Goal: Task Accomplishment & Management: Complete application form

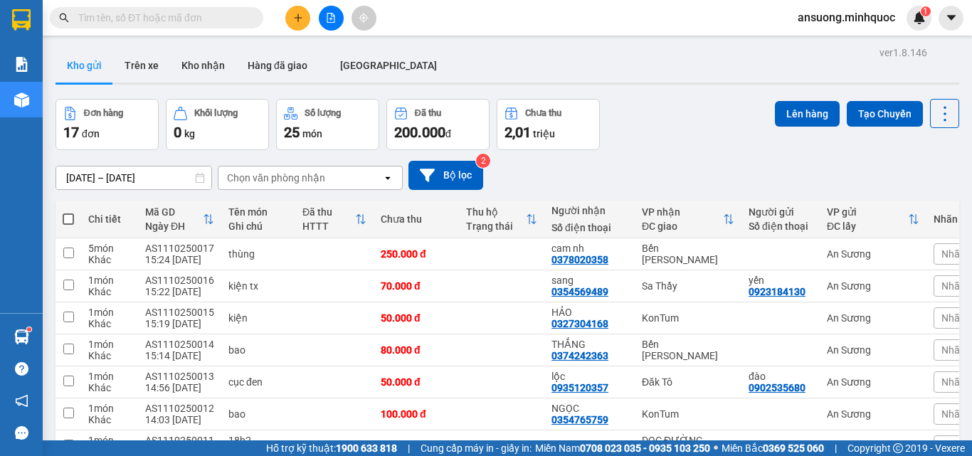
click at [293, 23] on button at bounding box center [297, 18] width 25 height 25
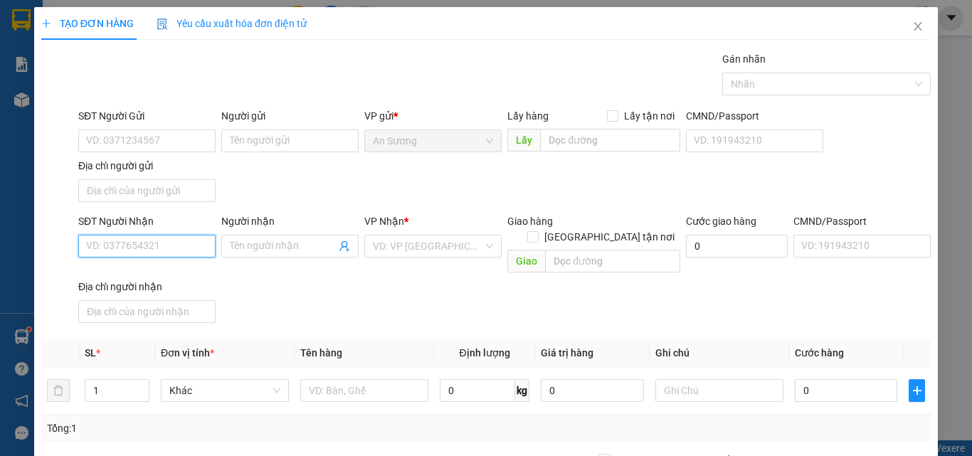
click at [180, 253] on input "SĐT Người Nhận" at bounding box center [146, 246] width 137 height 23
click at [129, 244] on input "SĐT Người Nhận" at bounding box center [146, 246] width 137 height 23
click at [124, 285] on div "0394331167" at bounding box center [146, 274] width 136 height 23
type input "0394331167"
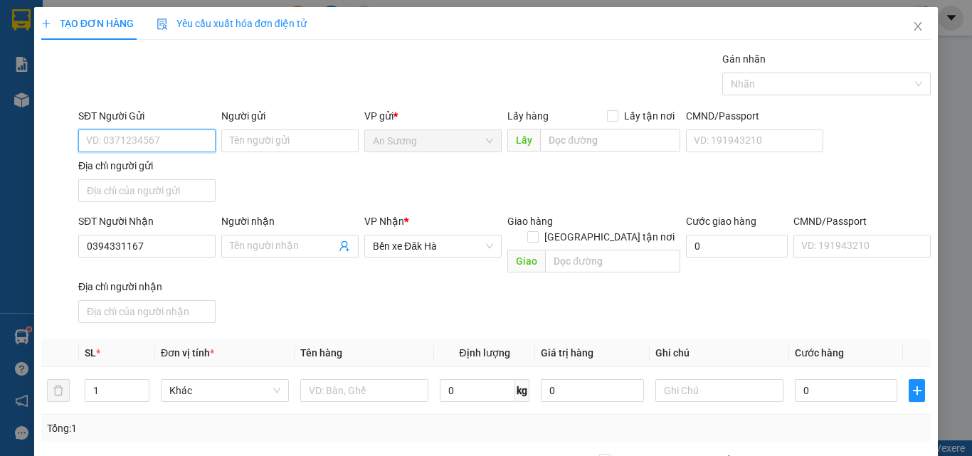
click at [128, 135] on input "SĐT Người Gửi" at bounding box center [146, 140] width 137 height 23
click at [149, 183] on div "0966418667 0966418667" at bounding box center [146, 169] width 136 height 28
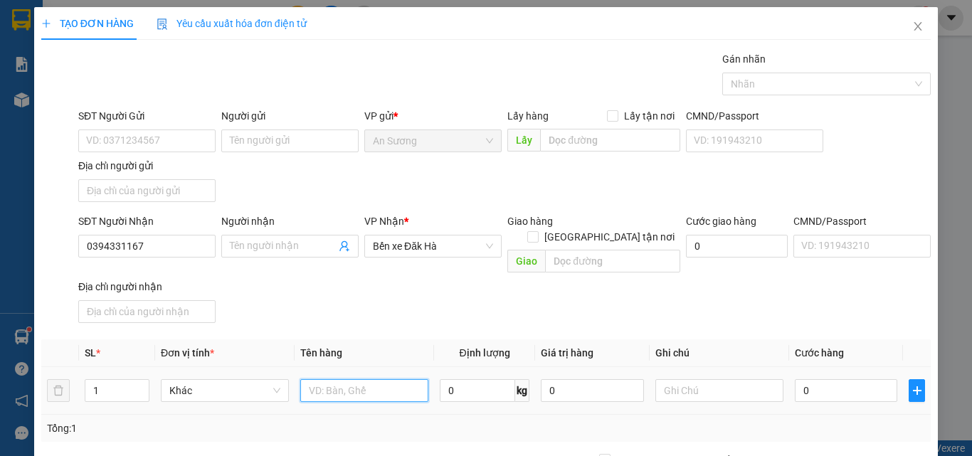
click at [354, 379] on input "text" at bounding box center [364, 390] width 128 height 23
click at [351, 379] on input "text" at bounding box center [364, 390] width 128 height 23
type input "tx"
click at [798, 383] on input "0" at bounding box center [846, 390] width 102 height 23
type input "6"
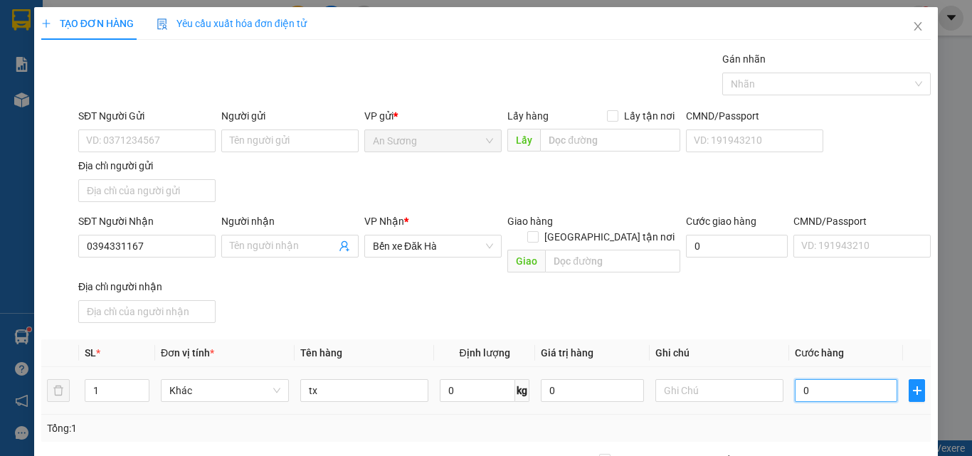
type input "6"
type input "60"
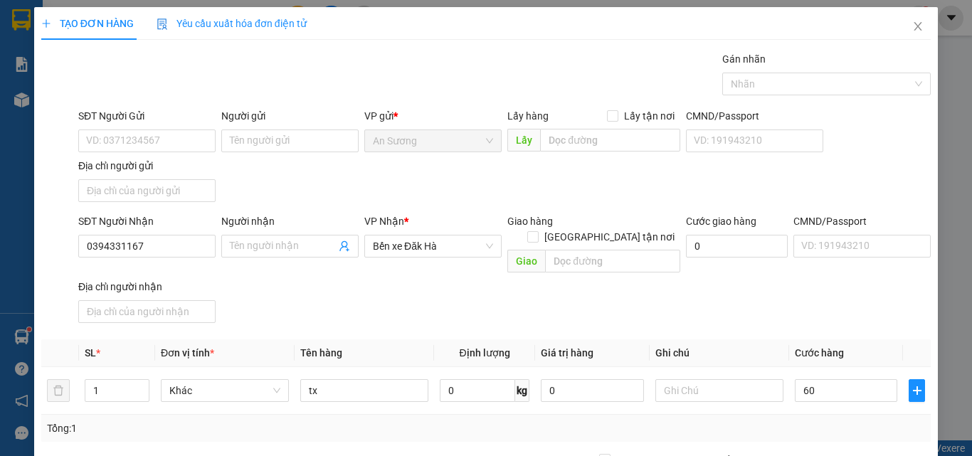
type input "60.000"
click at [733, 317] on div "Transit Pickup Surcharge Ids Transit Deliver Surcharge Ids Transit Deliver Surc…" at bounding box center [485, 332] width 889 height 563
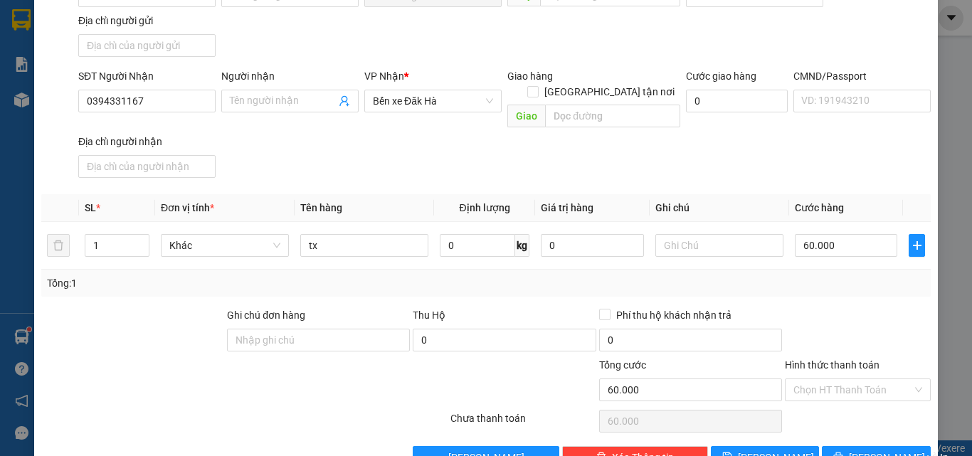
scroll to position [170, 0]
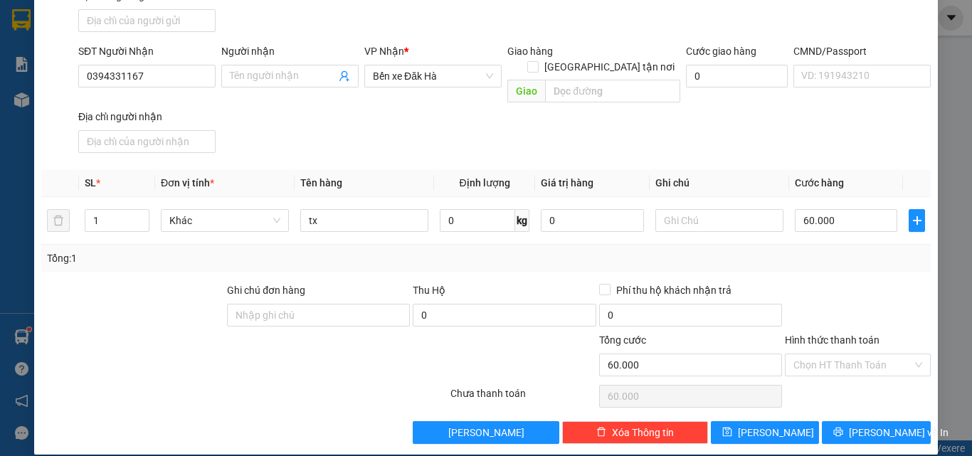
click at [840, 382] on div "Chọn HT Thanh Toán" at bounding box center [857, 396] width 149 height 28
click at [852, 395] on div "Transit Pickup Surcharge Ids Transit Deliver Surcharge Ids Transit Deliver Surc…" at bounding box center [485, 162] width 889 height 563
click at [852, 383] on div "Chọn HT Thanh Toán" at bounding box center [857, 396] width 149 height 28
click at [856, 425] on span "[PERSON_NAME] và In" at bounding box center [899, 433] width 100 height 16
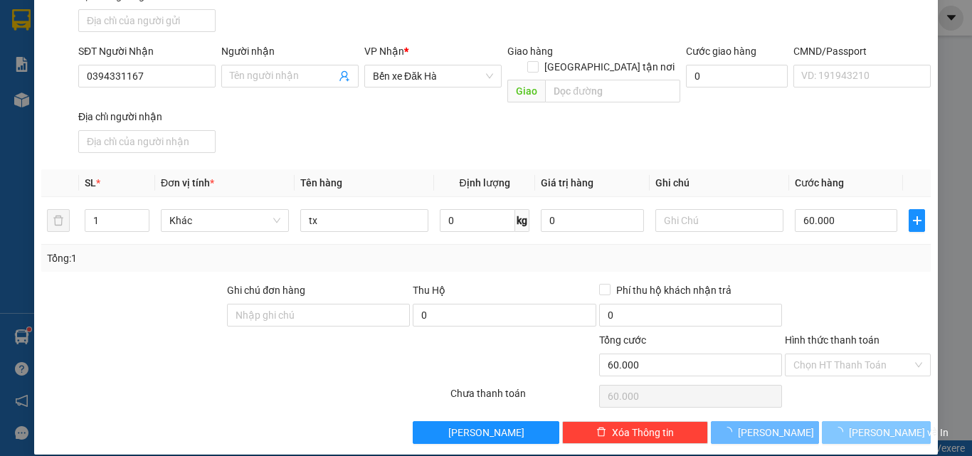
click at [881, 425] on span "[PERSON_NAME] và In" at bounding box center [899, 433] width 100 height 16
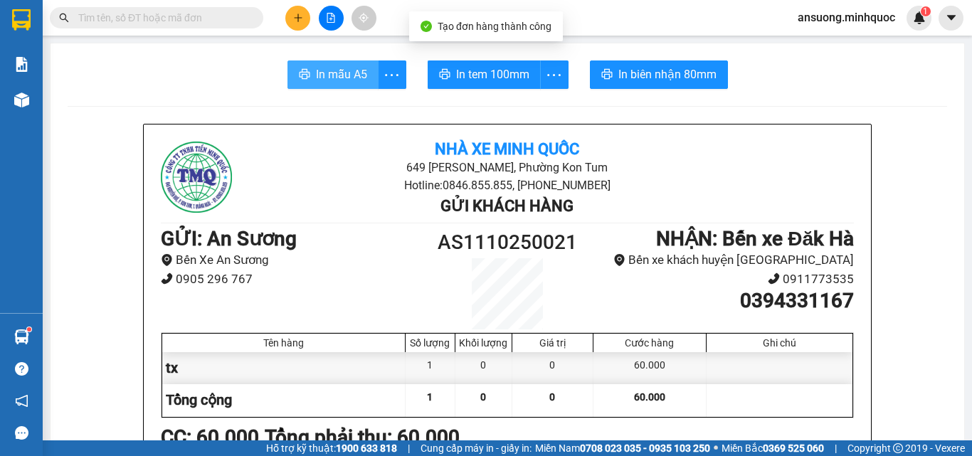
click at [328, 77] on span "In mẫu A5" at bounding box center [341, 74] width 51 height 18
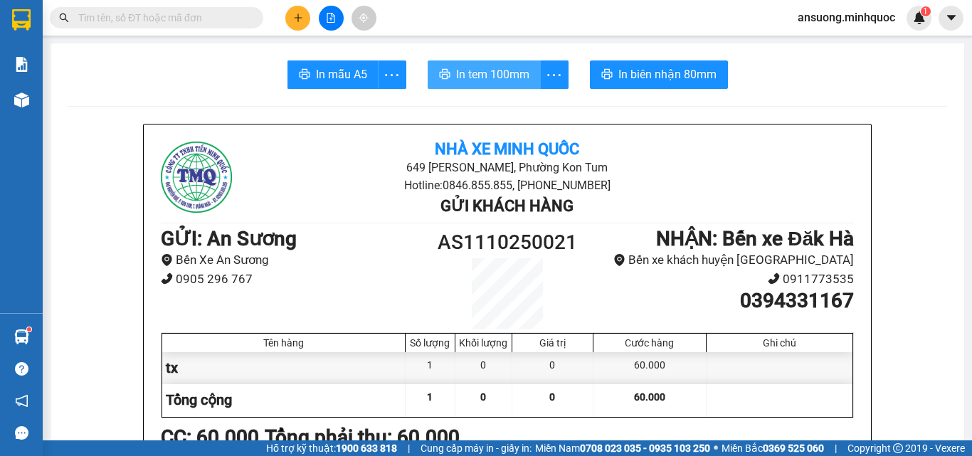
click at [508, 66] on span "In tem 100mm" at bounding box center [492, 74] width 73 height 18
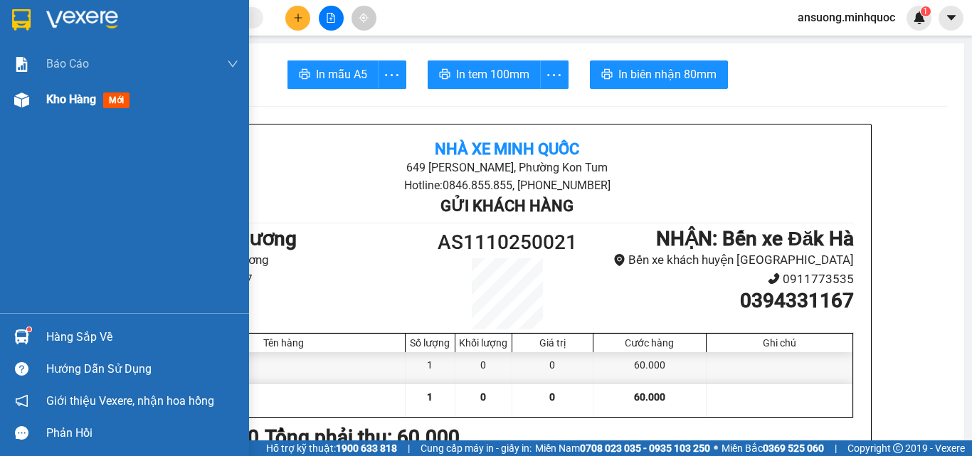
click at [6, 98] on div "Kho hàng mới" at bounding box center [124, 100] width 249 height 36
click at [6, 95] on div "Kho hàng mới" at bounding box center [124, 100] width 249 height 36
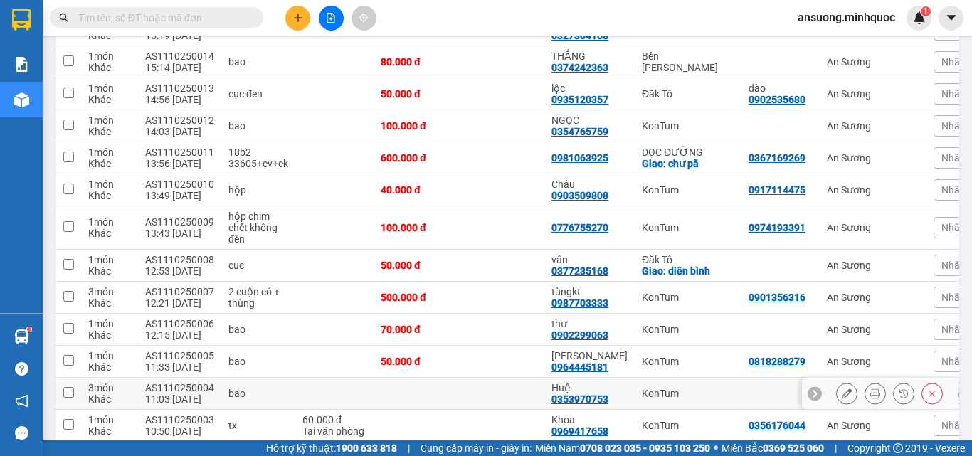
scroll to position [546, 0]
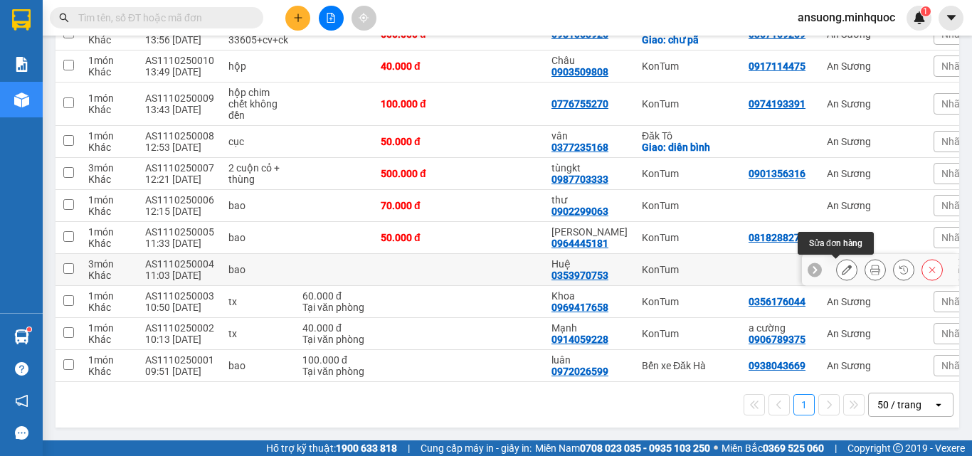
click at [839, 270] on button at bounding box center [847, 270] width 20 height 25
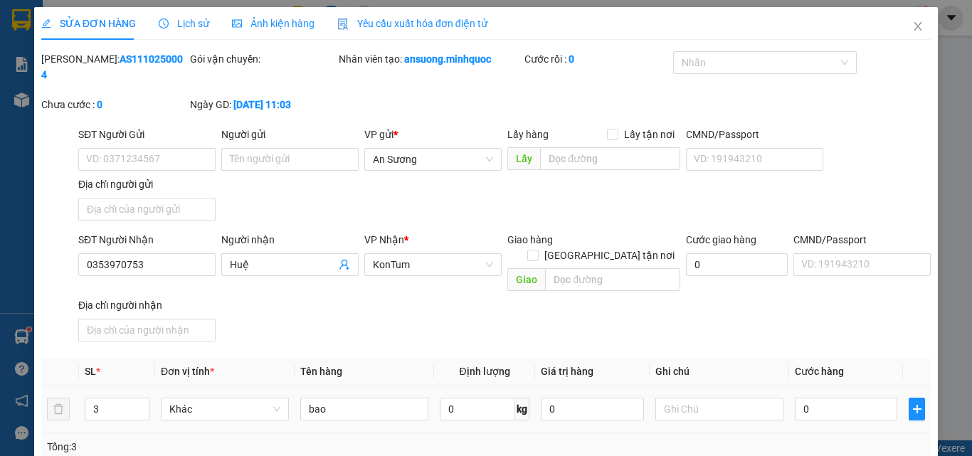
type input "0353970753"
type input "Huệ"
type input "0"
click at [857, 398] on input "0" at bounding box center [846, 409] width 102 height 23
type input "2"
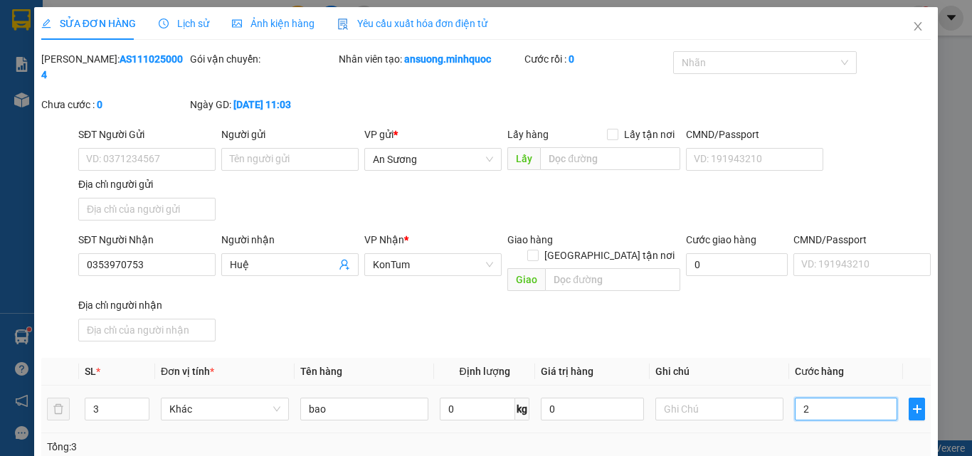
type input "2"
type input "25"
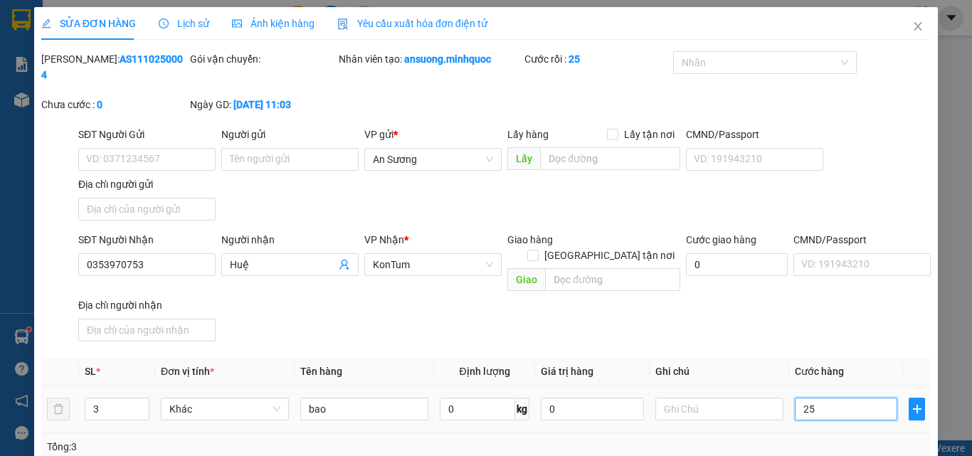
type input "250"
type input "250.000"
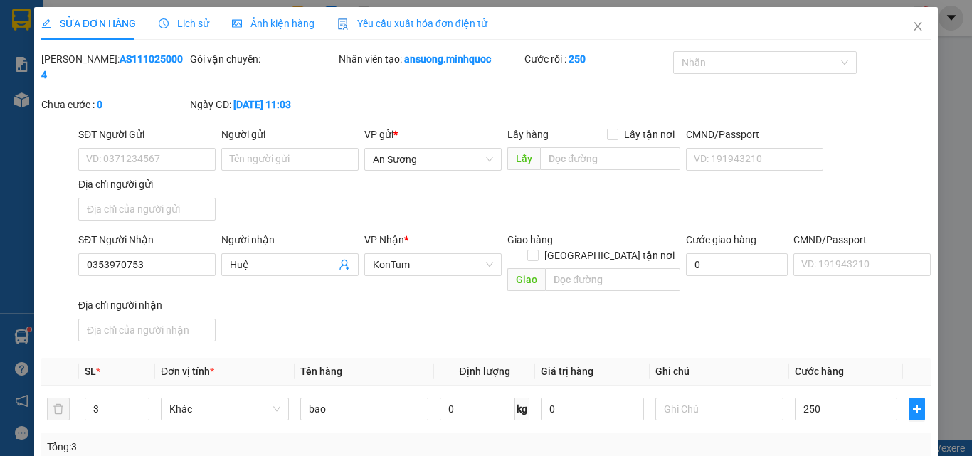
type input "250.000"
click at [807, 319] on div "Total Paid Fee 0 Total UnPaid Fee 0 Cash Collection Total Fee Mã ĐH: AS11102500…" at bounding box center [485, 341] width 889 height 581
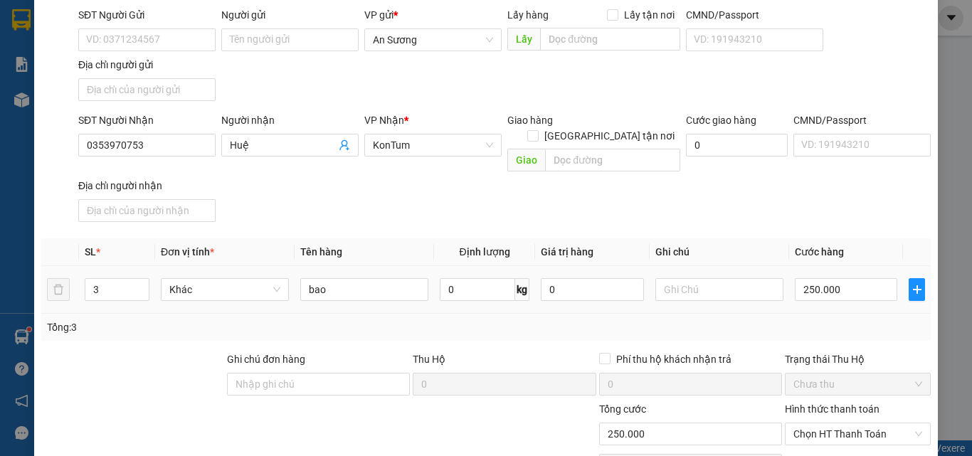
scroll to position [173, 0]
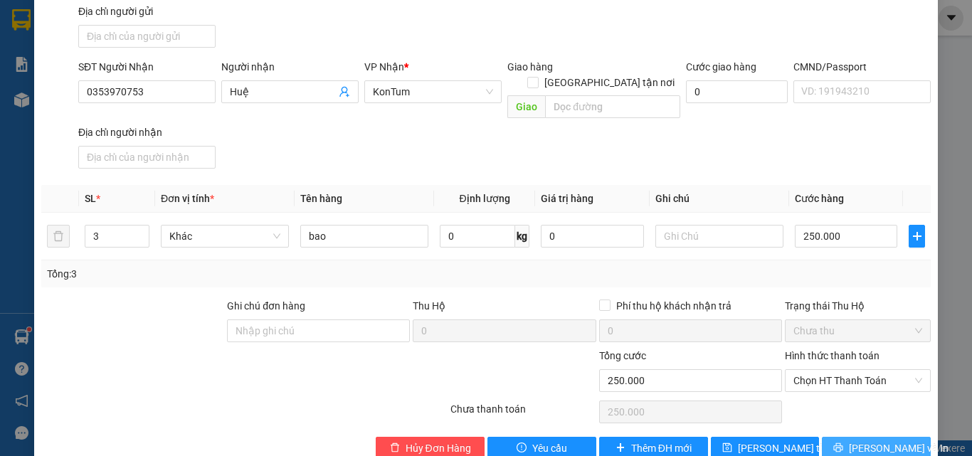
drag, startPoint x: 852, startPoint y: 417, endPoint x: 827, endPoint y: 411, distance: 25.5
click at [847, 437] on button "[PERSON_NAME] và In" at bounding box center [876, 448] width 109 height 23
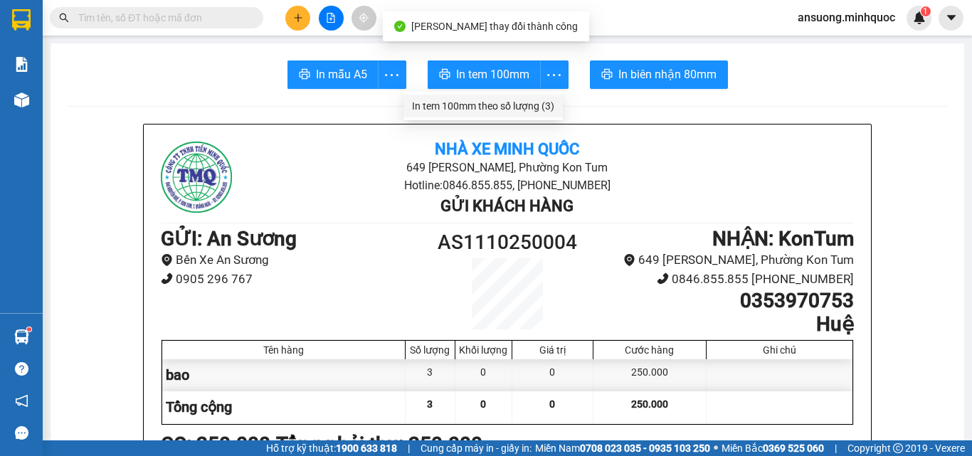
click at [502, 115] on li "In tem 100mm theo số lượng (3)" at bounding box center [482, 106] width 159 height 23
click at [554, 73] on icon "more" at bounding box center [554, 75] width 18 height 18
click at [528, 103] on div "In tem 100mm theo số lượng (3)" at bounding box center [483, 106] width 142 height 16
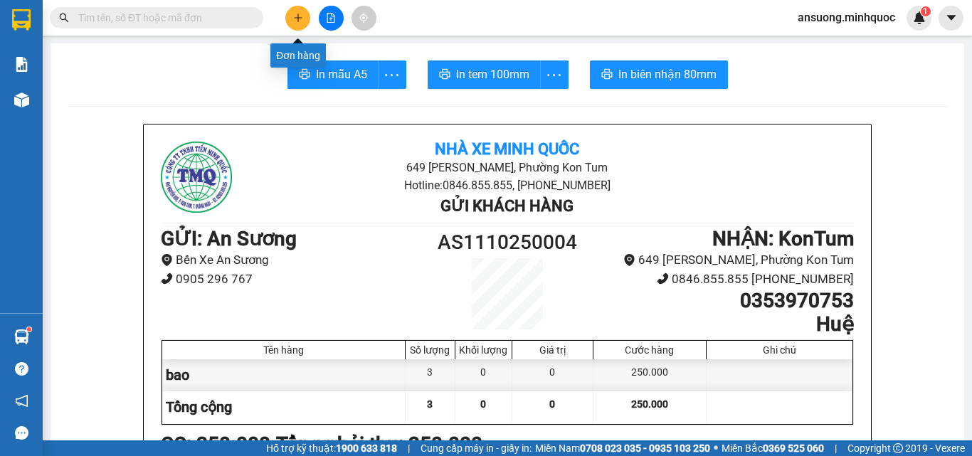
click at [295, 22] on icon "plus" at bounding box center [298, 18] width 10 height 10
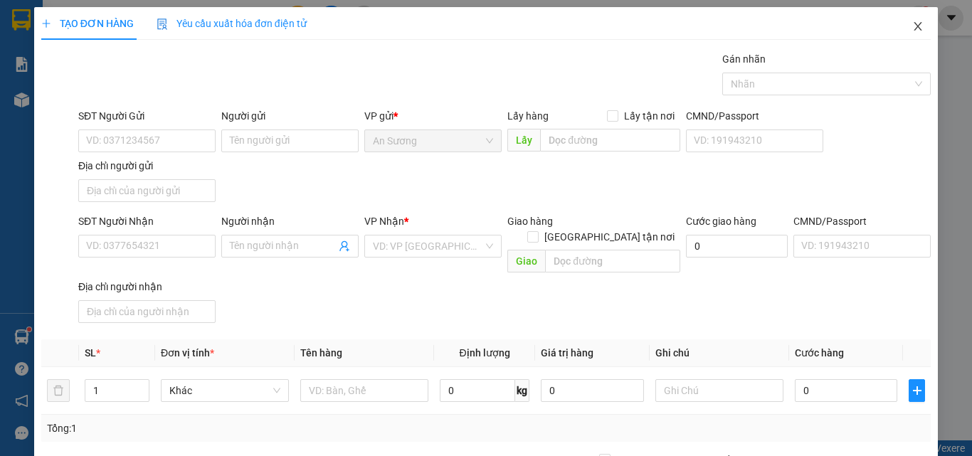
click at [914, 34] on span "Close" at bounding box center [918, 27] width 40 height 40
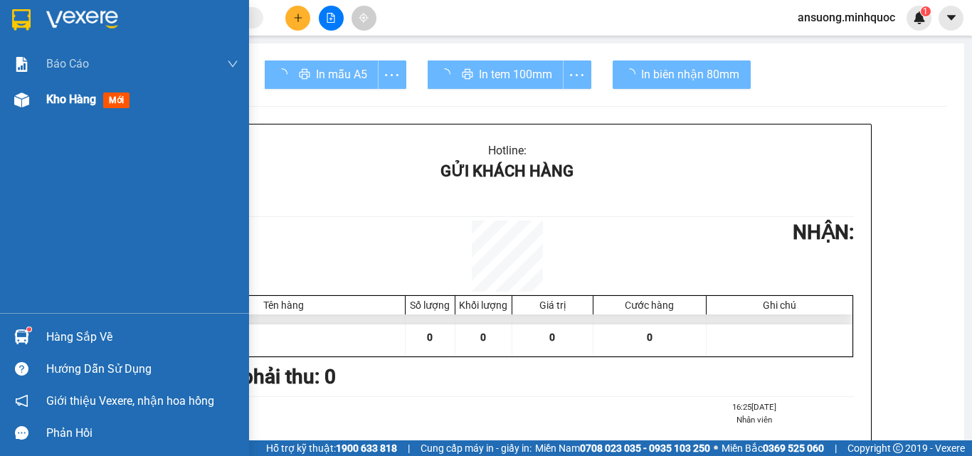
click at [21, 104] on img at bounding box center [21, 99] width 15 height 15
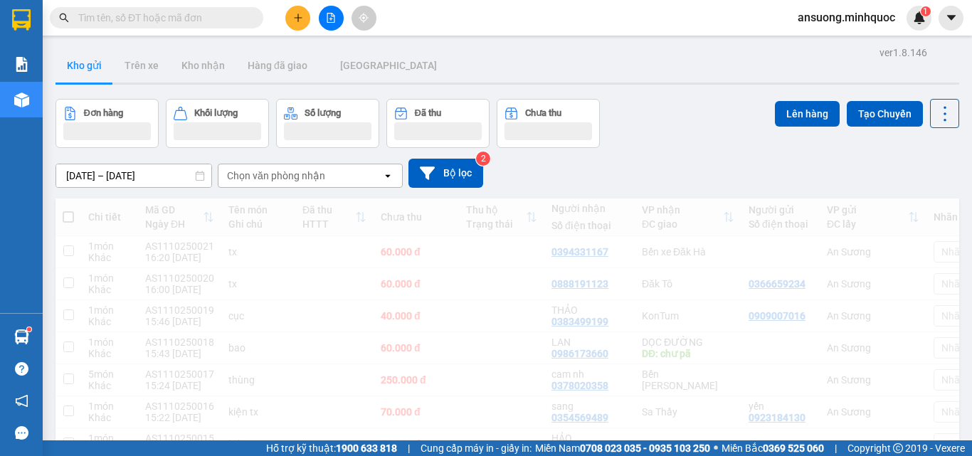
click at [638, 160] on div "[DATE] – [DATE] Press the down arrow key to interact with the calendar and sele…" at bounding box center [507, 173] width 904 height 29
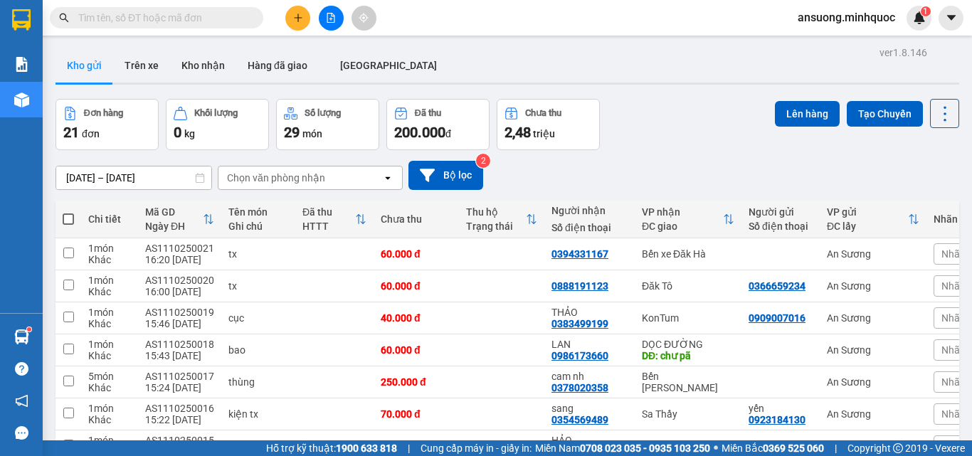
click at [653, 181] on div "[DATE] – [DATE] Press the down arrow key to interact with the calendar and sele…" at bounding box center [507, 175] width 904 height 29
click at [660, 164] on div "[DATE] – [DATE] Press the down arrow key to interact with the calendar and sele…" at bounding box center [507, 175] width 904 height 29
click at [693, 142] on div "Đơn hàng 21 đơn Khối lượng 0 kg Số lượng 29 món Đã thu 200.000 đ Chưa thu 2,48 …" at bounding box center [507, 124] width 904 height 51
click at [299, 26] on button at bounding box center [297, 18] width 25 height 25
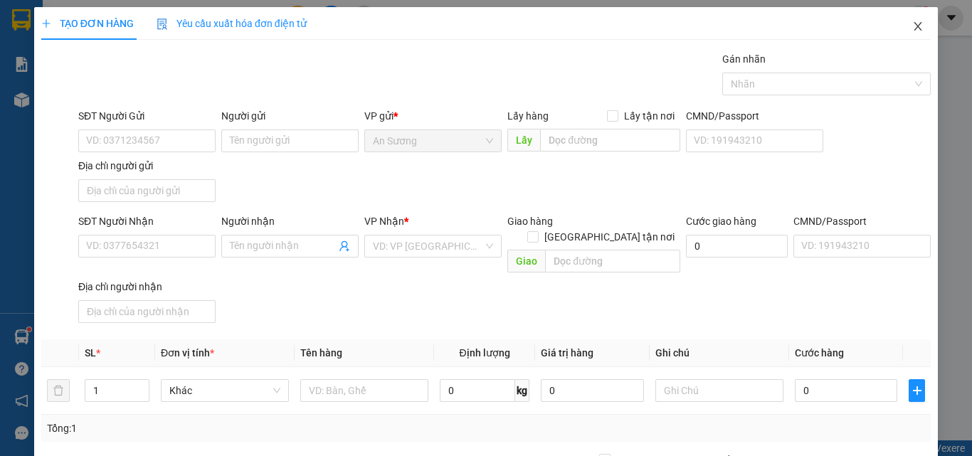
click at [912, 29] on icon "close" at bounding box center [917, 26] width 11 height 11
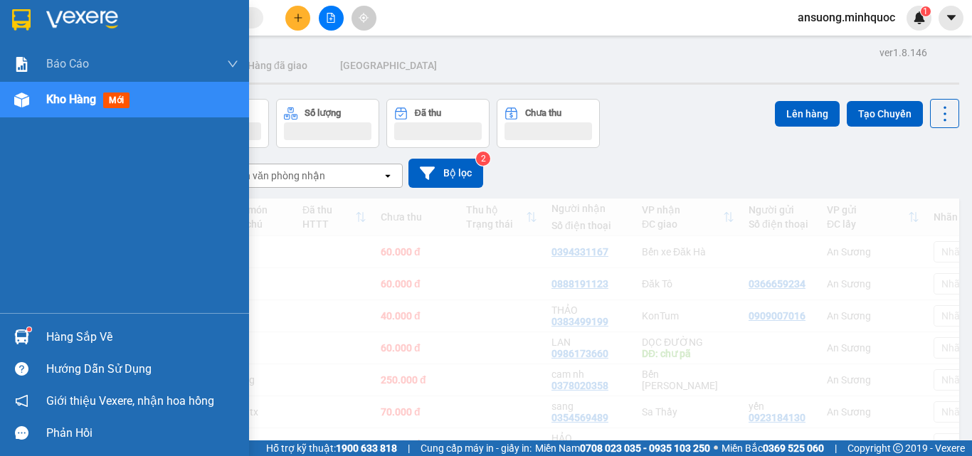
click at [15, 102] on img at bounding box center [21, 99] width 15 height 15
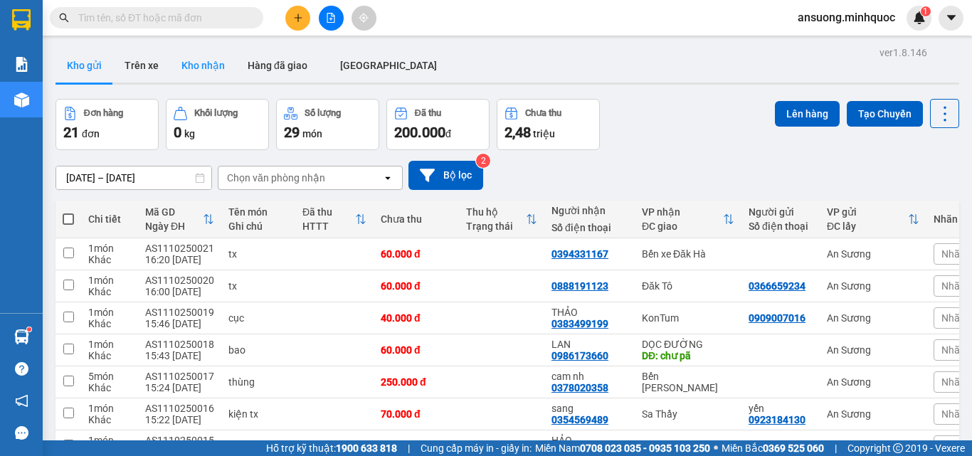
click at [222, 65] on button "Kho nhận" at bounding box center [203, 65] width 66 height 34
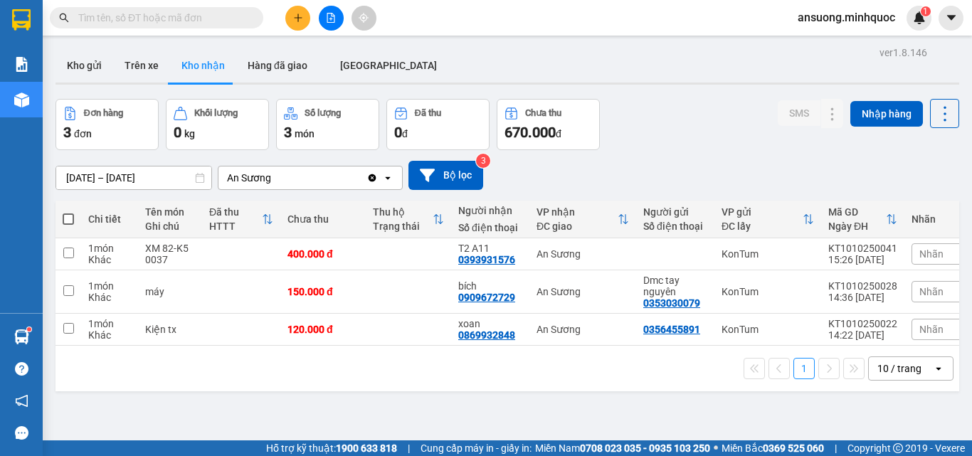
drag, startPoint x: 86, startPoint y: 76, endPoint x: 80, endPoint y: 1, distance: 74.9
click at [86, 74] on button "Kho gửi" at bounding box center [84, 65] width 58 height 34
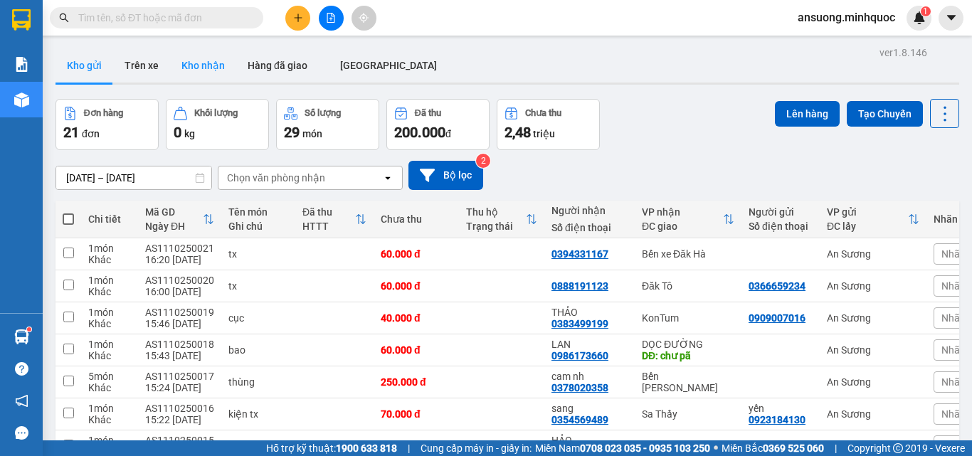
click at [196, 78] on button "Kho nhận" at bounding box center [203, 65] width 66 height 34
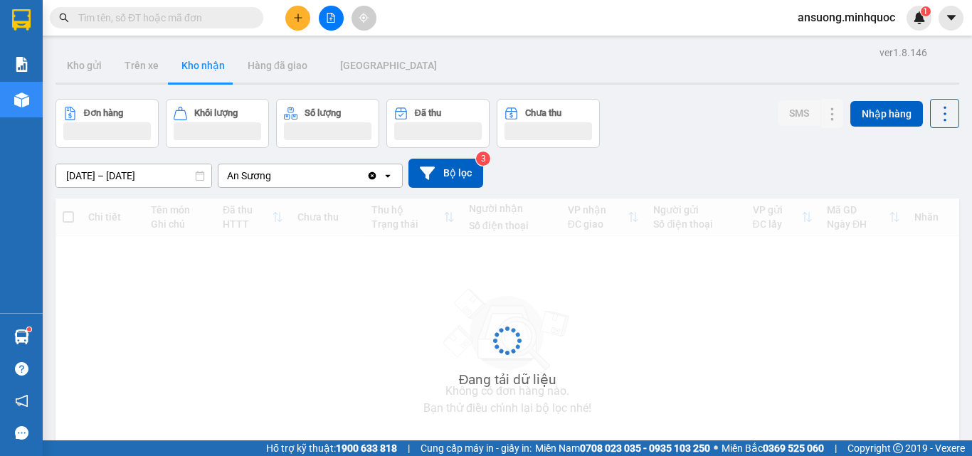
click at [204, 56] on button "Kho nhận" at bounding box center [203, 65] width 66 height 34
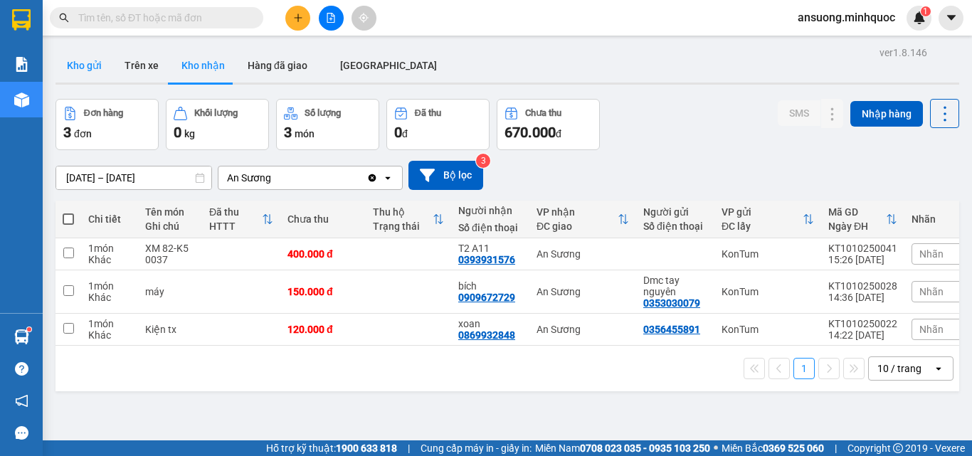
click at [73, 55] on button "Kho gửi" at bounding box center [84, 65] width 58 height 34
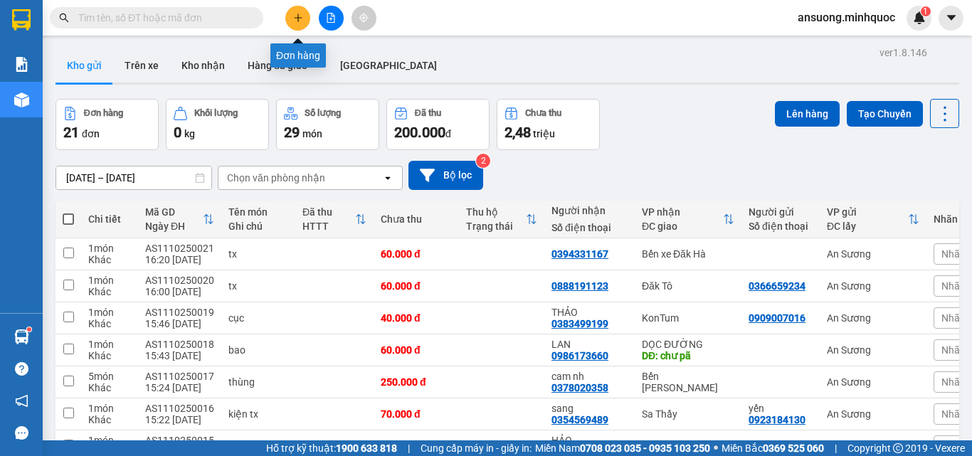
click at [290, 17] on button at bounding box center [297, 18] width 25 height 25
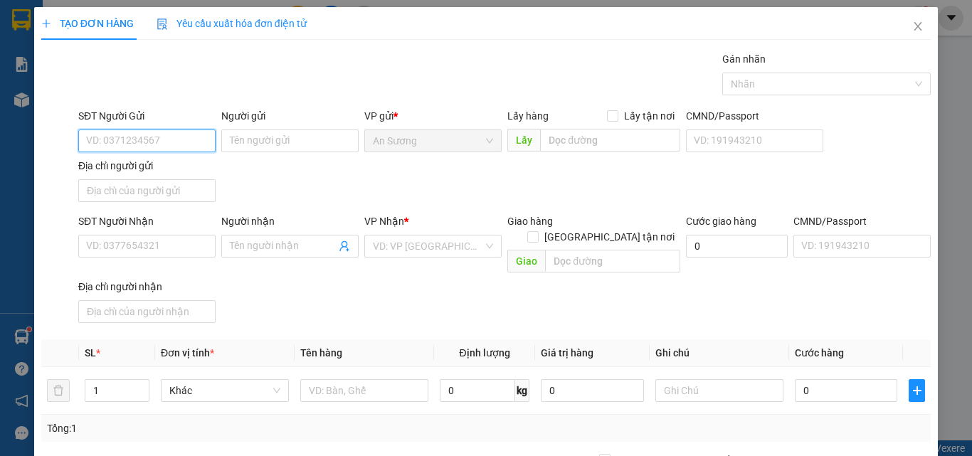
click at [149, 137] on input "SĐT Người Gửi" at bounding box center [146, 140] width 137 height 23
type input "0963399052"
click at [260, 166] on div "SĐT Người Gửi 0963399052 0963399052 Người gửi Tên người gửi VP gửi * An Sương L…" at bounding box center [504, 158] width 858 height 100
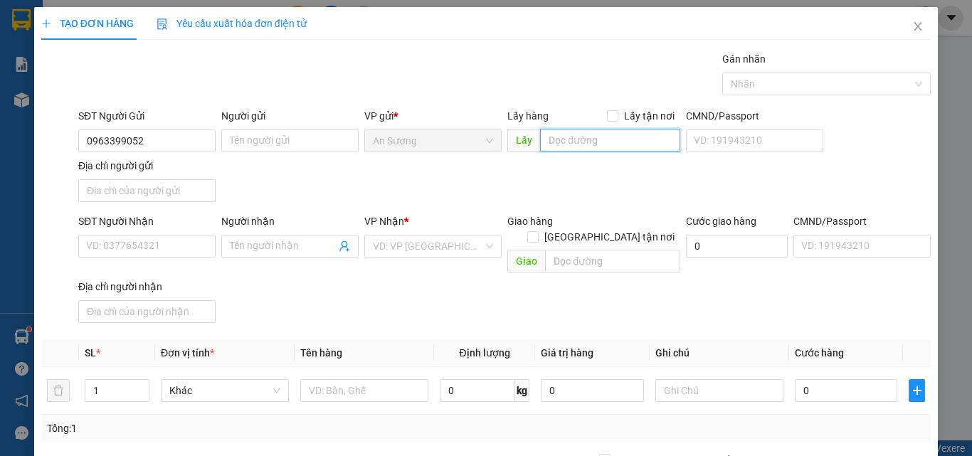
click at [637, 143] on input "text" at bounding box center [610, 140] width 140 height 23
click at [588, 136] on input "text" at bounding box center [610, 140] width 140 height 23
drag, startPoint x: 588, startPoint y: 136, endPoint x: 453, endPoint y: 184, distance: 143.6
click at [453, 184] on div "SĐT Người Gửi 0963399052 Người gửi Tên người gửi VP gửi * An Sương Lấy hàng Lấy…" at bounding box center [504, 158] width 858 height 100
click at [625, 141] on input "text" at bounding box center [610, 140] width 140 height 23
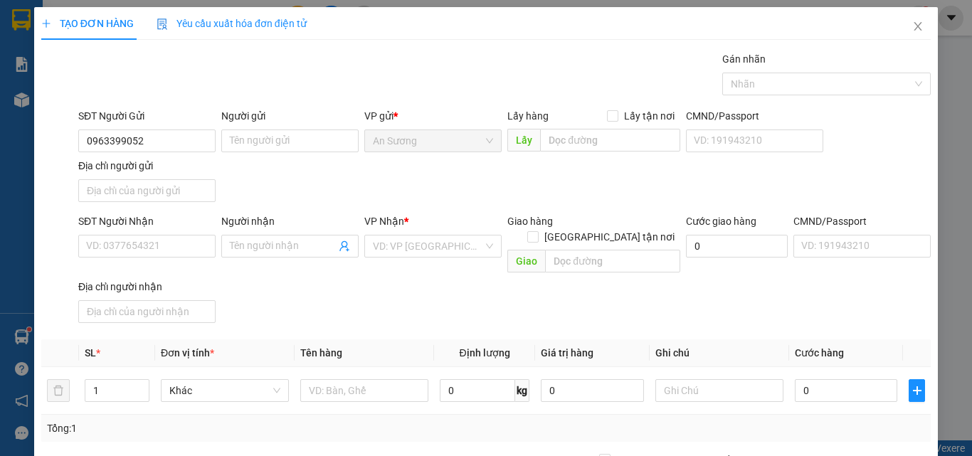
click at [547, 194] on div "SĐT Người Gửi 0963399052 Người gửi Tên người gửi VP gửi * An Sương Lấy hàng Lấy…" at bounding box center [504, 158] width 858 height 100
click at [563, 134] on input "text" at bounding box center [610, 140] width 140 height 23
drag, startPoint x: 563, startPoint y: 134, endPoint x: 504, endPoint y: 201, distance: 89.2
click at [504, 201] on div "SĐT Người Gửi 0963399052 Người gửi Tên người gửi VP gửi * An Sương Lấy hàng Lấy…" at bounding box center [504, 158] width 858 height 100
click at [575, 144] on input "text" at bounding box center [610, 140] width 140 height 23
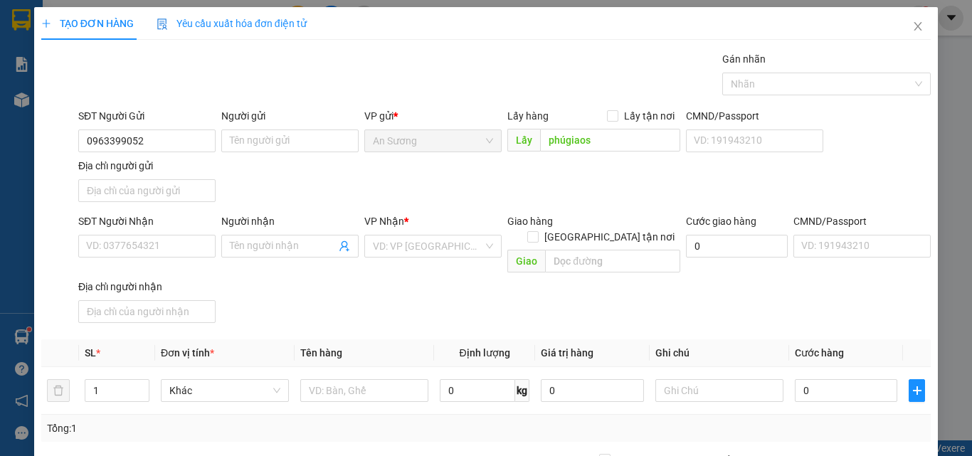
click at [578, 177] on div "SĐT Người Gửi 0963399052 Người gửi Tên người gửi VP gửi * An Sương Lấy hàng Lấy…" at bounding box center [504, 158] width 858 height 100
click at [600, 142] on input "phúgiaos" at bounding box center [610, 140] width 140 height 23
type input "phú [DEMOGRAPHIC_DATA]"
click at [457, 197] on div "SĐT Người Gửi 0963399052 Người gửi Tên người gửi VP gửi * An Sương Lấy hàng Lấy…" at bounding box center [504, 158] width 858 height 100
click at [150, 240] on input "SĐT Người Nhận" at bounding box center [146, 246] width 137 height 23
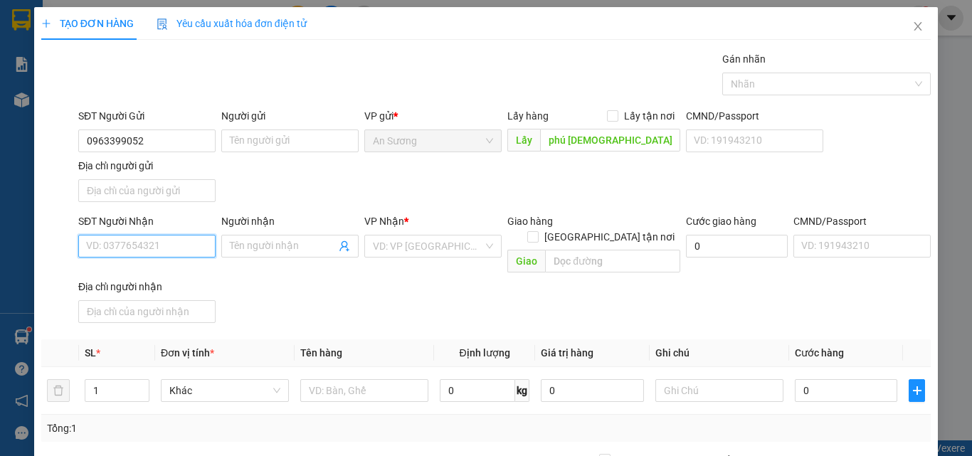
paste input "0819923544"
type input "0819923544"
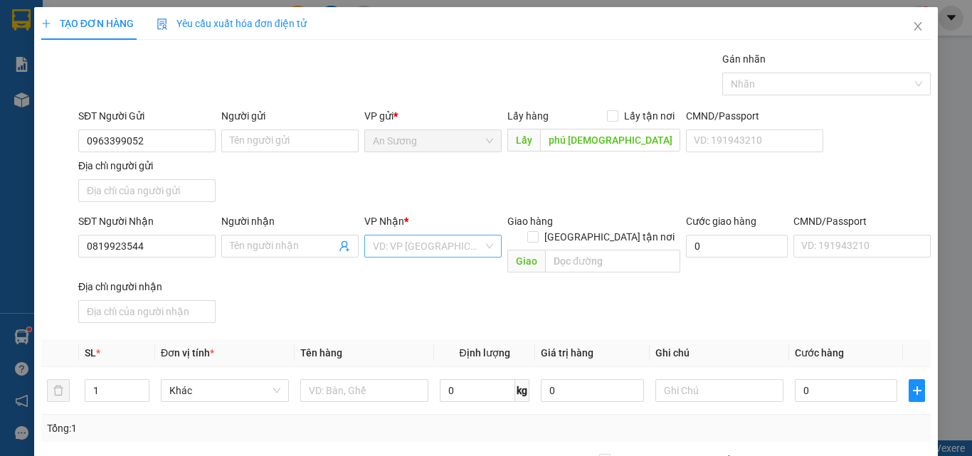
click at [381, 240] on input "search" at bounding box center [428, 246] width 110 height 21
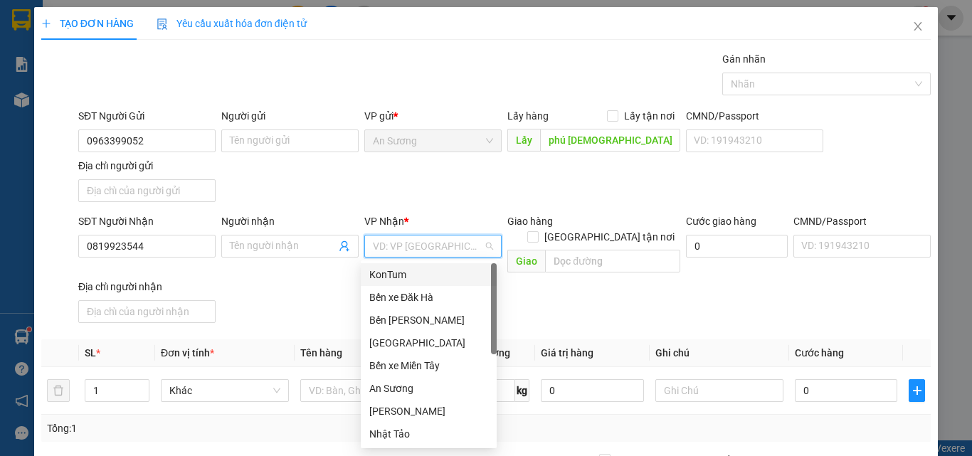
click at [406, 273] on div "KonTum" at bounding box center [428, 275] width 119 height 16
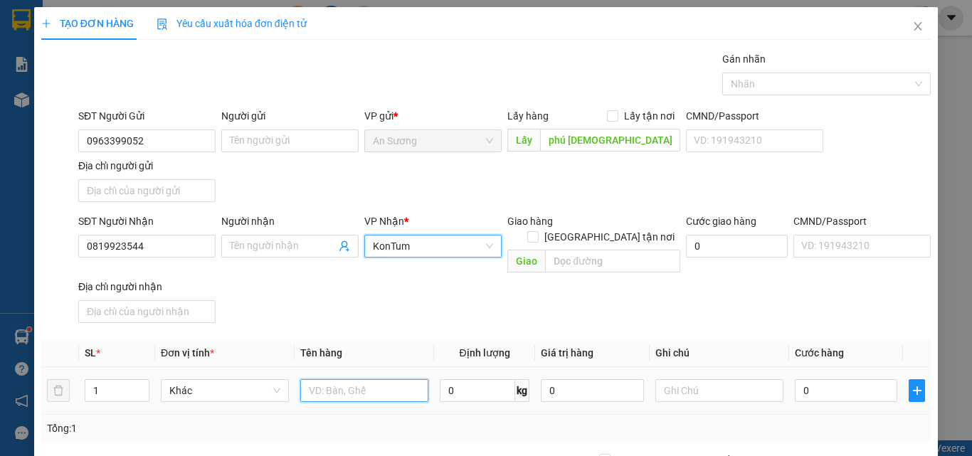
click at [329, 379] on input "text" at bounding box center [364, 390] width 128 height 23
type input "xm"
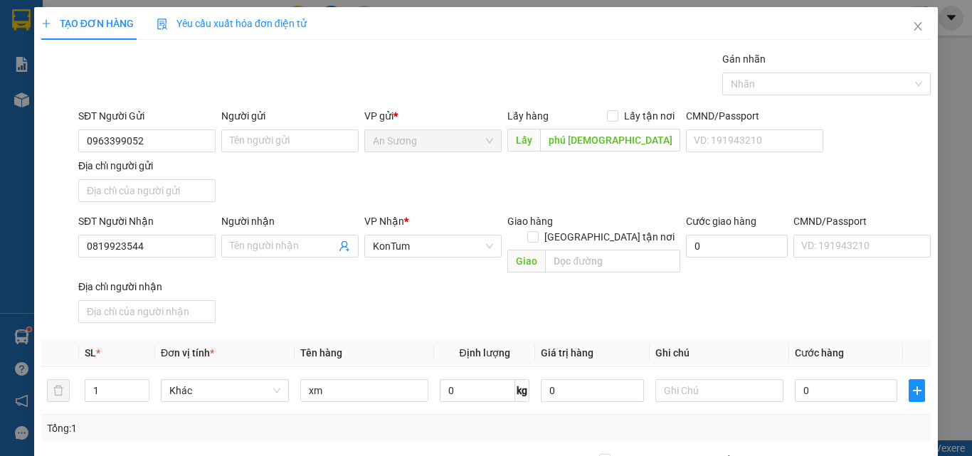
click at [376, 302] on div "SĐT Người Nhận 0819923544 Người nhận Tên người nhận VP Nhận * KonTum Giao hàng …" at bounding box center [504, 270] width 858 height 115
click at [260, 245] on input "Người nhận" at bounding box center [283, 246] width 106 height 16
click at [563, 140] on input "cỏng xanh" at bounding box center [610, 140] width 140 height 23
type input "cổng xanh"
click at [486, 189] on div "SĐT Người Gửi 0963399052 Người gửi Tên người gửi VP gửi * An Sương Lấy hàng Lấy…" at bounding box center [504, 158] width 858 height 100
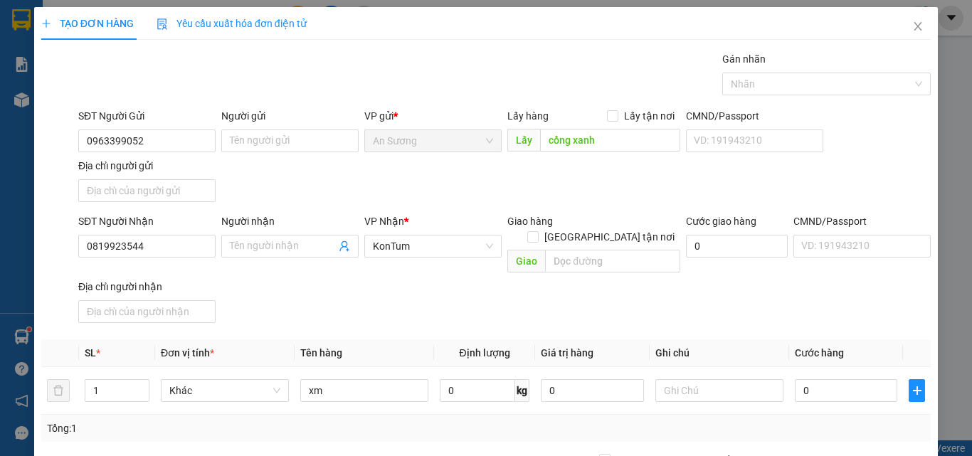
scroll to position [142, 0]
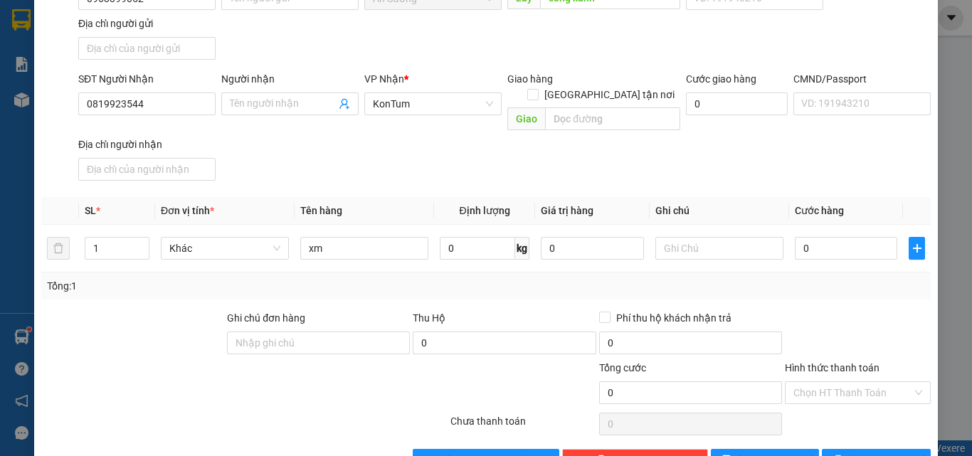
click at [169, 290] on div "Transit Pickup Surcharge Ids Transit Deliver Surcharge Ids Transit Deliver Surc…" at bounding box center [485, 190] width 889 height 563
click at [289, 95] on span at bounding box center [289, 103] width 137 height 23
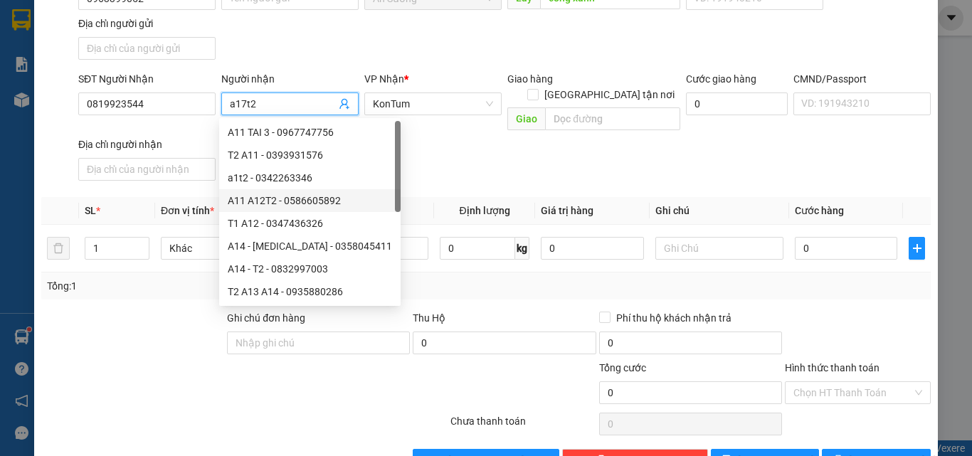
type input "a17t2"
click at [477, 150] on div "SĐT Người Nhận 0819923544 Người nhận a17t2 VP Nhận * KonTum Giao hàng Giao tận …" at bounding box center [504, 128] width 858 height 115
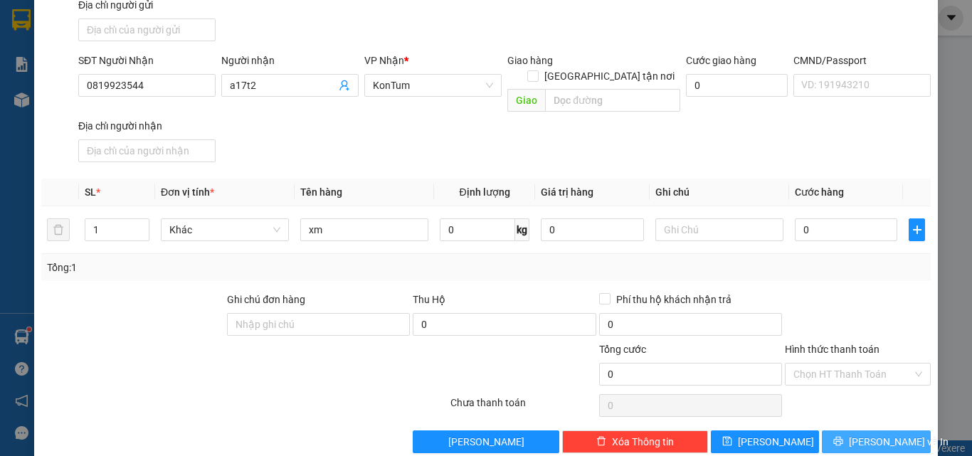
scroll to position [170, 0]
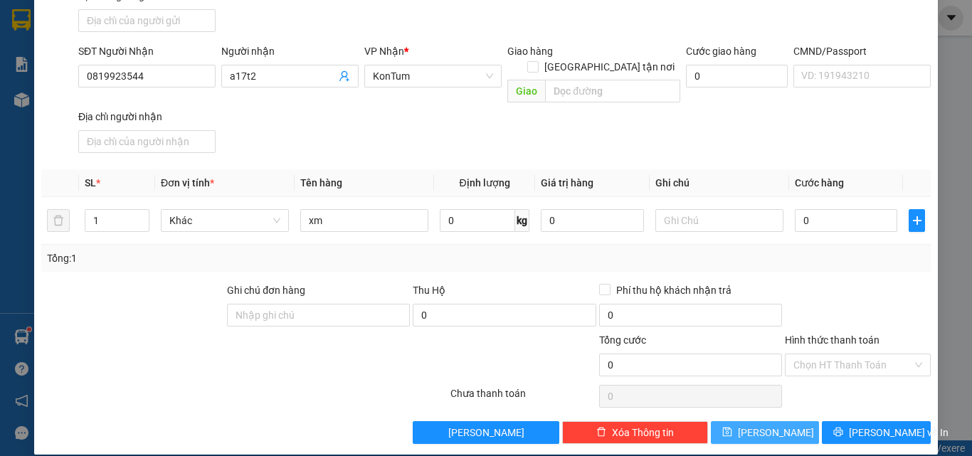
click at [751, 425] on button "[PERSON_NAME]" at bounding box center [765, 432] width 109 height 23
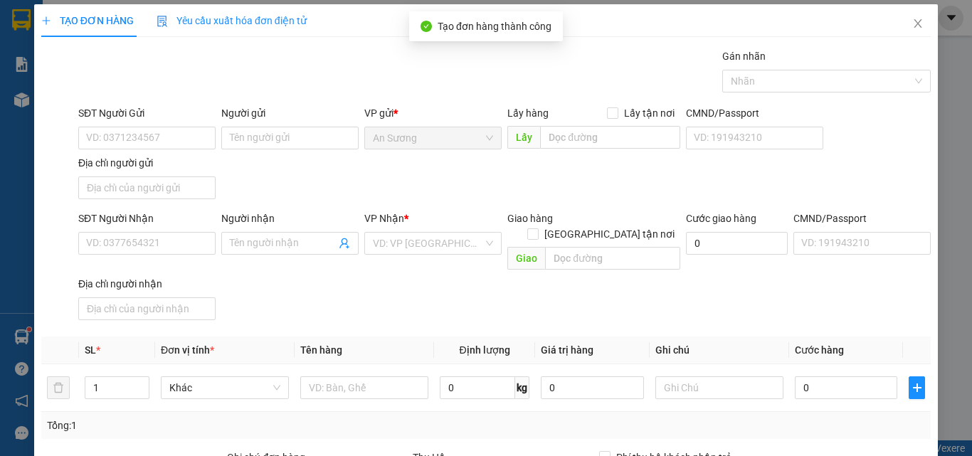
scroll to position [0, 0]
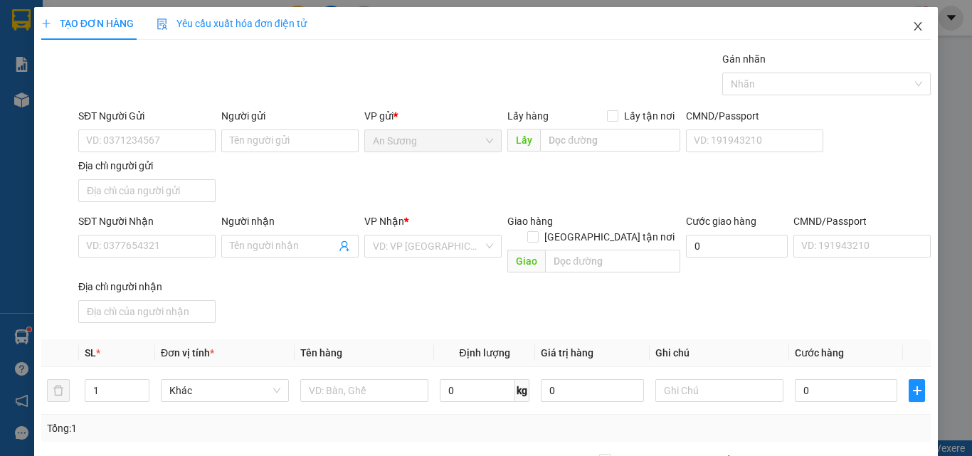
click at [914, 26] on icon "close" at bounding box center [918, 26] width 8 height 9
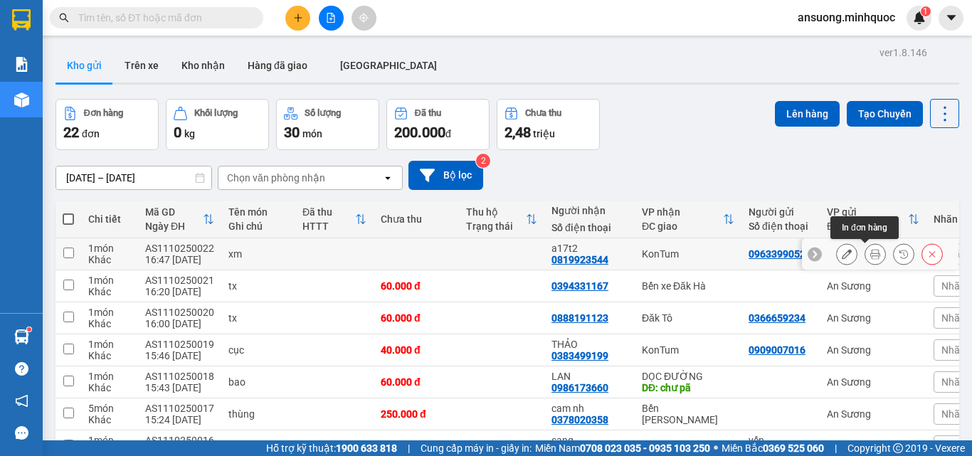
click at [869, 252] on button at bounding box center [875, 254] width 20 height 25
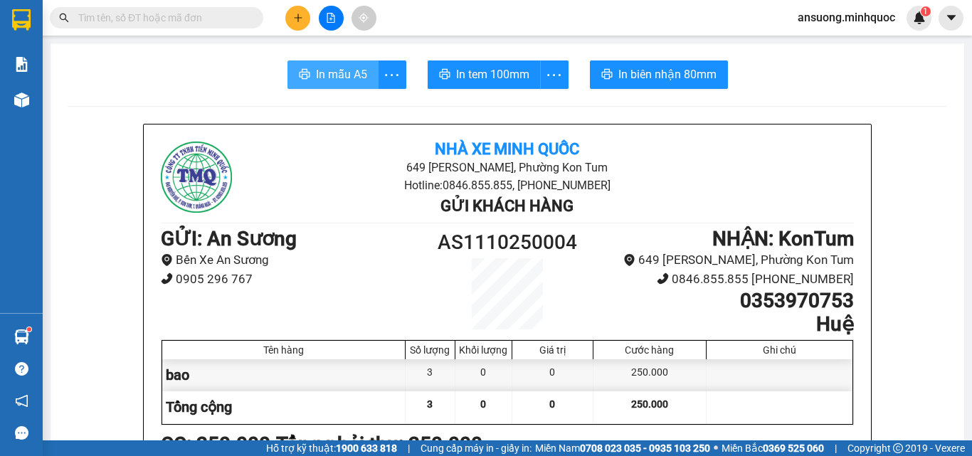
click at [337, 60] on button "In mẫu A5" at bounding box center [332, 74] width 91 height 28
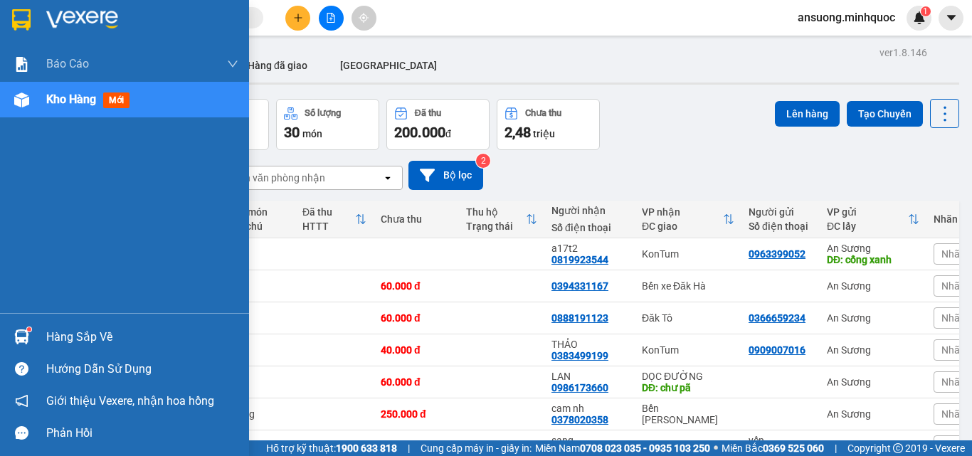
click at [4, 104] on div "Kho hàng mới" at bounding box center [124, 100] width 249 height 36
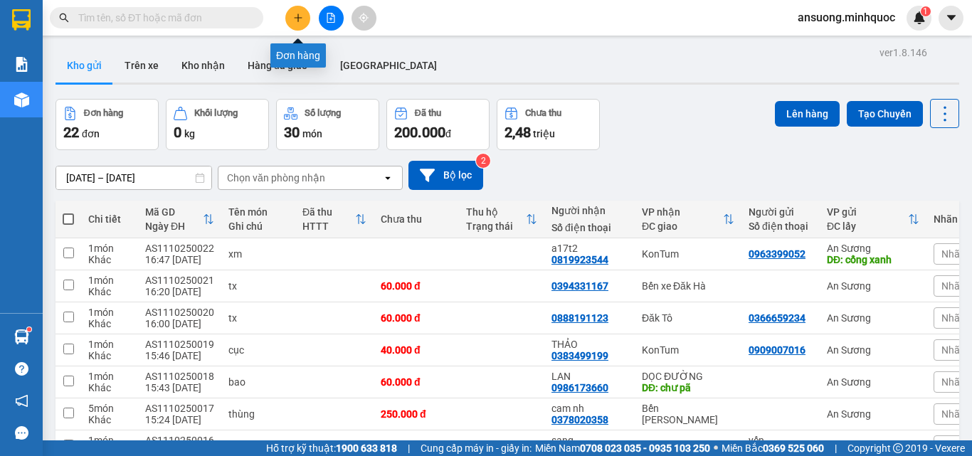
click at [293, 10] on button at bounding box center [297, 18] width 25 height 25
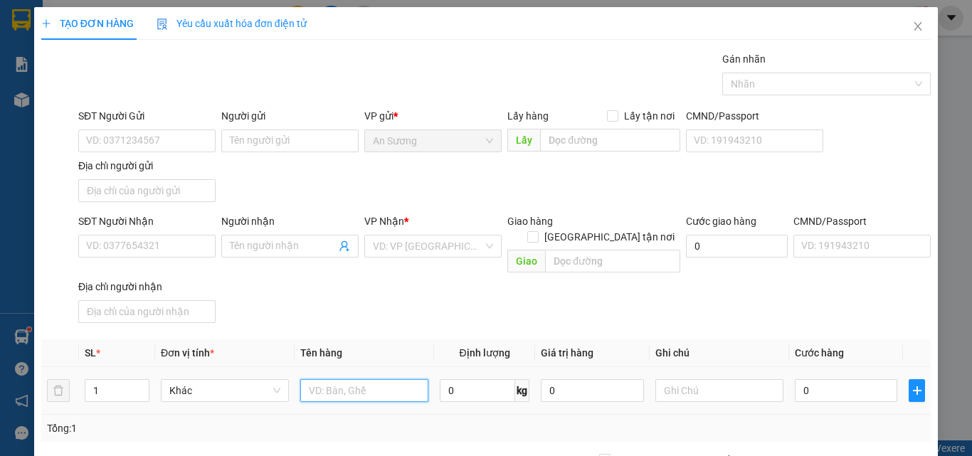
click at [322, 379] on input "text" at bounding box center [364, 390] width 128 height 23
click at [255, 248] on input "Người nhận" at bounding box center [283, 246] width 106 height 16
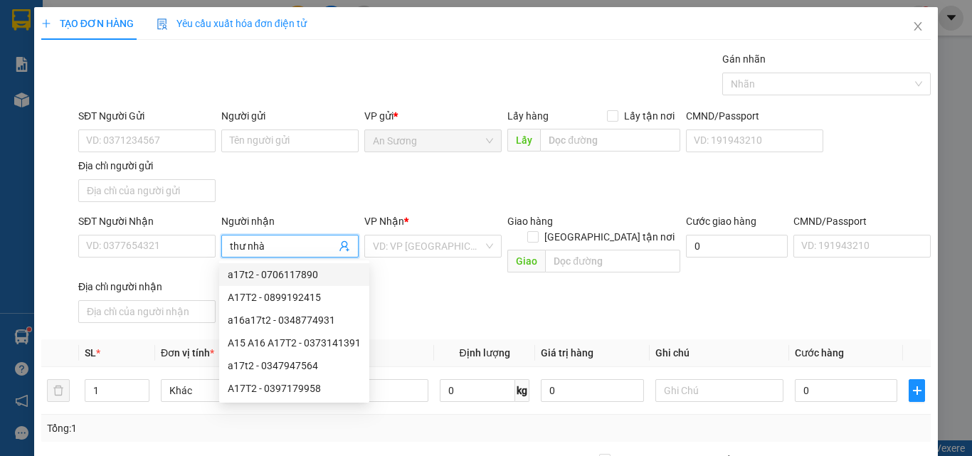
type input "thư nhà"
drag, startPoint x: 508, startPoint y: 292, endPoint x: 426, endPoint y: 254, distance: 90.1
click at [504, 287] on div "SĐT Người Nhận VD: 0377654321 Người nhận thư nhà VP Nhận * VD: VP [GEOGRAPHIC_D…" at bounding box center [504, 270] width 858 height 115
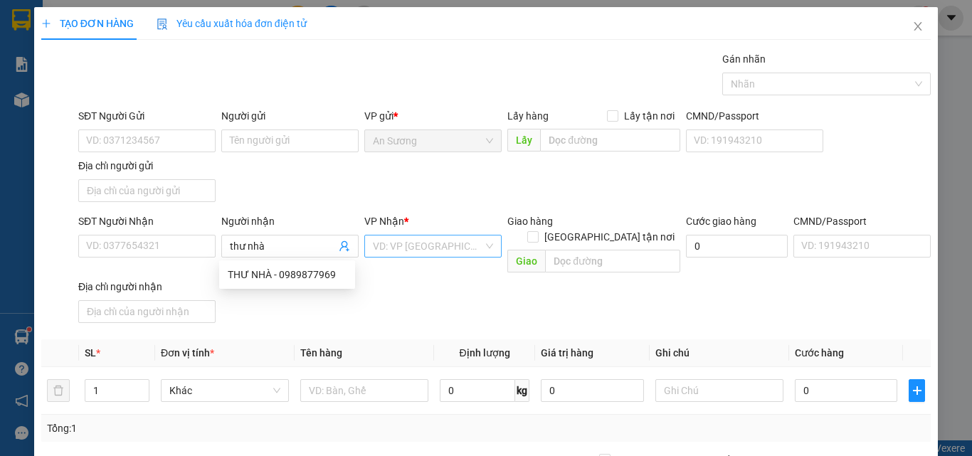
click at [426, 254] on input "search" at bounding box center [428, 246] width 110 height 21
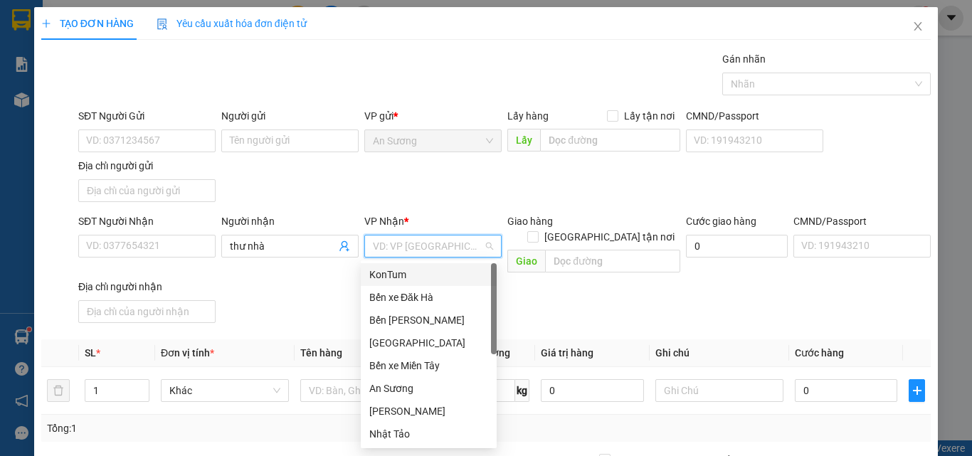
click at [404, 263] on div "KonTum" at bounding box center [429, 274] width 136 height 23
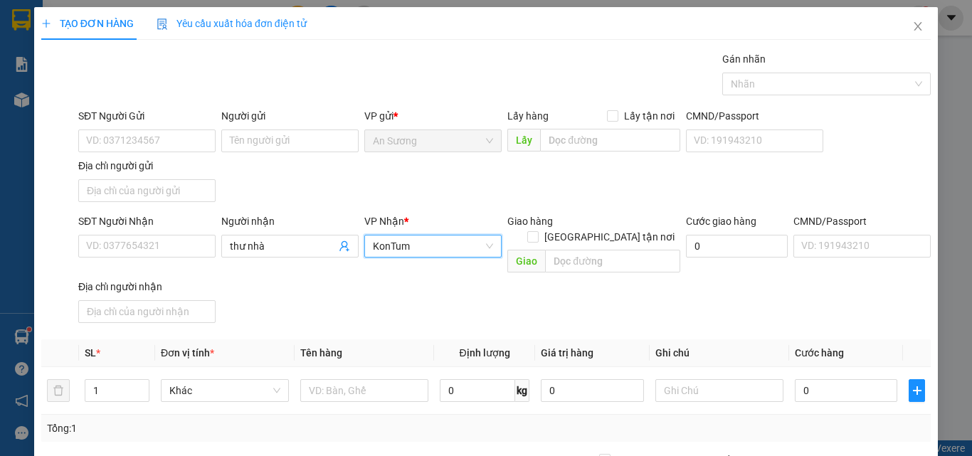
click at [243, 339] on th "Đơn vị tính *" at bounding box center [224, 353] width 139 height 28
click at [122, 380] on input "1" at bounding box center [116, 390] width 63 height 21
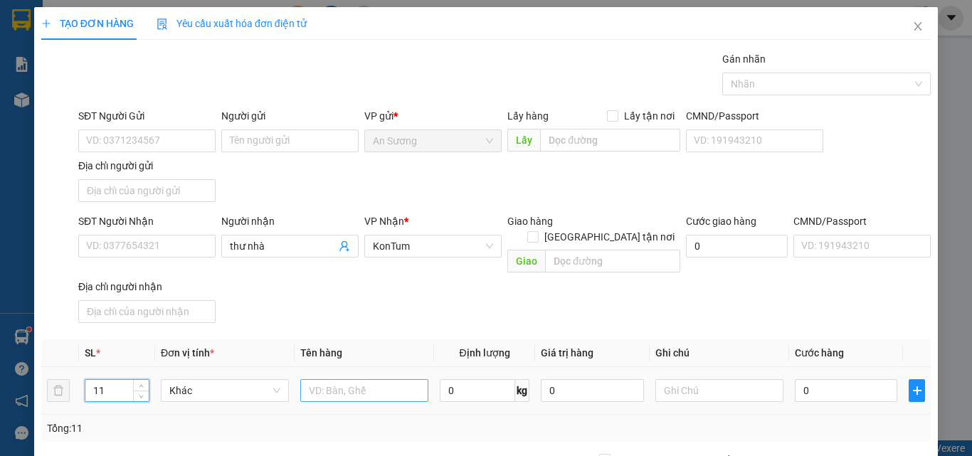
type input "11"
click at [379, 383] on input "text" at bounding box center [364, 390] width 128 height 23
type input "10tg+bao"
click at [751, 339] on th "Ghi chú" at bounding box center [719, 353] width 139 height 28
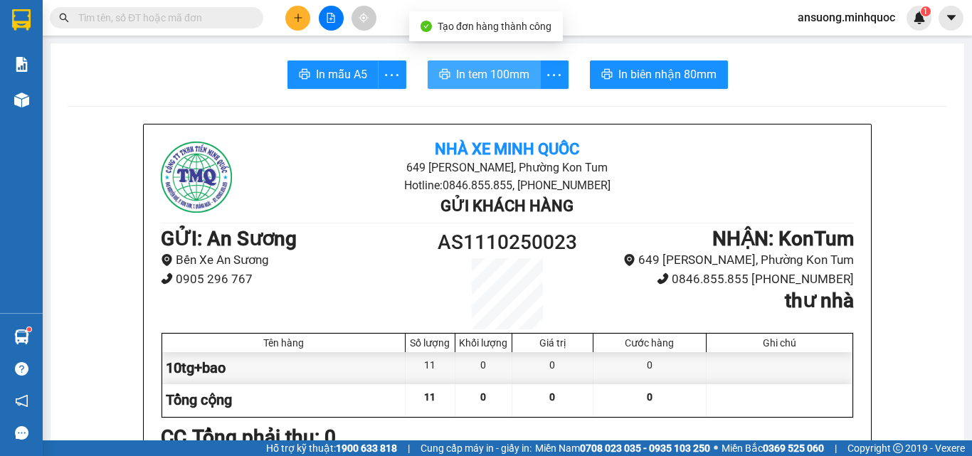
click at [485, 68] on span "In tem 100mm" at bounding box center [492, 74] width 73 height 18
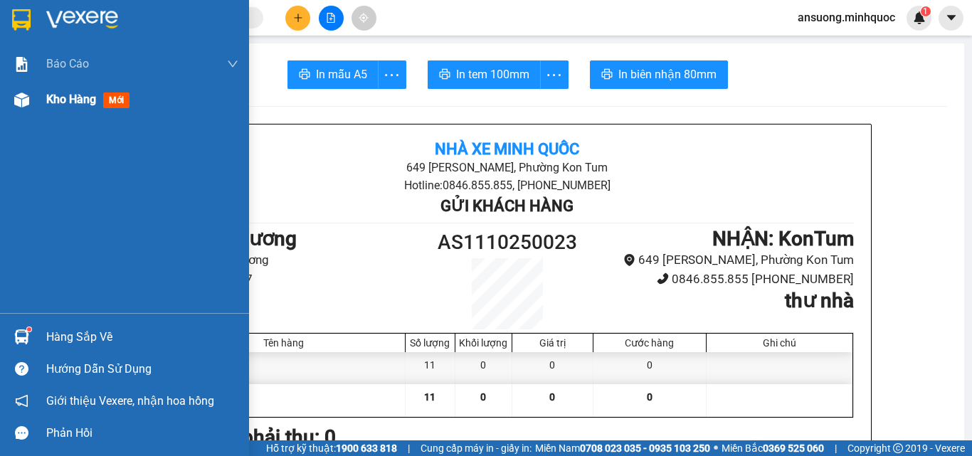
click at [16, 111] on div "Kho hàng mới" at bounding box center [124, 100] width 249 height 36
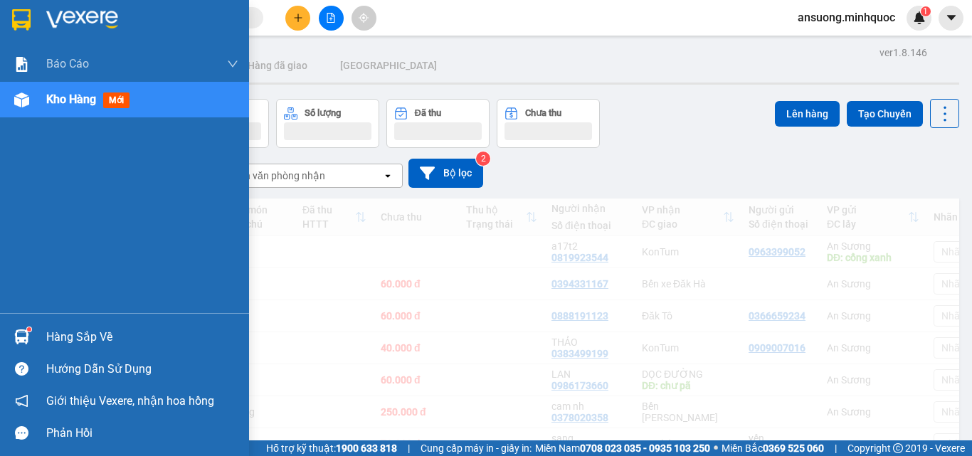
click at [18, 102] on img at bounding box center [21, 99] width 15 height 15
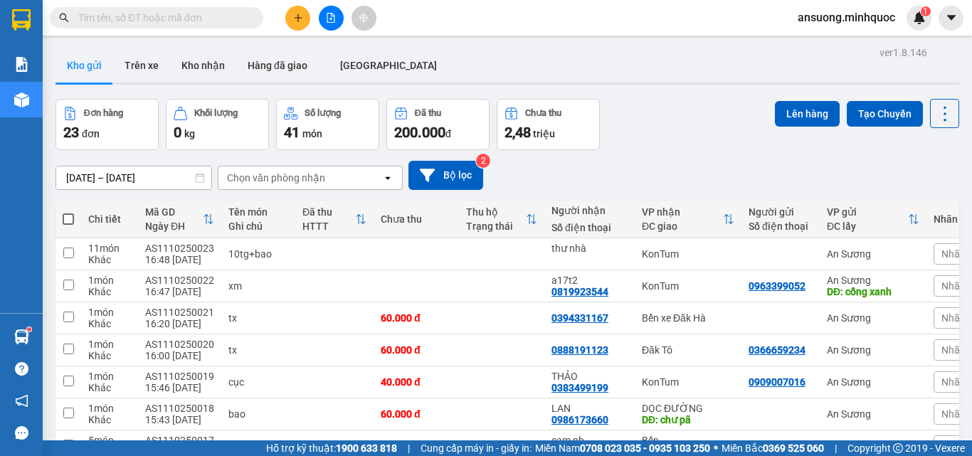
click at [68, 213] on span at bounding box center [68, 218] width 11 height 11
click at [68, 212] on input "checkbox" at bounding box center [68, 212] width 0 height 0
checkbox input "true"
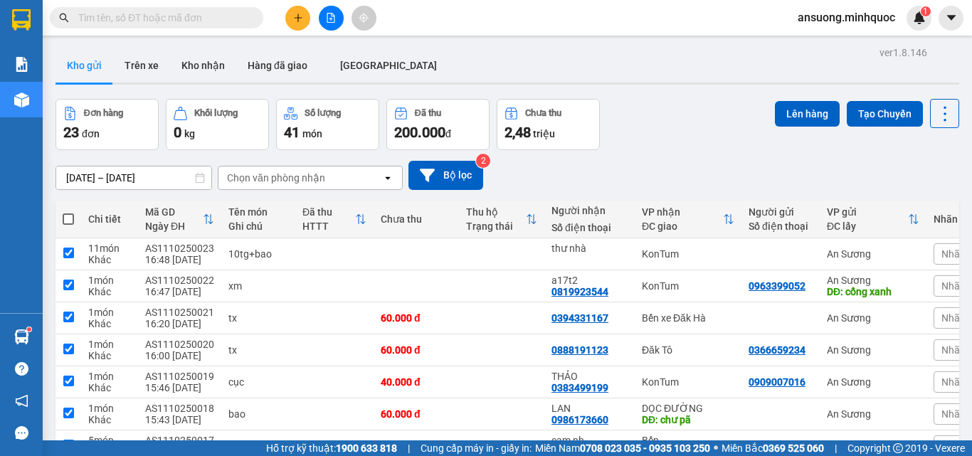
checkbox input "true"
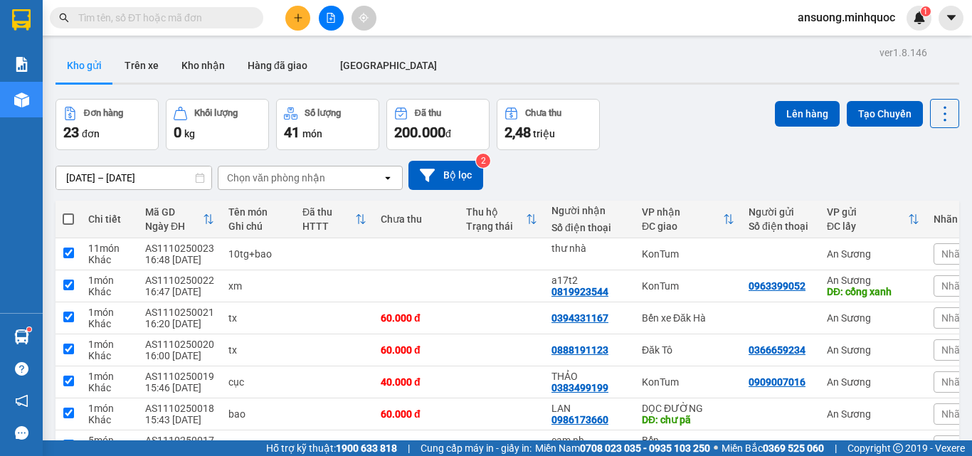
checkbox input "true"
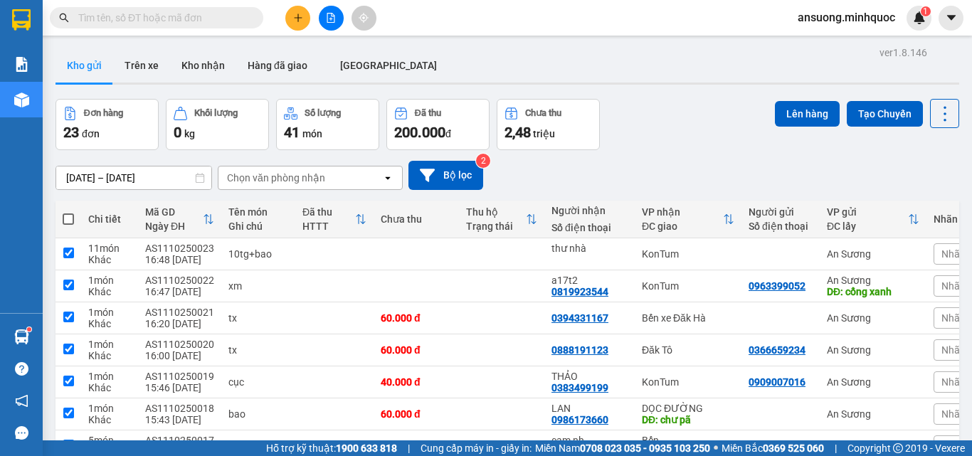
checkbox input "true"
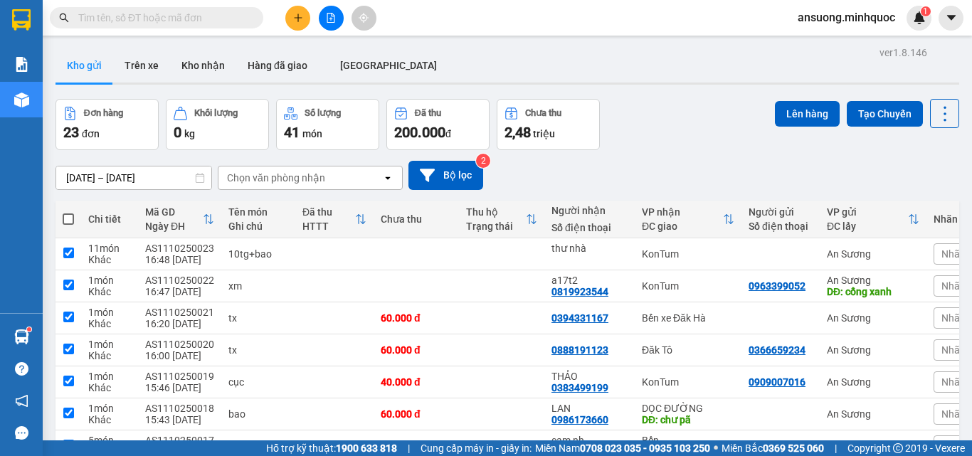
checkbox input "true"
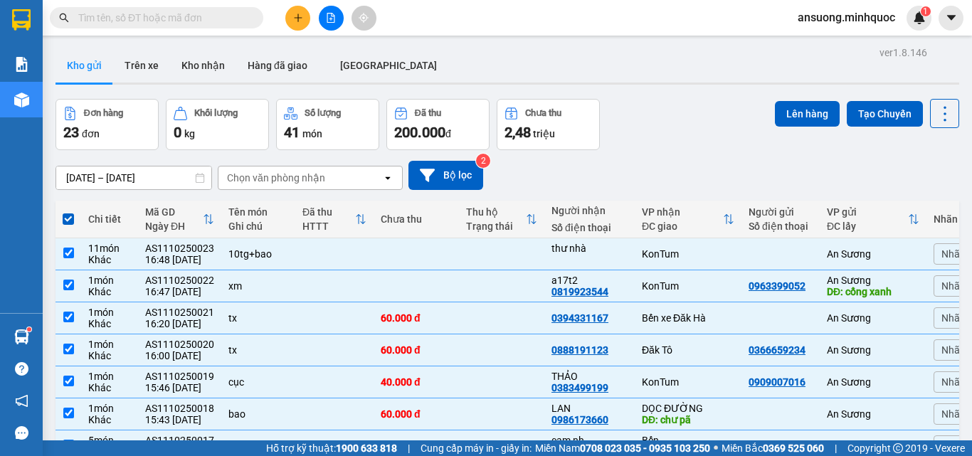
click at [753, 99] on div "Đơn hàng 23 đơn Khối lượng 0 kg Số lượng 41 món Đã thu 200.000 đ Chưa thu 2,48 …" at bounding box center [507, 124] width 904 height 51
click at [780, 101] on button "Lên hàng" at bounding box center [807, 114] width 65 height 26
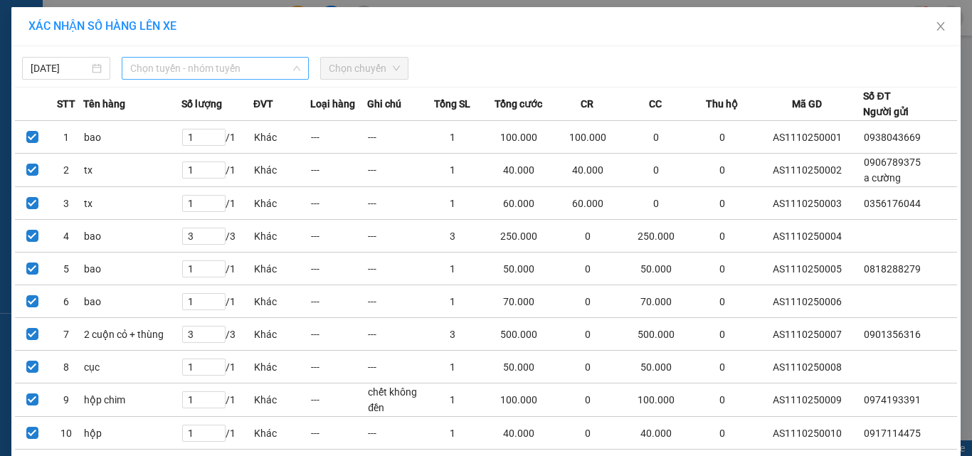
click at [190, 60] on span "Chọn tuyến - nhóm tuyến" at bounding box center [215, 68] width 170 height 21
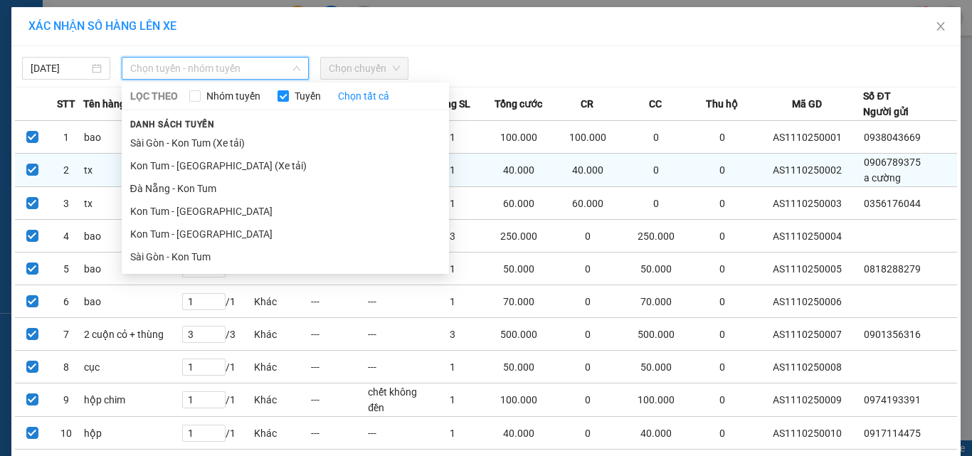
drag, startPoint x: 147, startPoint y: 254, endPoint x: 307, endPoint y: 176, distance: 178.5
click at [149, 251] on li "Sài Gòn - Kon Tum" at bounding box center [285, 256] width 327 height 23
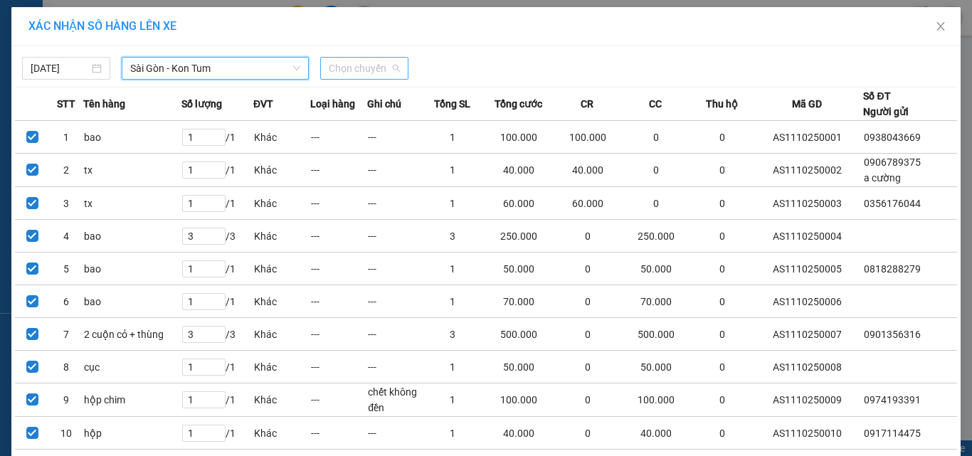
click at [375, 58] on span "Chọn chuyến" at bounding box center [364, 68] width 71 height 21
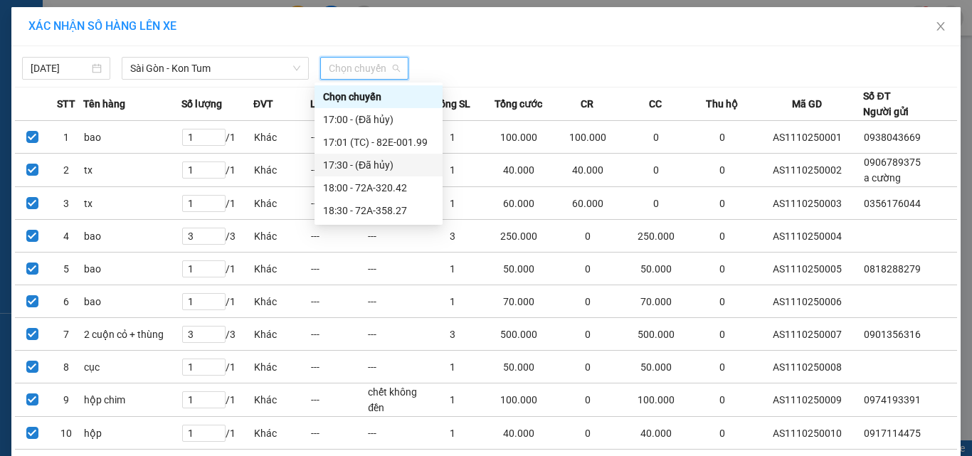
click at [395, 139] on div "17:01 (TC) - 82E-001.99" at bounding box center [378, 142] width 111 height 16
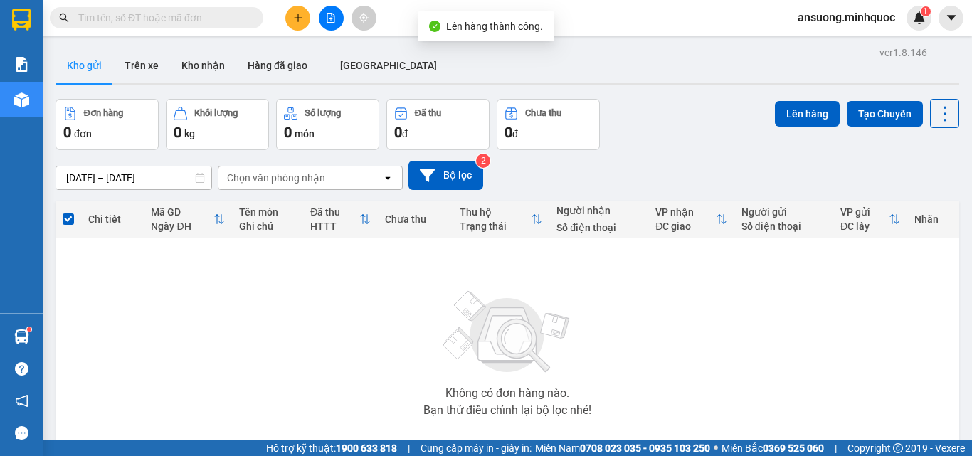
click at [65, 65] on button "Kho gửi" at bounding box center [84, 65] width 58 height 34
click at [212, 70] on button "Kho nhận" at bounding box center [203, 65] width 66 height 34
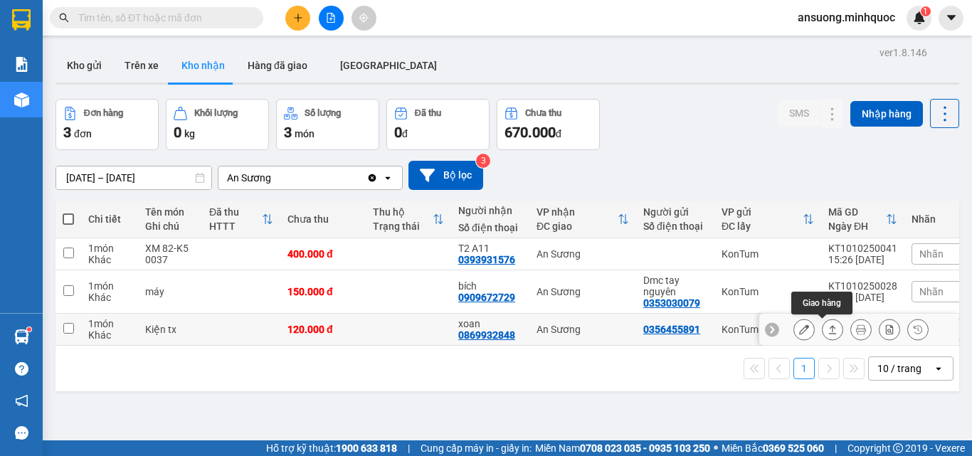
click at [827, 327] on icon at bounding box center [832, 329] width 10 height 10
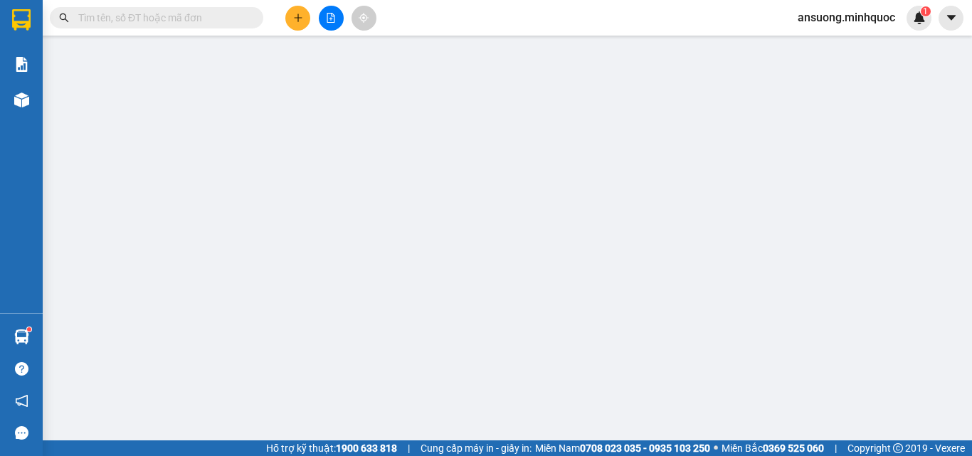
type input "0356455891"
type input "0869932848"
type input "xoan"
type input "0"
type input "120.000"
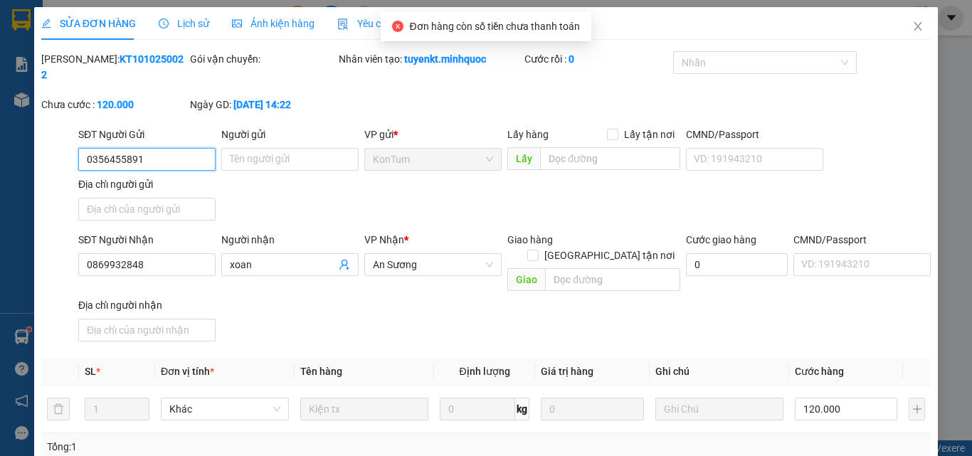
drag, startPoint x: 826, startPoint y: 359, endPoint x: 799, endPoint y: 365, distance: 27.6
type input "0"
click at [510, 403] on div "Total Paid Fee 0 Total UnPaid Fee 120.000 Cash Collection Total Fee Mã ĐH: KT10…" at bounding box center [485, 341] width 889 height 581
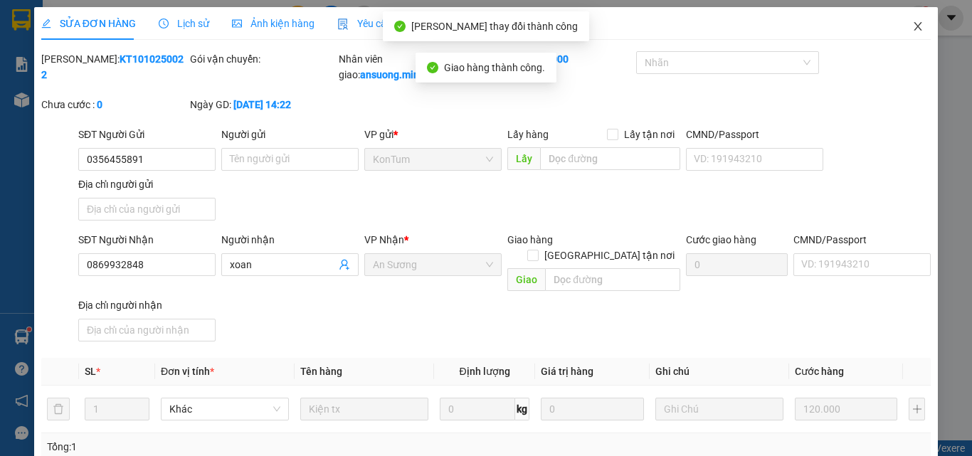
click at [914, 23] on icon "close" at bounding box center [918, 26] width 8 height 9
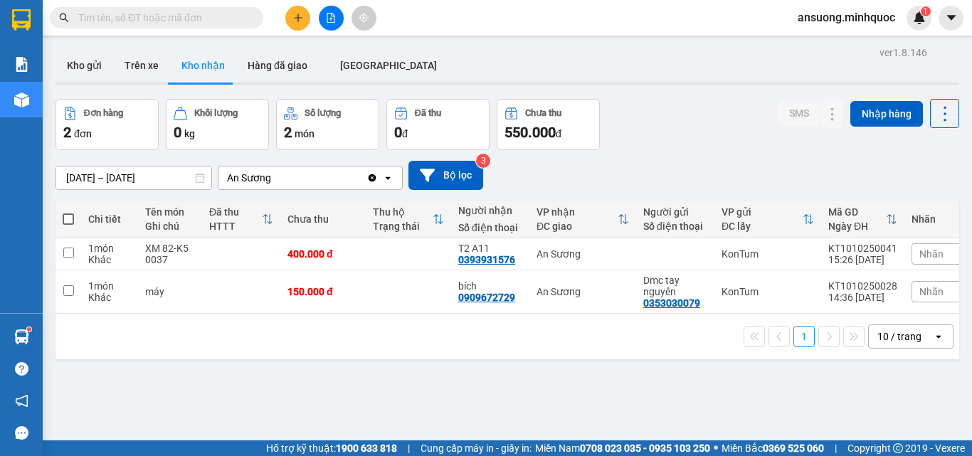
click at [850, 157] on div "[DATE] – [DATE] Press the down arrow key to interact with the calendar and sele…" at bounding box center [507, 175] width 904 height 51
click at [835, 162] on div "[DATE] – [DATE] Press the down arrow key to interact with the calendar and sele…" at bounding box center [507, 175] width 904 height 29
click at [804, 143] on div "SMS Nhập hàng" at bounding box center [868, 124] width 181 height 51
click at [791, 174] on div "[DATE] – [DATE] Press the down arrow key to interact with the calendar and sele…" at bounding box center [507, 175] width 904 height 29
click at [800, 258] on button at bounding box center [804, 254] width 20 height 25
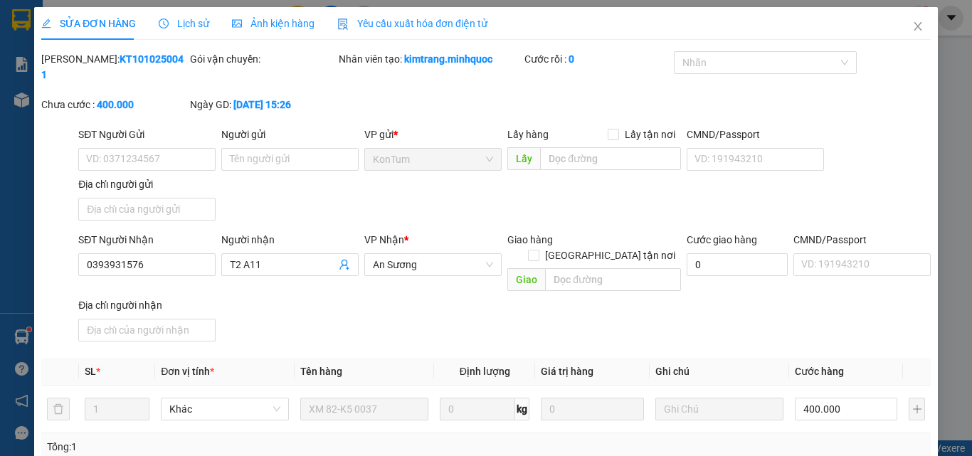
type input "0393931576"
type input "T2 A11"
type input "0"
type input "400.000"
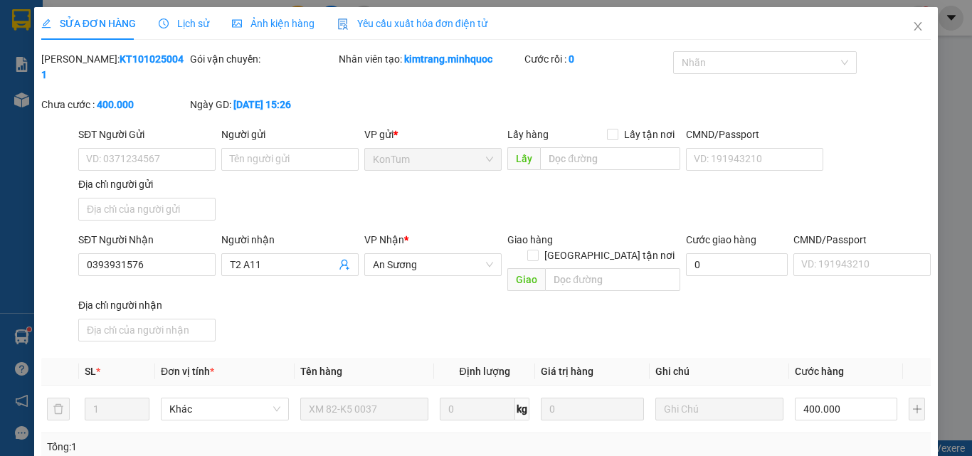
type input "thu ph khách"
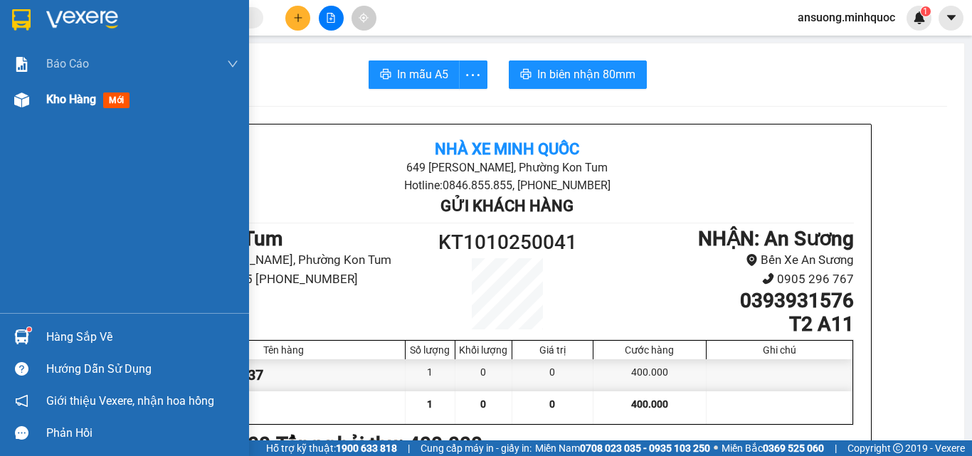
click at [27, 104] on img at bounding box center [21, 99] width 15 height 15
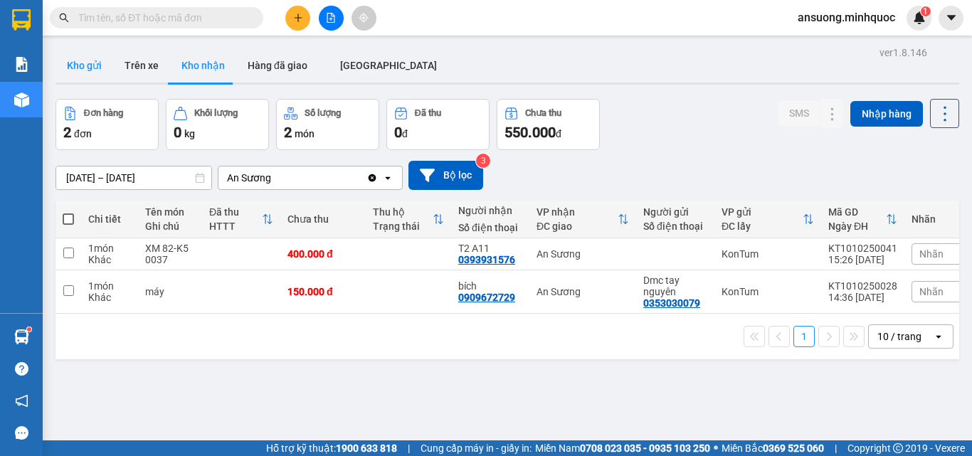
click at [72, 65] on button "Kho gửi" at bounding box center [84, 65] width 58 height 34
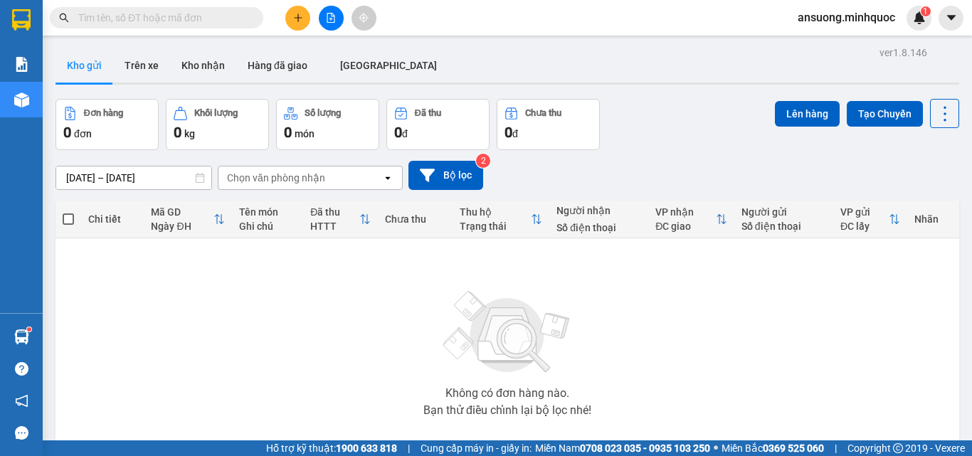
click at [322, 15] on button at bounding box center [331, 18] width 25 height 25
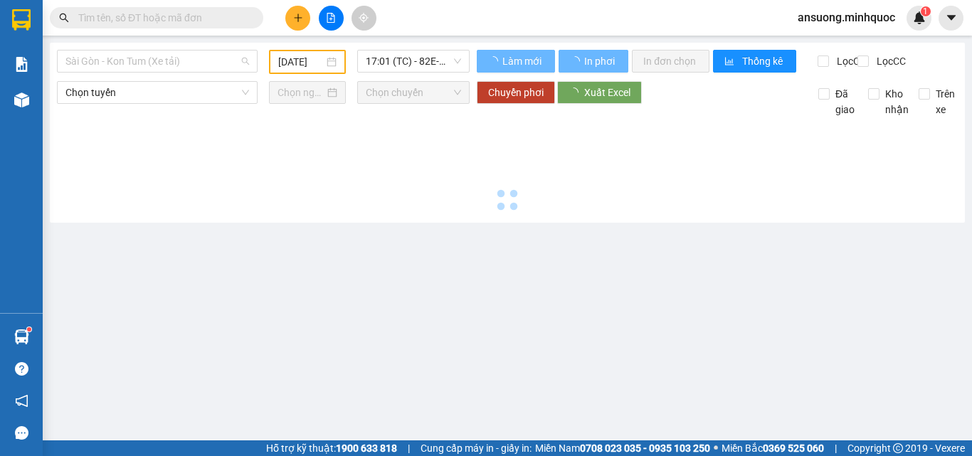
click at [112, 52] on span "Sài Gòn - Kon Tum (Xe tải)" at bounding box center [157, 61] width 184 height 21
type input "[DATE]"
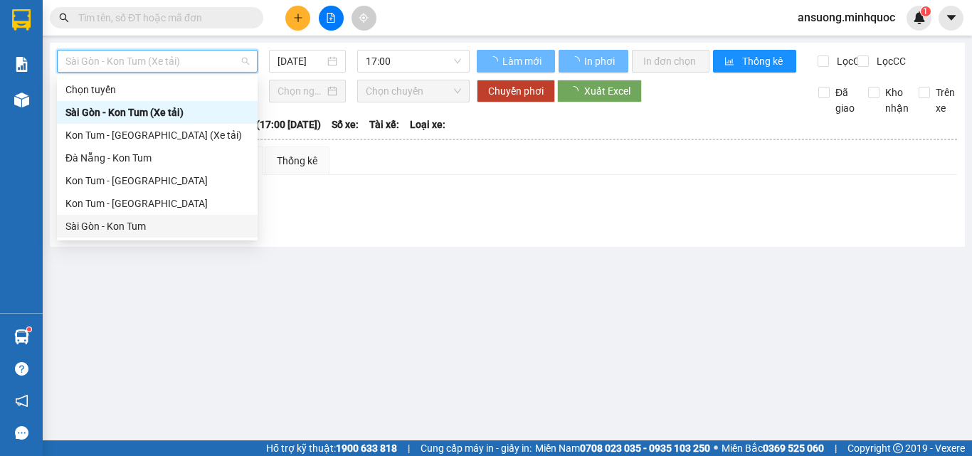
click at [73, 231] on div "Sài Gòn - Kon Tum" at bounding box center [157, 226] width 184 height 16
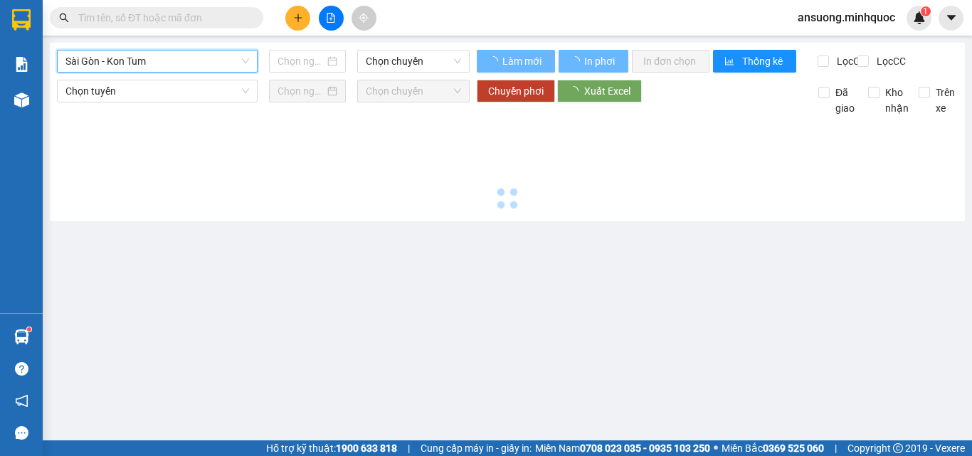
type input "[DATE]"
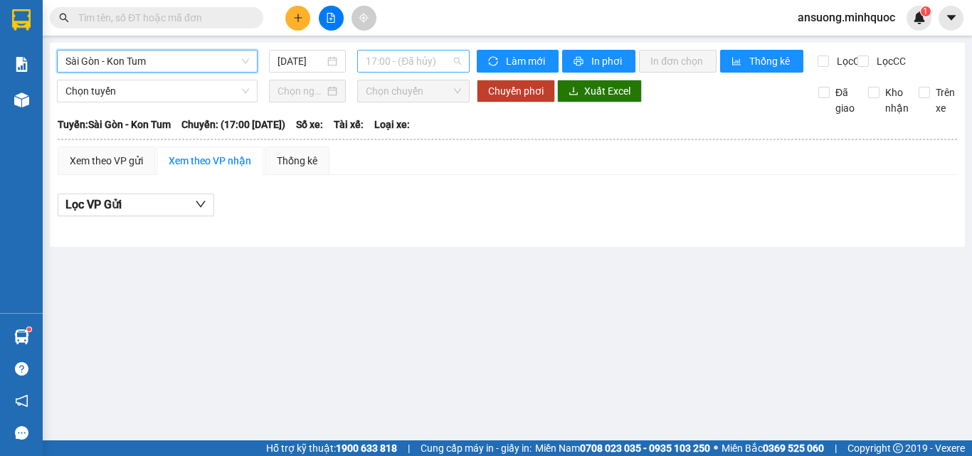
click at [437, 63] on span "17:00 - (Đã hủy)" at bounding box center [413, 61] width 95 height 21
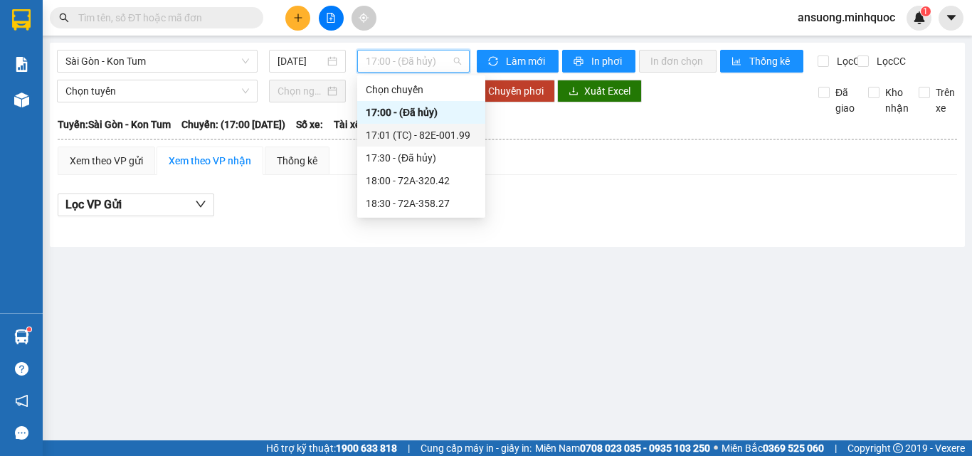
click at [424, 134] on div "17:01 (TC) - 82E-001.99" at bounding box center [421, 135] width 111 height 16
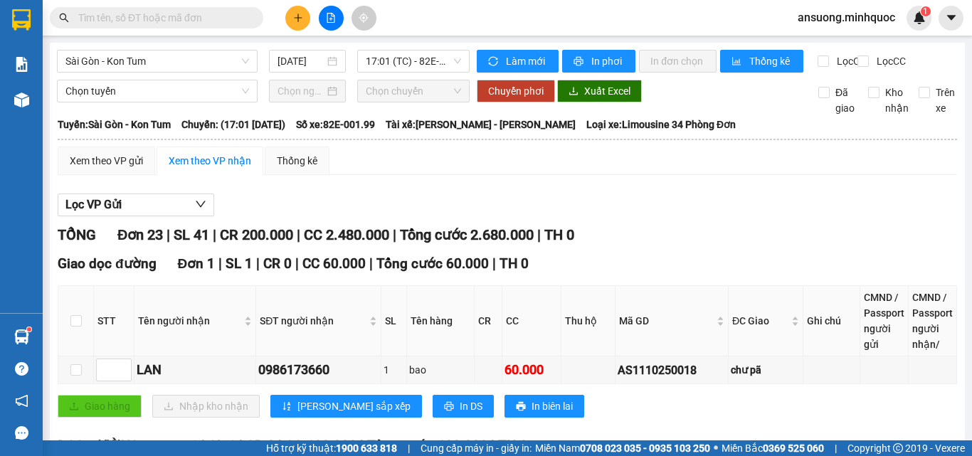
drag, startPoint x: 696, startPoint y: 272, endPoint x: 610, endPoint y: 281, distance: 86.5
drag, startPoint x: 635, startPoint y: 277, endPoint x: 571, endPoint y: 275, distance: 64.0
drag, startPoint x: 601, startPoint y: 265, endPoint x: 688, endPoint y: 263, distance: 86.8
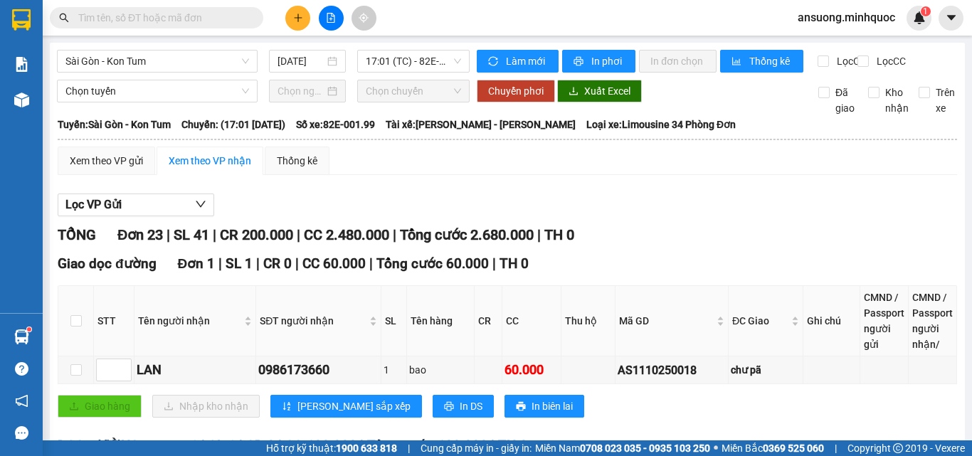
drag, startPoint x: 701, startPoint y: 269, endPoint x: 603, endPoint y: 282, distance: 98.4
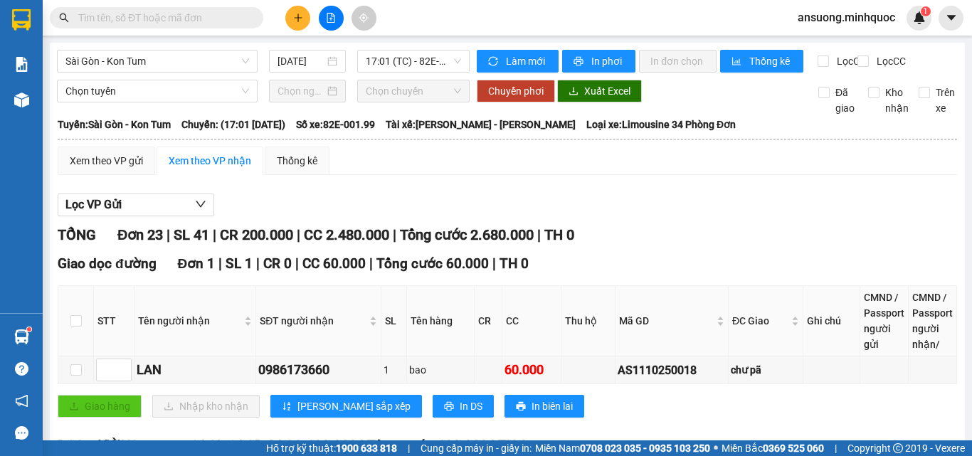
drag, startPoint x: 694, startPoint y: 268, endPoint x: 605, endPoint y: 270, distance: 88.9
click at [178, 14] on input "text" at bounding box center [162, 18] width 168 height 16
paste input "AS1110250022"
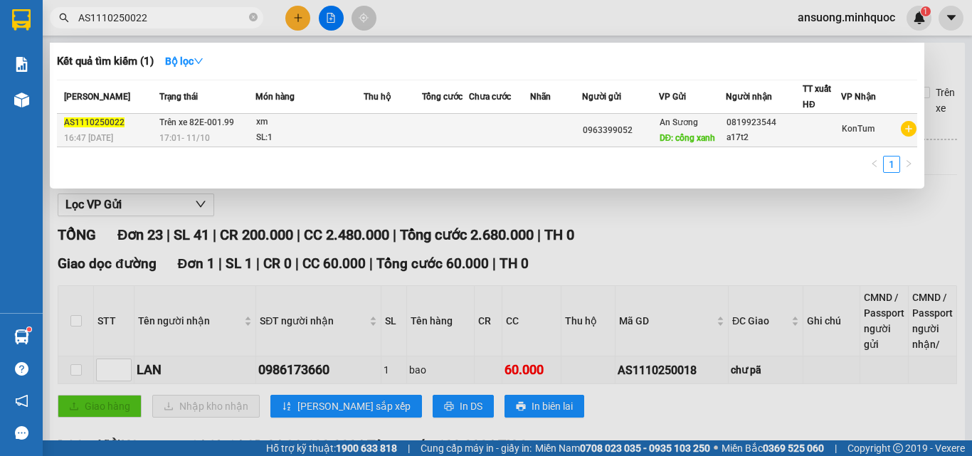
type input "AS1110250022"
click at [428, 138] on td at bounding box center [445, 130] width 47 height 33
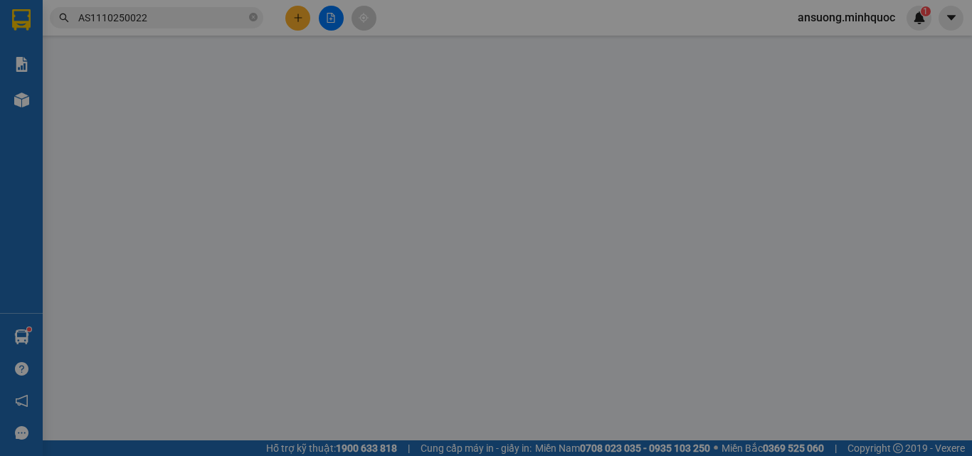
type input "0963399052"
type input "cổng xanh"
type input "0819923544"
type input "a17t2"
type input "0"
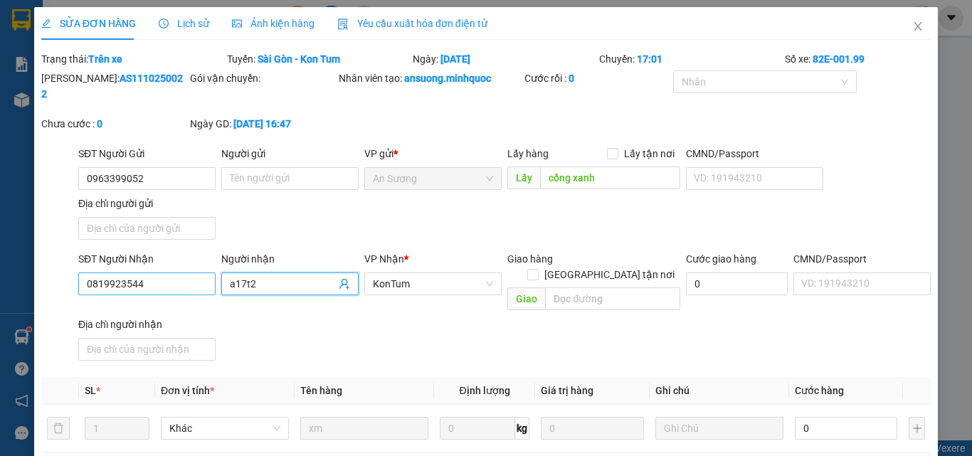
drag, startPoint x: 270, startPoint y: 264, endPoint x: 201, endPoint y: 264, distance: 69.7
click at [201, 264] on div "SĐT Người Nhận 0819923544 Người nhận a17t2 VP Nhận * KonTum Giao hàng Giao tận …" at bounding box center [504, 308] width 858 height 115
type input "B9T2"
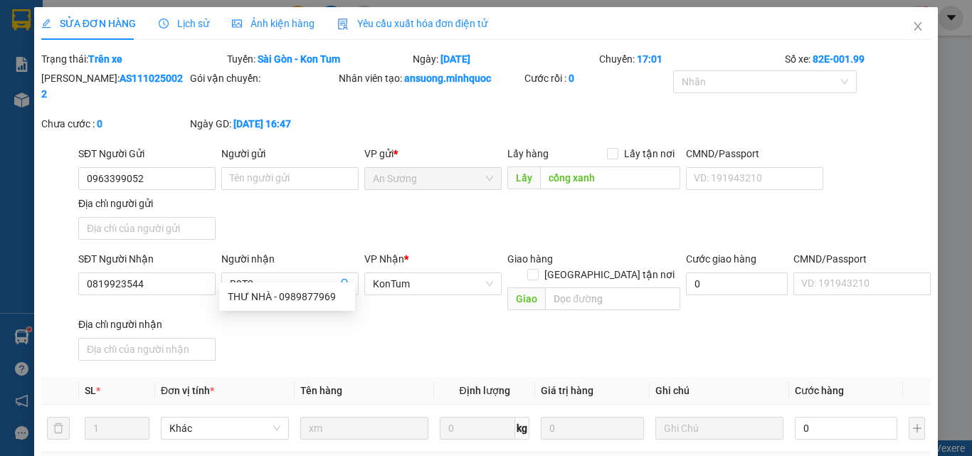
click at [389, 175] on div "VP gửi * An Sương" at bounding box center [432, 171] width 137 height 50
click at [388, 207] on div "SĐT Người Gửi 0963399052 Người gửi Tên người gửi VP gửi * An Sương Lấy hàng Lấy…" at bounding box center [504, 196] width 858 height 100
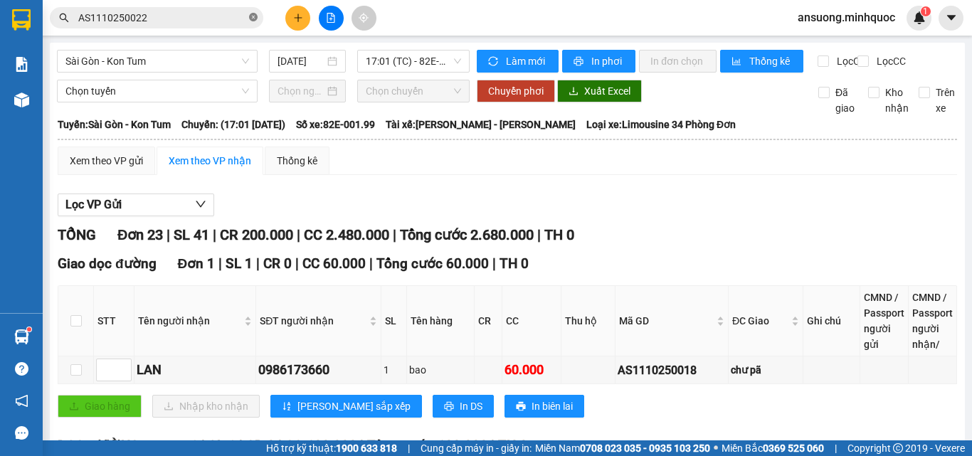
click at [249, 19] on icon "close-circle" at bounding box center [253, 17] width 9 height 9
click at [144, 55] on span "Sài Gòn - Kon Tum" at bounding box center [157, 61] width 184 height 21
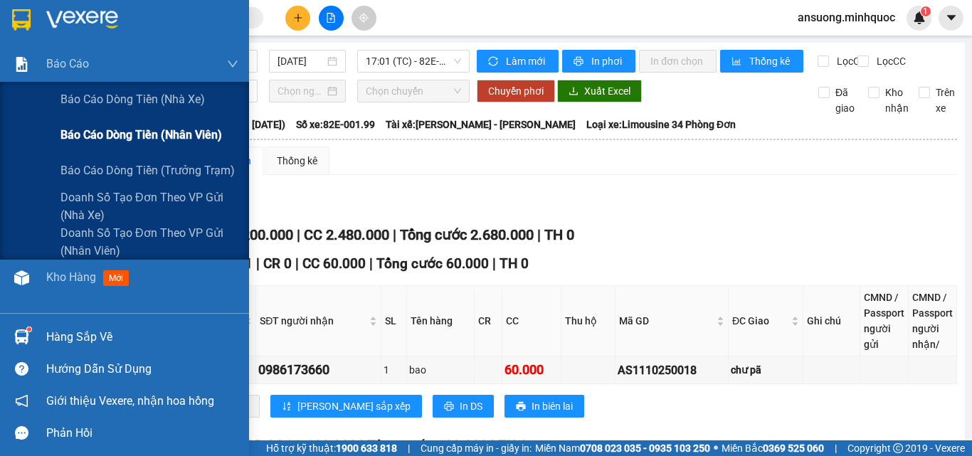
click at [119, 127] on span "Báo cáo dòng tiền (nhân viên)" at bounding box center [141, 135] width 162 height 18
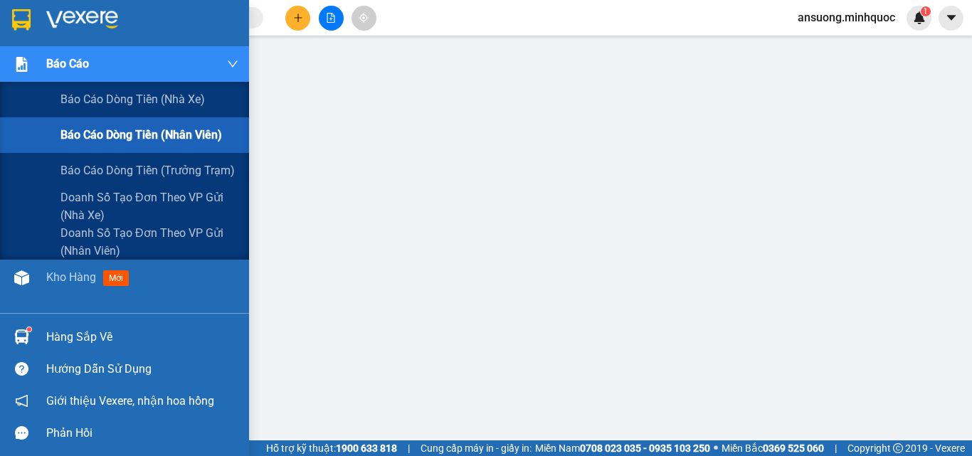
click at [94, 135] on span "Báo cáo dòng tiền (nhân viên)" at bounding box center [141, 135] width 162 height 18
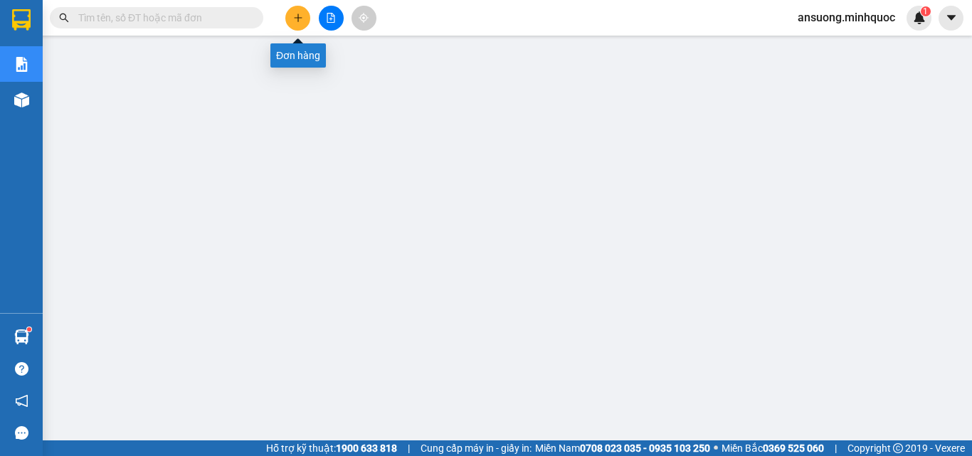
click at [302, 23] on button at bounding box center [297, 18] width 25 height 25
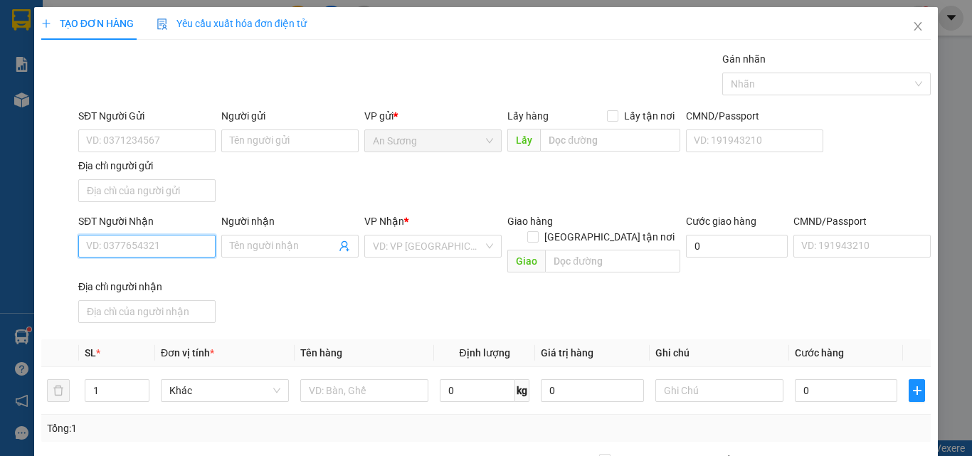
click at [127, 244] on input "SĐT Người Nhận" at bounding box center [146, 246] width 137 height 23
click at [91, 243] on input "SĐT Người Nhận" at bounding box center [146, 246] width 137 height 23
click at [117, 241] on input "03622285" at bounding box center [146, 246] width 137 height 23
click at [178, 251] on input "036222285" at bounding box center [146, 246] width 137 height 23
drag, startPoint x: 178, startPoint y: 251, endPoint x: 45, endPoint y: 227, distance: 135.2
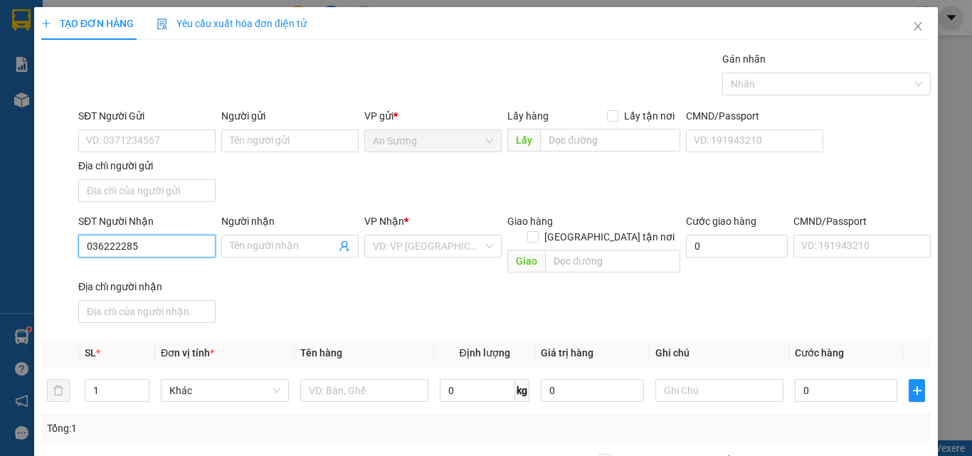
click at [58, 231] on div "SĐT Người Nhận 036222285 036222285 Người nhận Tên người nhận VP Nhận * VD: VP […" at bounding box center [486, 270] width 892 height 115
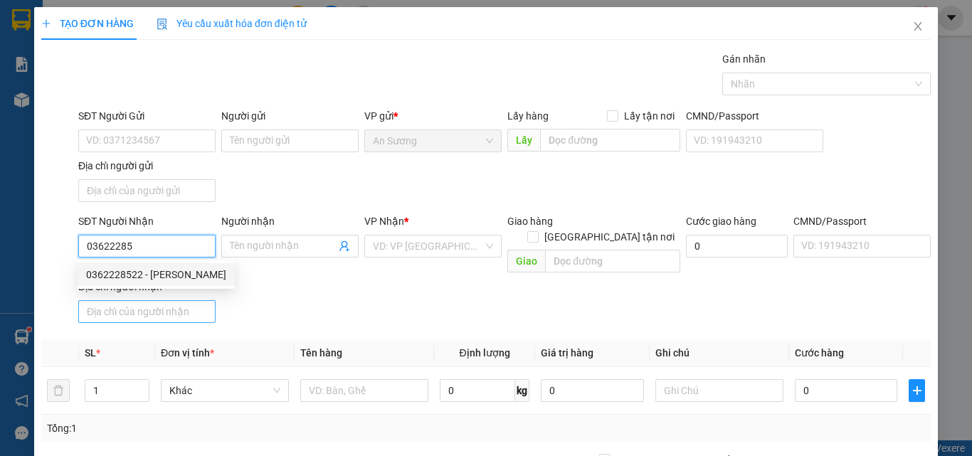
click at [141, 276] on div "0362228522 - [PERSON_NAME]" at bounding box center [156, 275] width 140 height 16
type input "0362228522"
type input "THU HÀ"
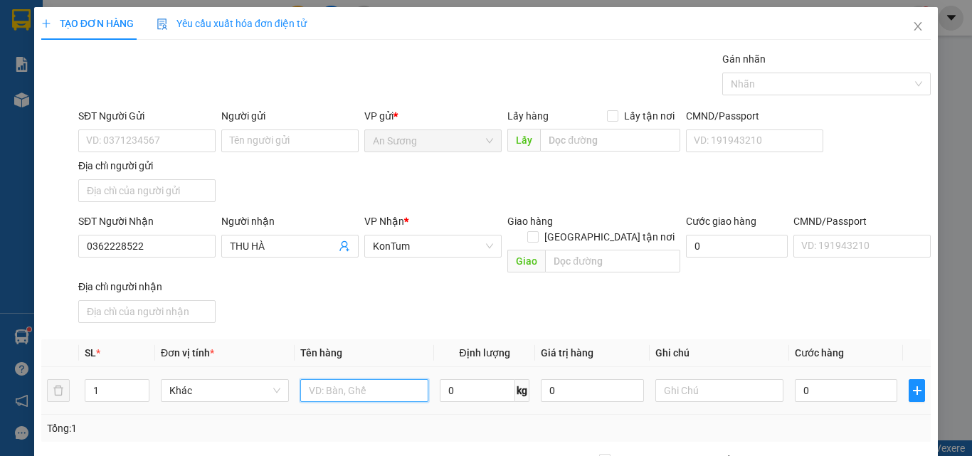
click at [314, 379] on input "text" at bounding box center [364, 390] width 128 height 23
click at [443, 293] on div "SĐT Người Nhận 0362228522 Người nhận THU HÀ VP Nhận * KonTum Giao hàng Giao tận…" at bounding box center [504, 270] width 858 height 115
drag, startPoint x: 827, startPoint y: 274, endPoint x: 829, endPoint y: 301, distance: 27.1
click at [829, 274] on div "SĐT Người Nhận 0362228522 Người nhận THU HÀ VP Nhận * KonTum Giao hàng Giao tận…" at bounding box center [504, 270] width 858 height 115
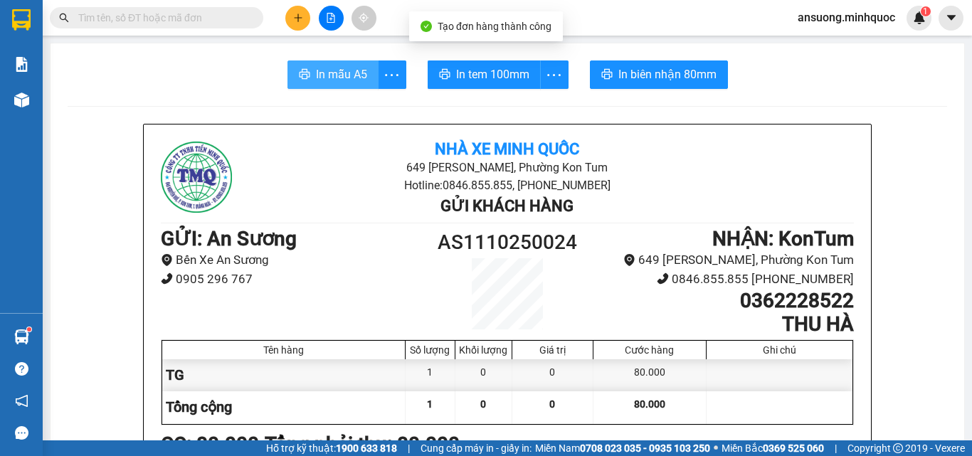
click at [316, 78] on span "In mẫu A5" at bounding box center [341, 74] width 51 height 18
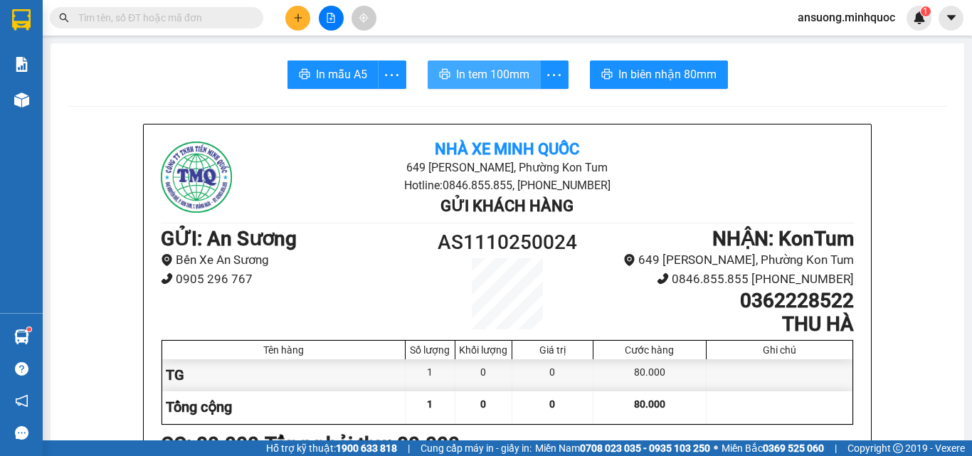
click at [506, 68] on span "In tem 100mm" at bounding box center [492, 74] width 73 height 18
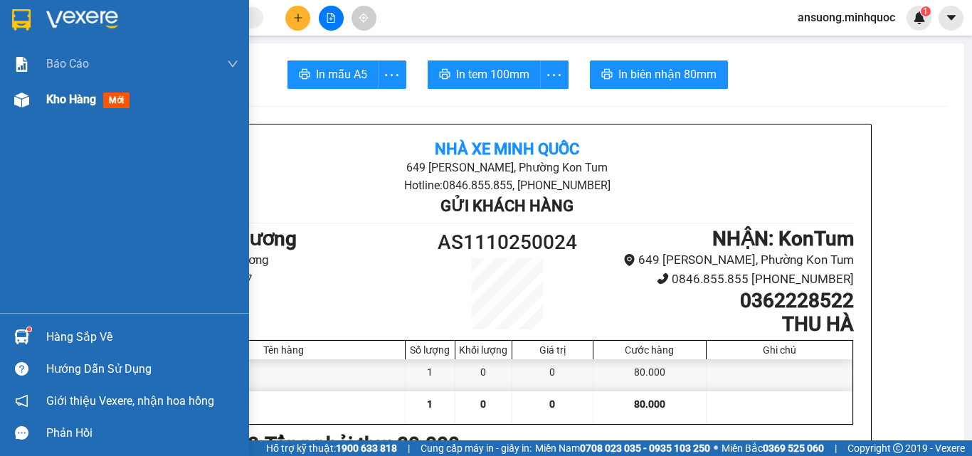
click at [17, 103] on img at bounding box center [21, 99] width 15 height 15
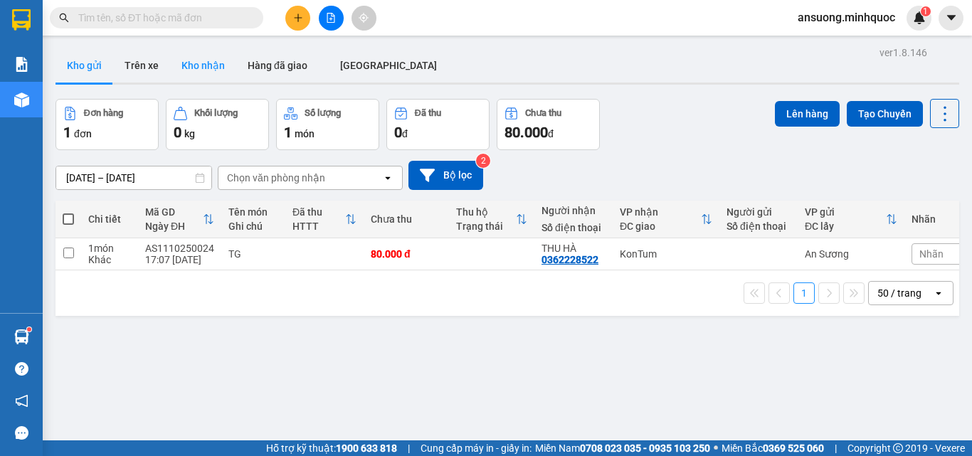
click at [196, 76] on button "Kho nhận" at bounding box center [203, 65] width 66 height 34
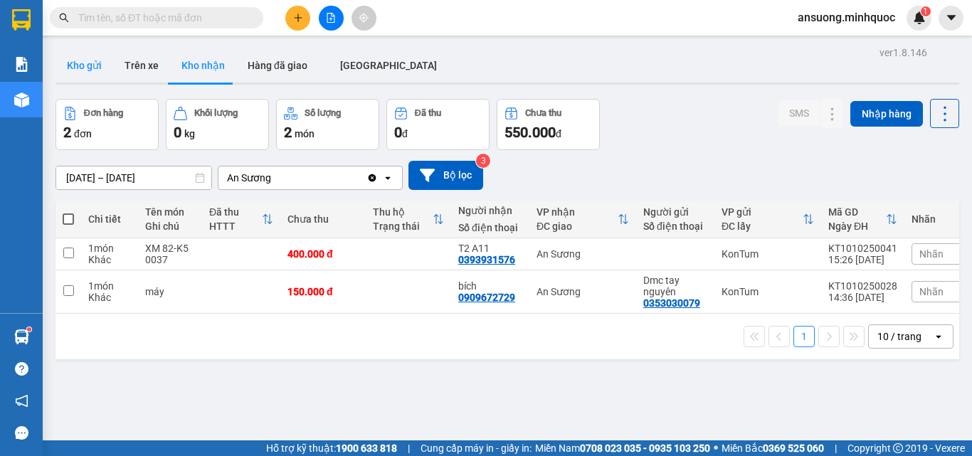
click at [67, 63] on button "Kho gửi" at bounding box center [84, 65] width 58 height 34
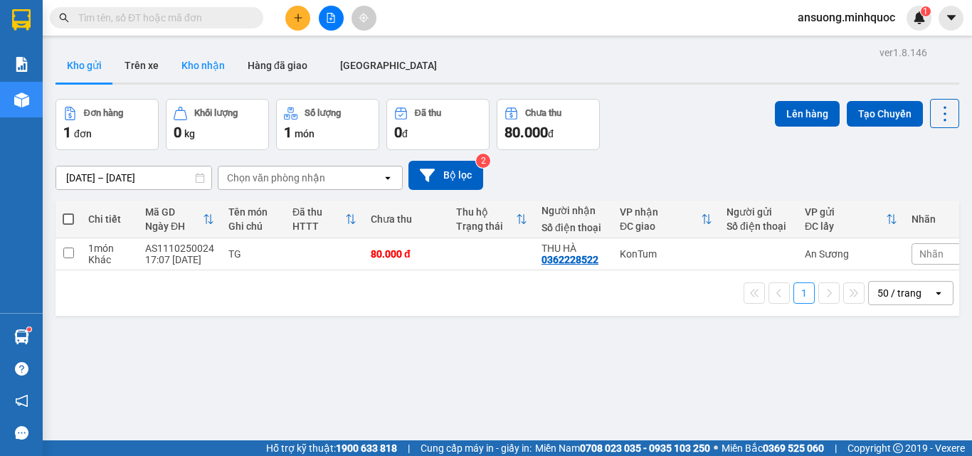
click at [169, 53] on div "Kho gửi Trên [PERSON_NAME] nhận Hàng đã giao [GEOGRAPHIC_DATA]" at bounding box center [507, 67] width 904 height 38
click at [186, 63] on button "Kho nhận" at bounding box center [203, 65] width 66 height 34
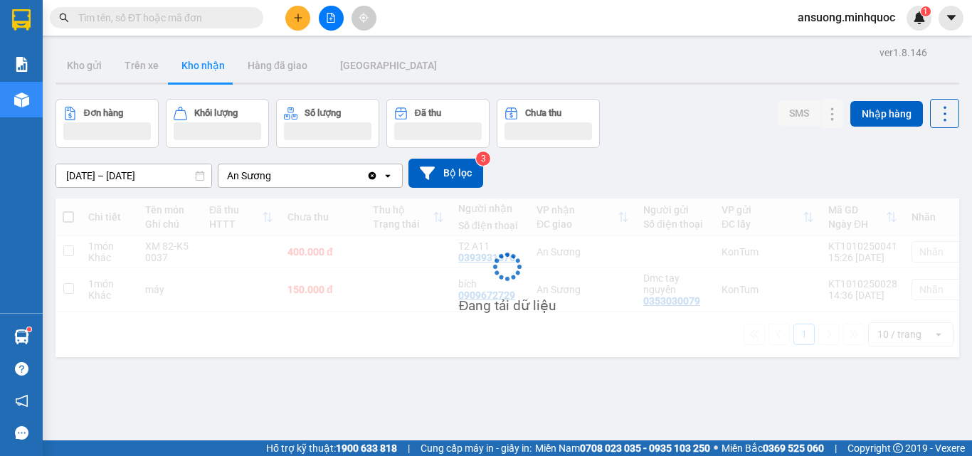
click at [504, 73] on div "Kho gửi Trên [PERSON_NAME] nhận Hàng đã giao [GEOGRAPHIC_DATA]" at bounding box center [507, 67] width 904 height 38
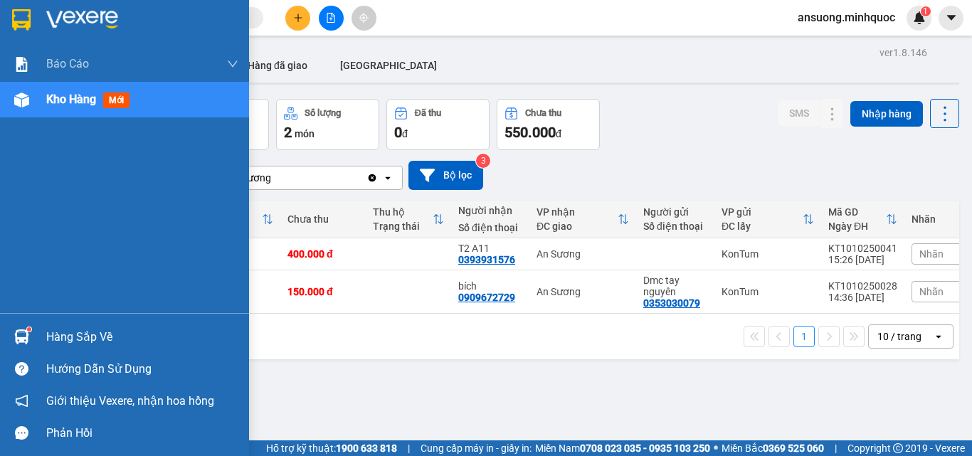
click at [26, 45] on div at bounding box center [124, 23] width 249 height 46
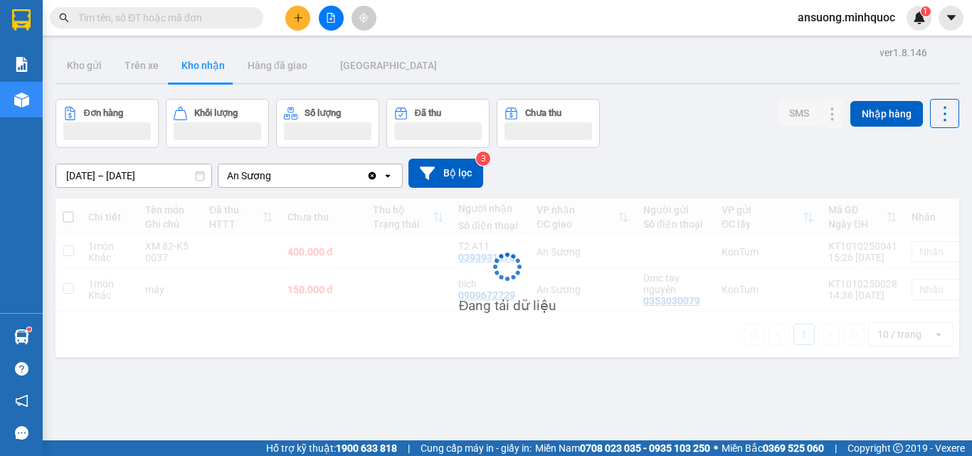
click at [580, 33] on div "Kết quả tìm kiếm ( 1 ) Bộ lọc Mã ĐH Trạng thái Món hàng Thu hộ Tổng cước Chưa c…" at bounding box center [486, 18] width 972 height 36
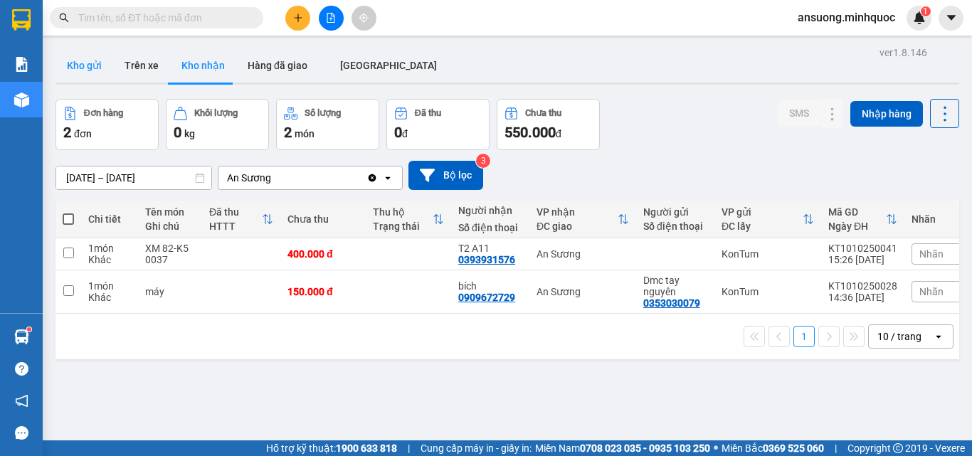
click at [85, 70] on button "Kho gửi" at bounding box center [84, 65] width 58 height 34
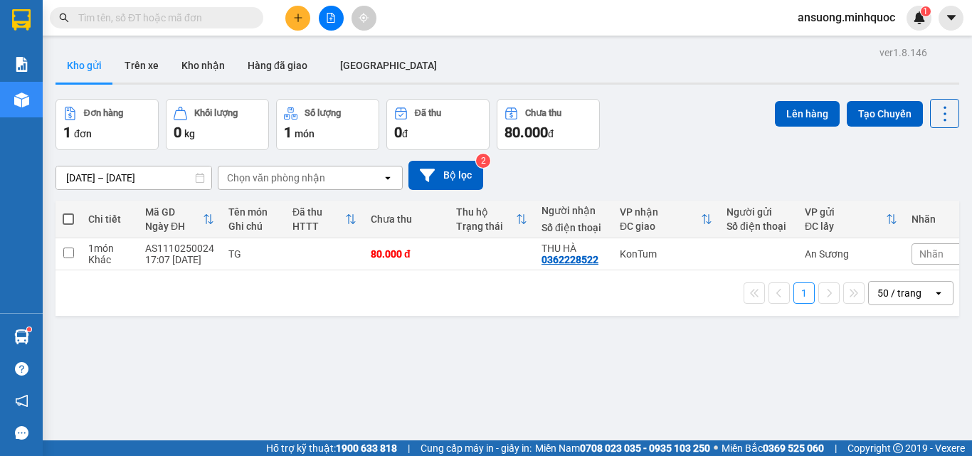
drag, startPoint x: 83, startPoint y: 67, endPoint x: 95, endPoint y: 0, distance: 68.1
click at [83, 64] on button "Kho gửi" at bounding box center [84, 65] width 58 height 34
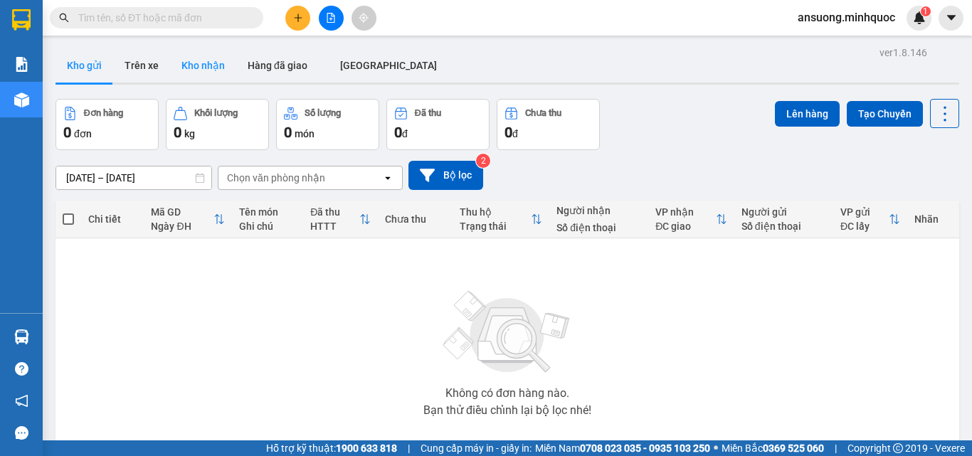
click at [196, 66] on button "Kho nhận" at bounding box center [203, 65] width 66 height 34
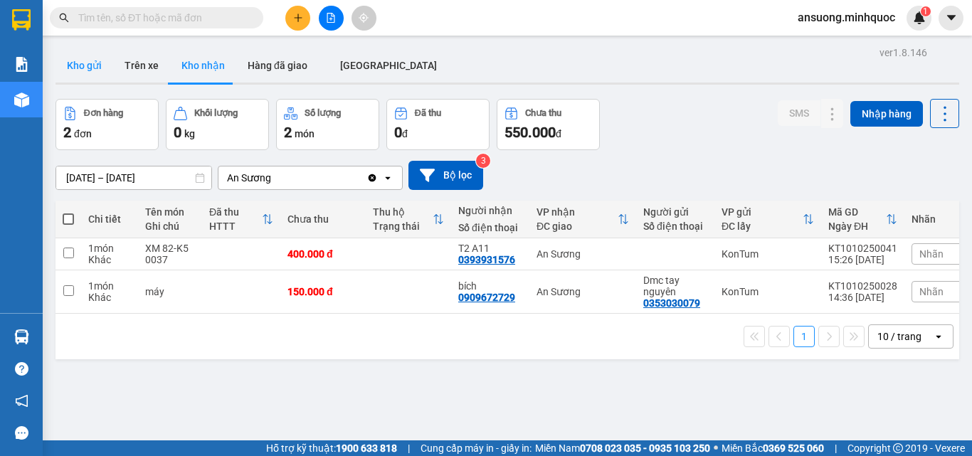
click at [80, 63] on button "Kho gửi" at bounding box center [84, 65] width 58 height 34
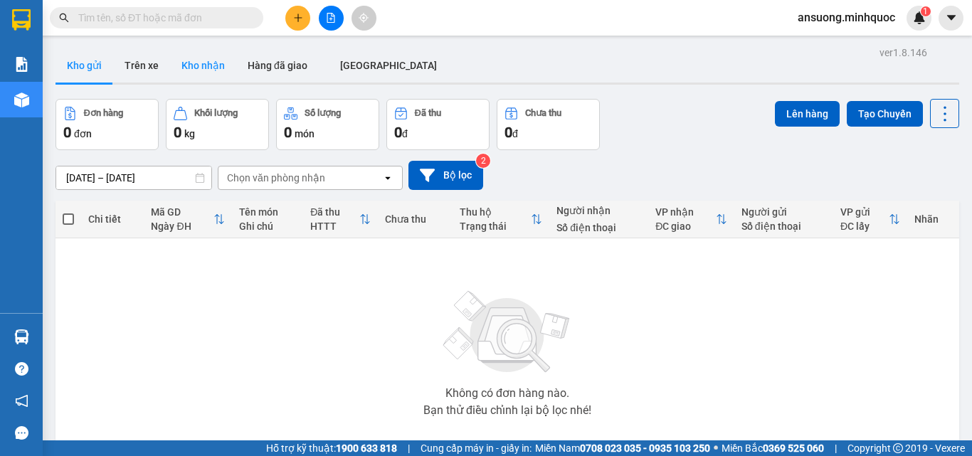
click at [219, 76] on button "Kho nhận" at bounding box center [203, 65] width 66 height 34
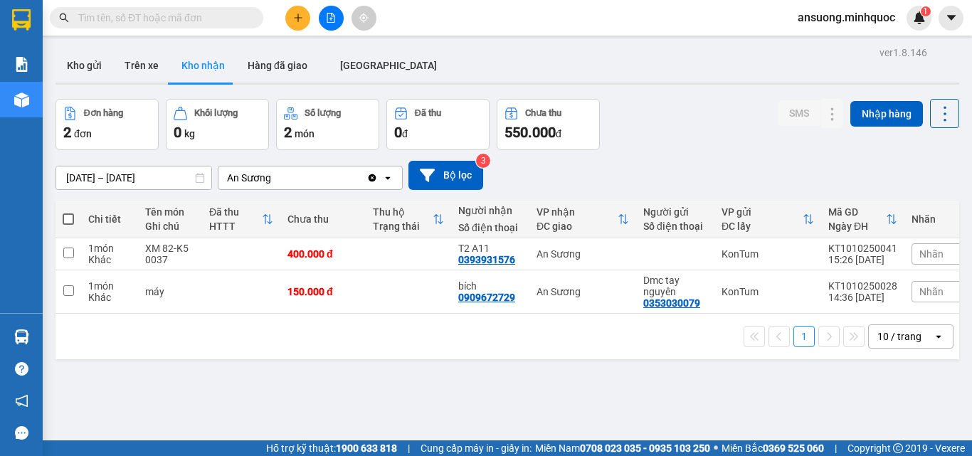
click at [334, 23] on button at bounding box center [331, 18] width 25 height 25
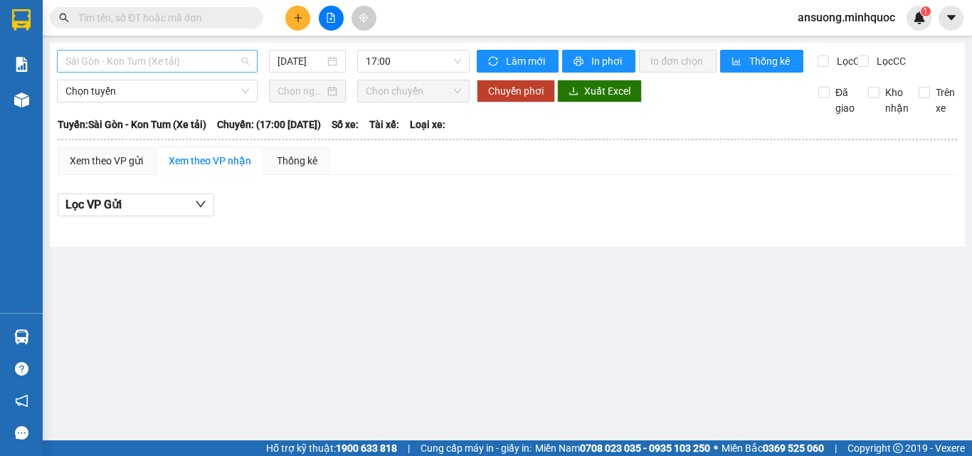
click at [110, 63] on span "Sài Gòn - Kon Tum (Xe tải)" at bounding box center [157, 61] width 184 height 21
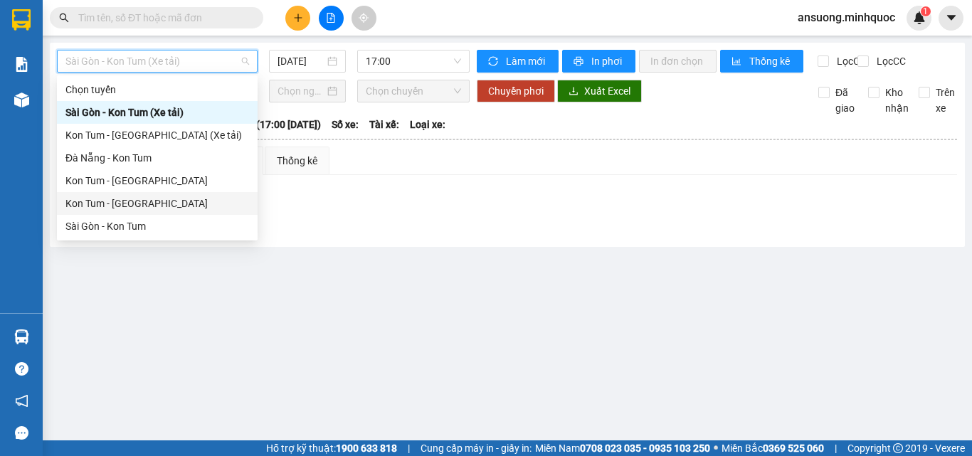
drag, startPoint x: 97, startPoint y: 208, endPoint x: 280, endPoint y: 73, distance: 227.0
click at [101, 204] on div "Kon Tum - [GEOGRAPHIC_DATA]" at bounding box center [157, 204] width 184 height 16
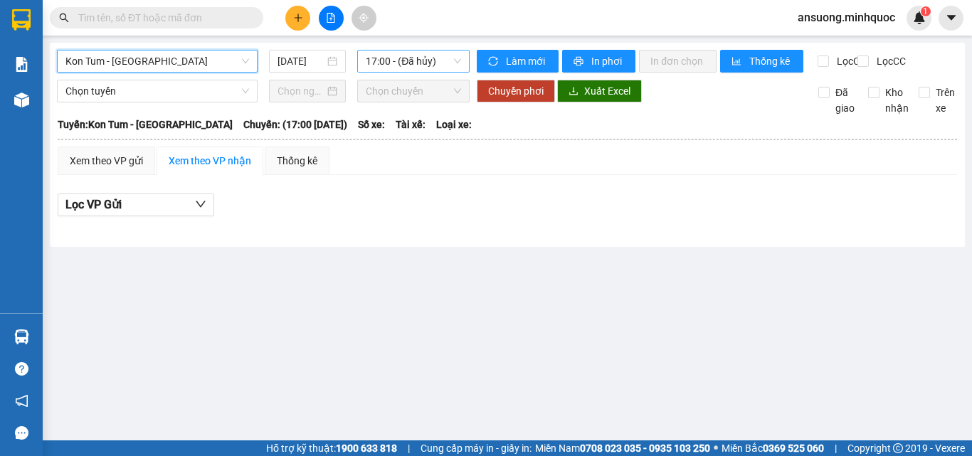
click at [421, 68] on span "17:00 - (Đã hủy)" at bounding box center [413, 61] width 95 height 21
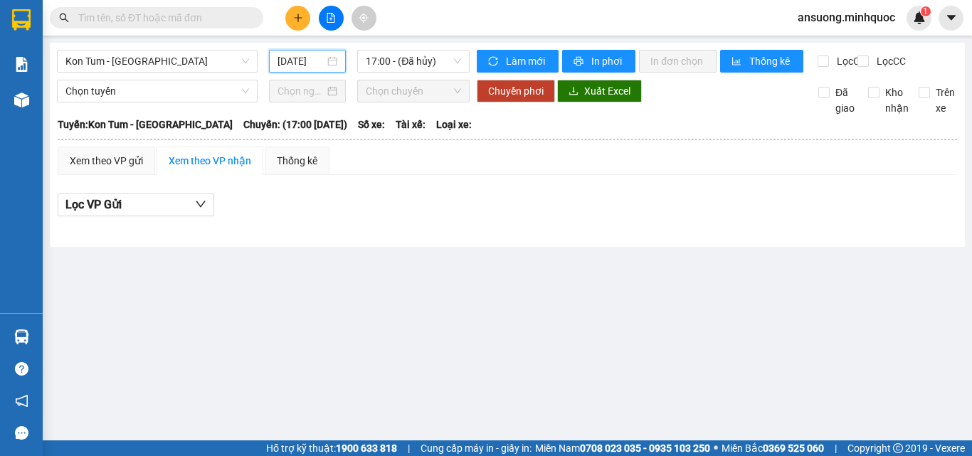
click at [305, 68] on input "[DATE]" at bounding box center [300, 61] width 47 height 16
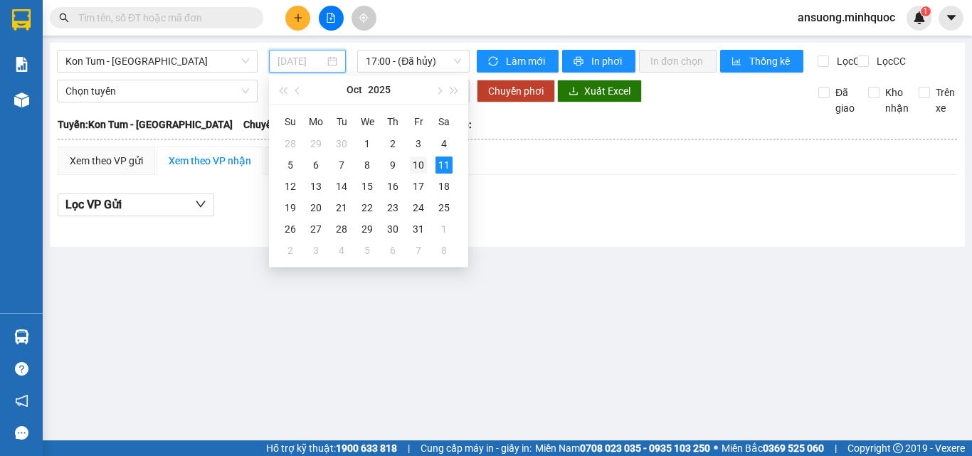
click at [418, 166] on div "10" at bounding box center [418, 165] width 17 height 17
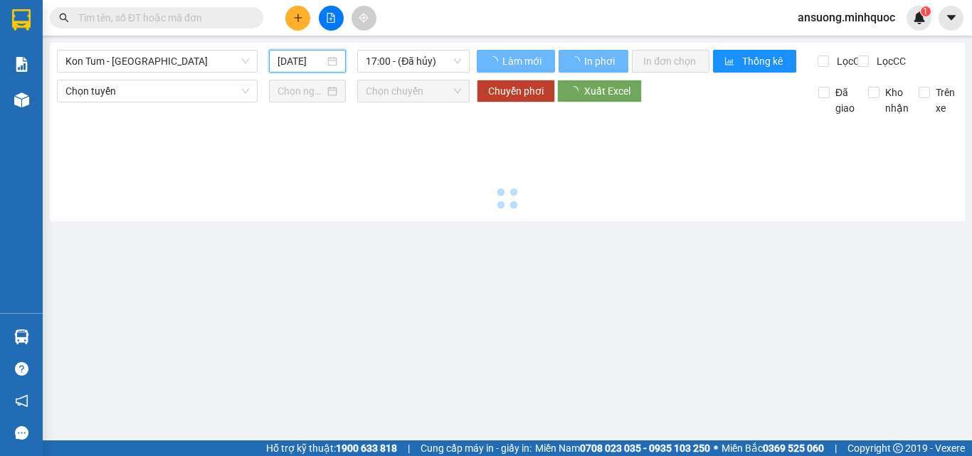
type input "[DATE]"
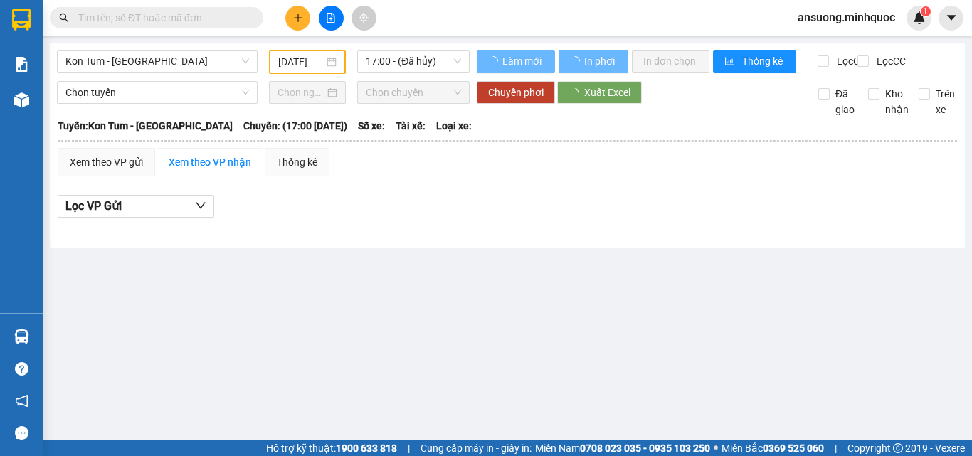
drag, startPoint x: 384, startPoint y: 324, endPoint x: 381, endPoint y: 110, distance: 214.9
click at [388, 291] on main "Kon Tum - Sài Gòn 10/10/2025 17:00 - (Đã hủy) Làm mới In phơi In đơn chọn Thống…" at bounding box center [486, 220] width 972 height 440
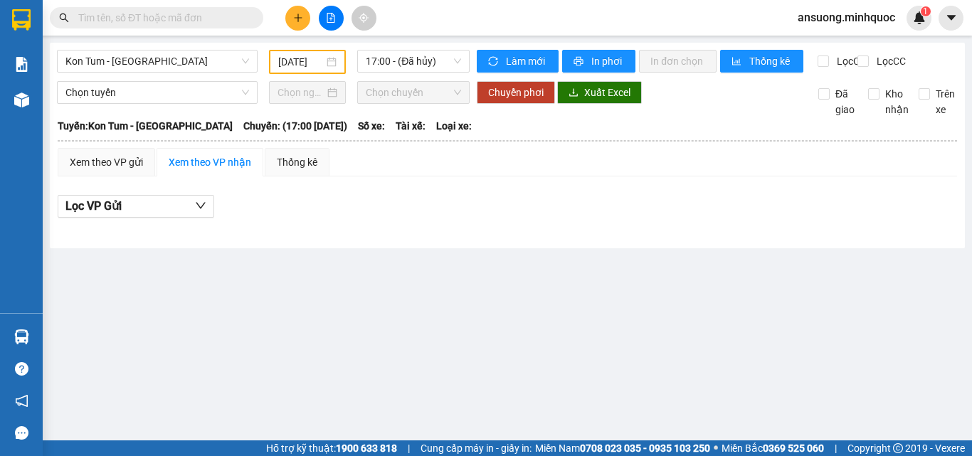
click at [404, 74] on div "Kon Tum - Sài Gòn 10/10/2025 17:00 - (Đã hủy)" at bounding box center [263, 62] width 413 height 24
click at [413, 61] on span "17:00 - (Đã hủy)" at bounding box center [413, 61] width 95 height 21
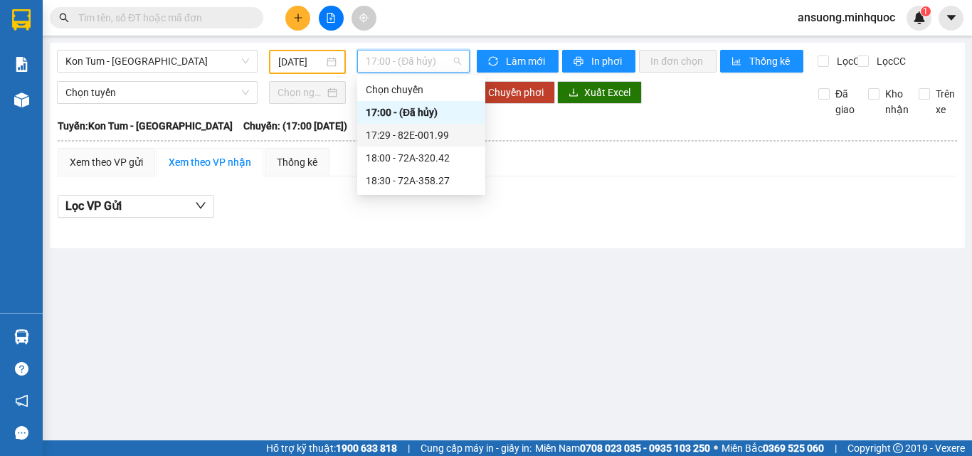
click at [435, 132] on div "17:29 - 82E-001.99" at bounding box center [421, 135] width 111 height 16
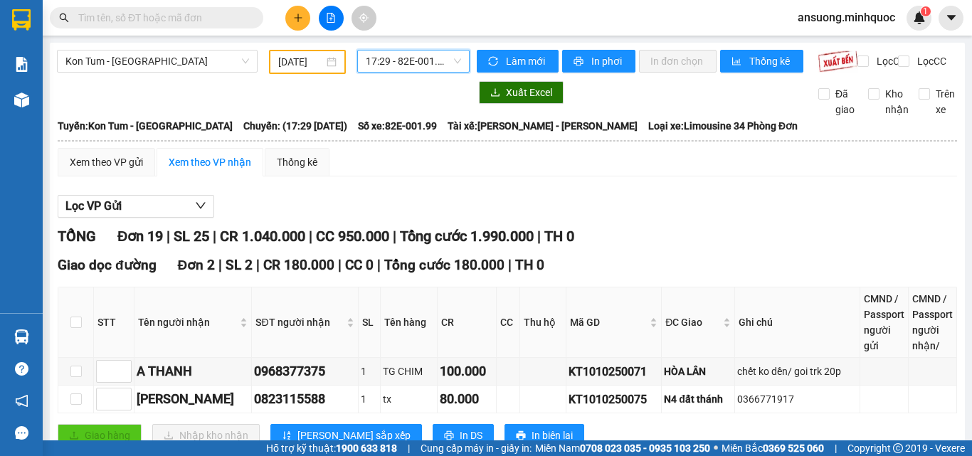
scroll to position [142, 0]
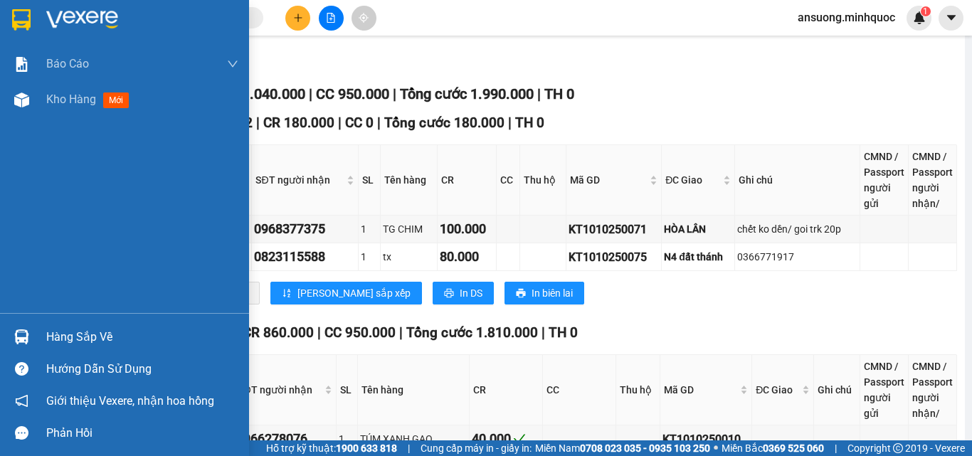
click at [23, 94] on div at bounding box center [21, 100] width 25 height 25
click at [26, 107] on div at bounding box center [21, 100] width 25 height 25
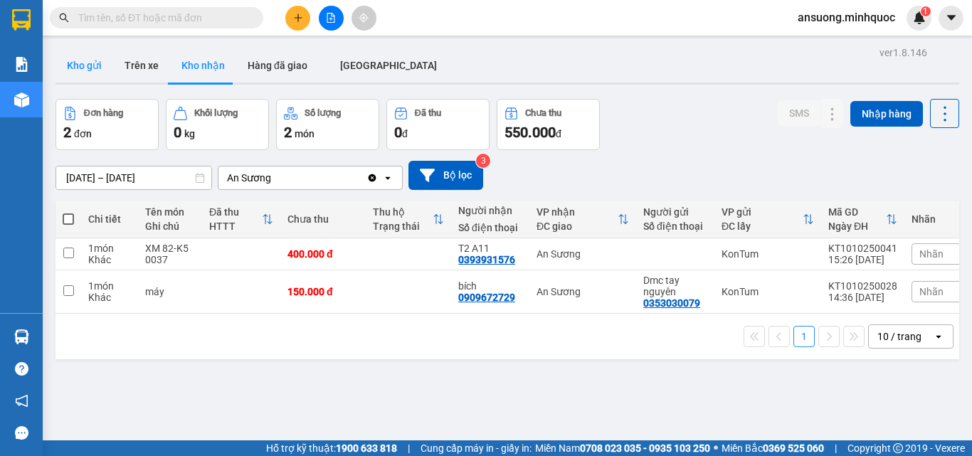
click at [107, 67] on button "Kho gửi" at bounding box center [84, 65] width 58 height 34
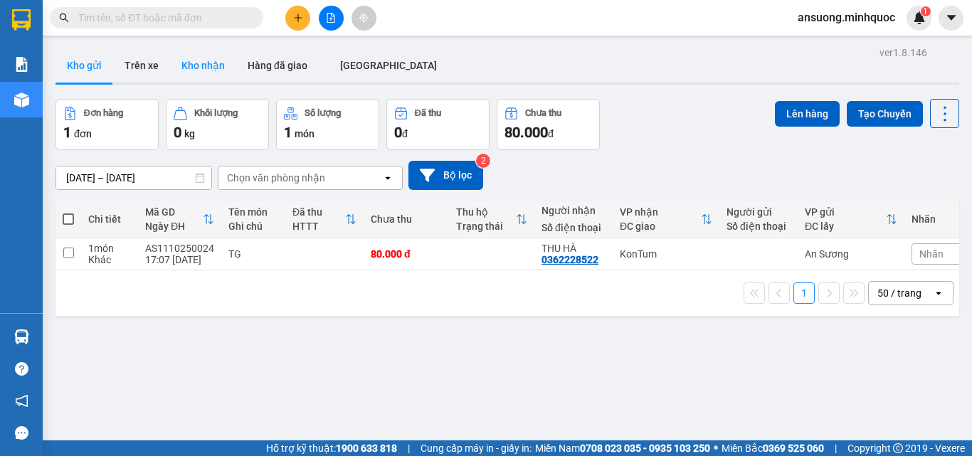
click at [196, 68] on button "Kho nhận" at bounding box center [203, 65] width 66 height 34
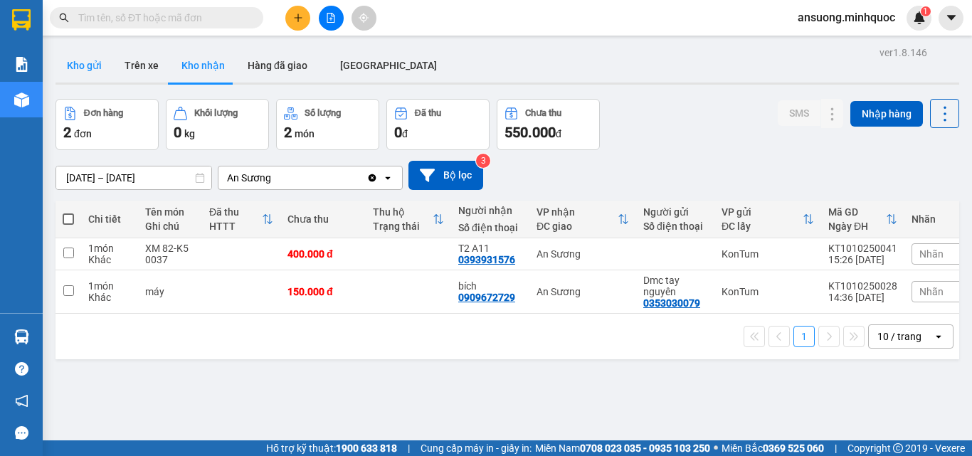
click at [64, 61] on button "Kho gửi" at bounding box center [84, 65] width 58 height 34
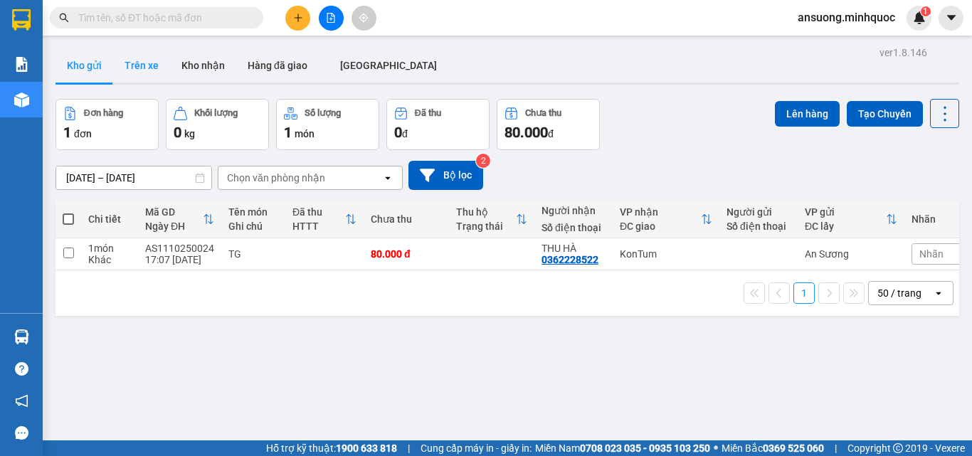
click at [162, 68] on button "Trên xe" at bounding box center [141, 65] width 57 height 34
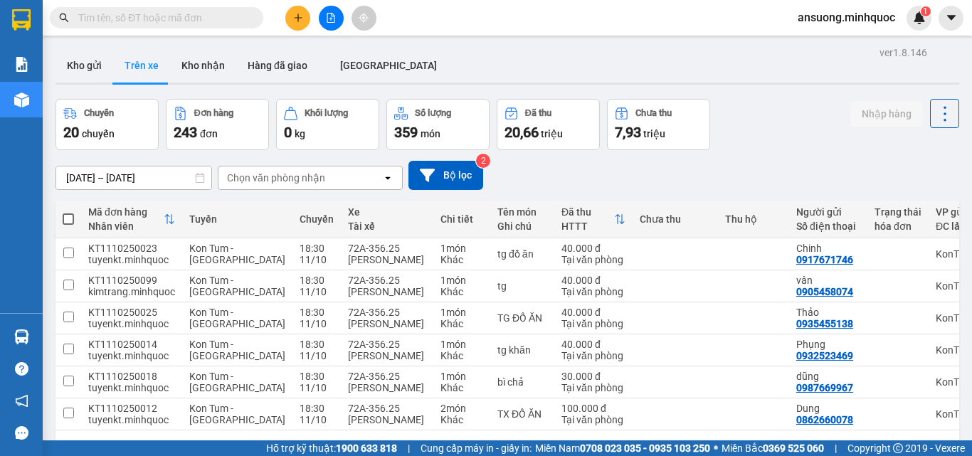
click at [140, 68] on button "Trên xe" at bounding box center [141, 65] width 57 height 34
click at [65, 68] on button "Kho gửi" at bounding box center [84, 65] width 58 height 34
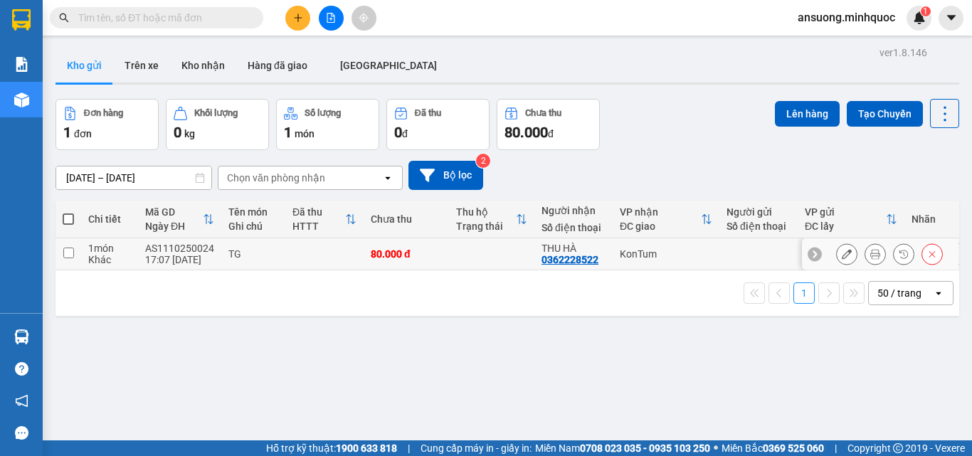
click at [71, 257] on input "checkbox" at bounding box center [68, 253] width 11 height 11
checkbox input "true"
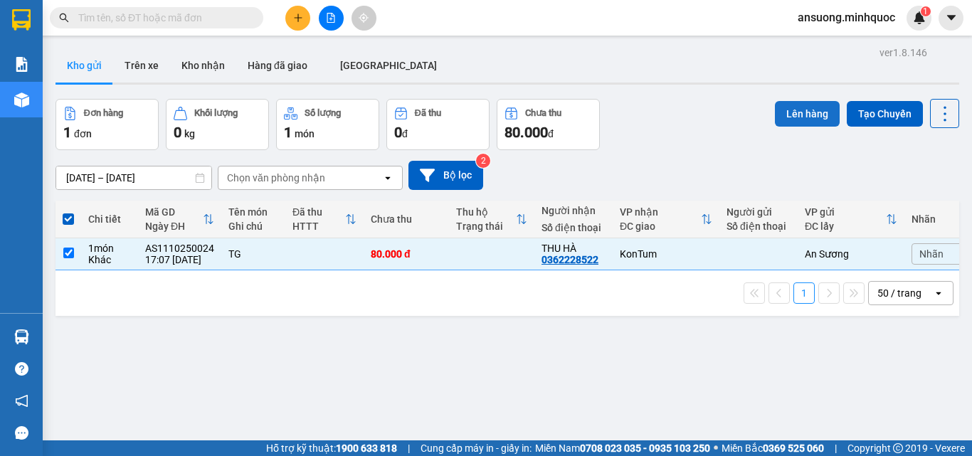
click at [786, 119] on button "Lên hàng" at bounding box center [807, 114] width 65 height 26
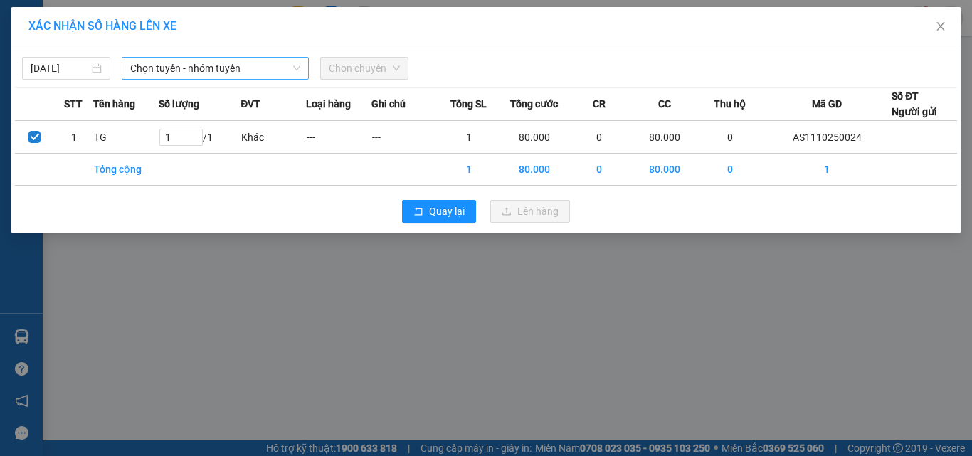
click at [176, 60] on span "Chọn tuyến - nhóm tuyến" at bounding box center [215, 68] width 170 height 21
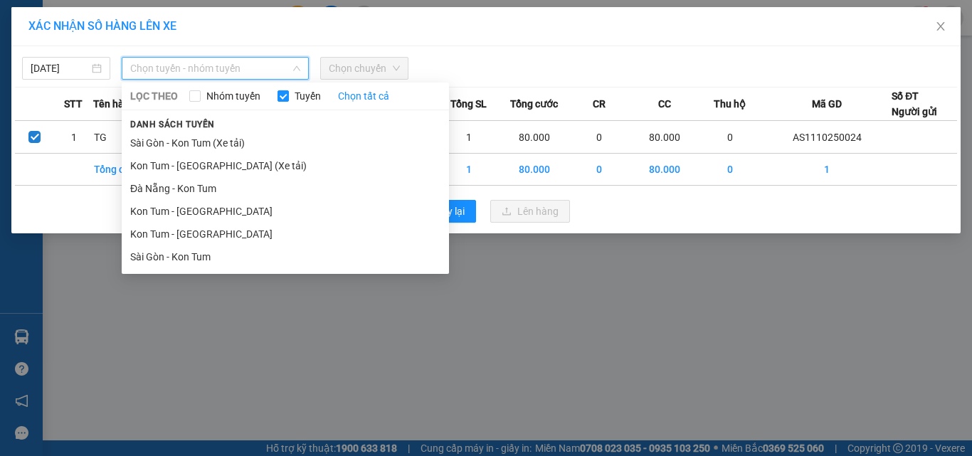
click at [189, 255] on li "Sài Gòn - Kon Tum" at bounding box center [285, 256] width 327 height 23
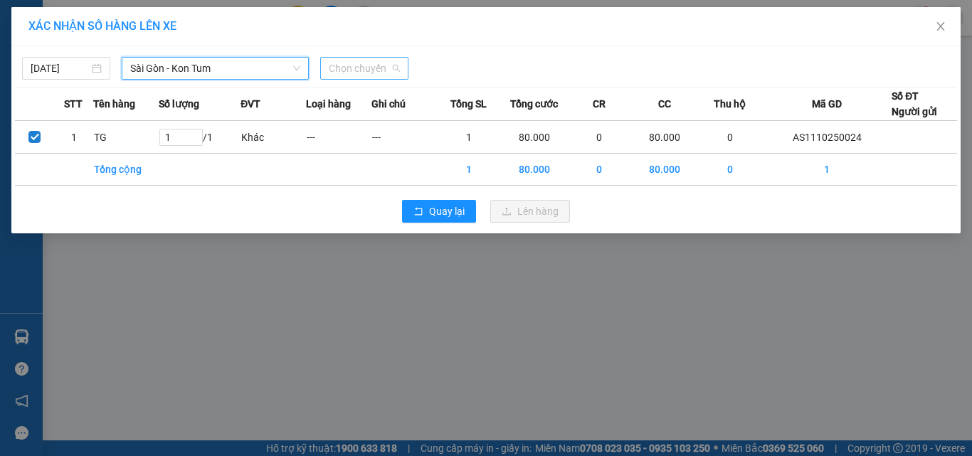
click at [364, 68] on span "Chọn chuyến" at bounding box center [364, 68] width 71 height 21
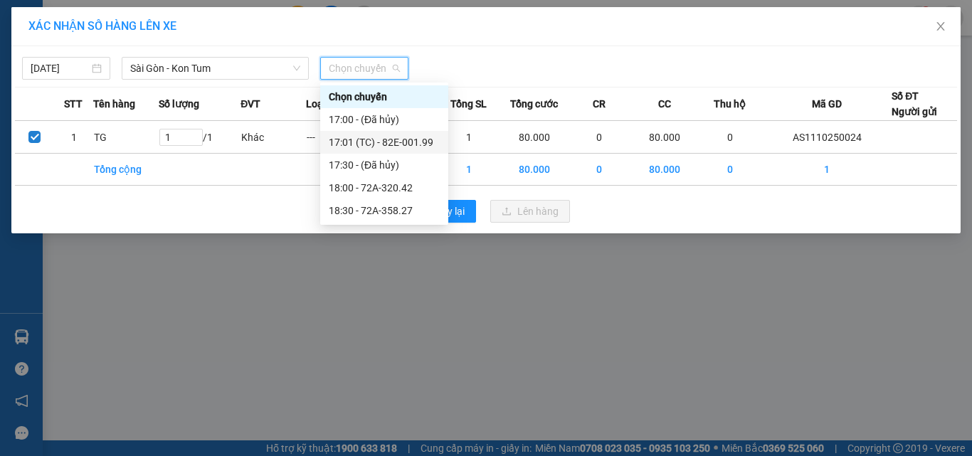
click at [416, 139] on div "17:01 (TC) - 82E-001.99" at bounding box center [384, 142] width 111 height 16
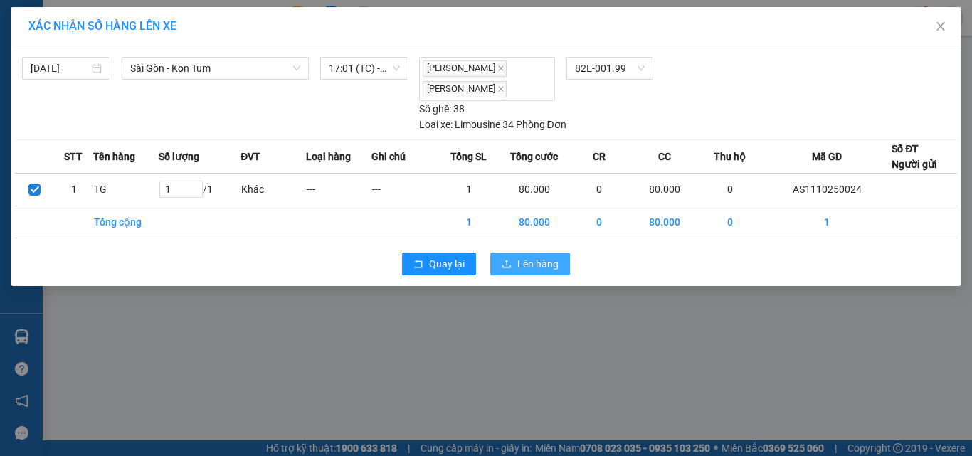
click at [534, 263] on span "Lên hàng" at bounding box center [537, 264] width 41 height 16
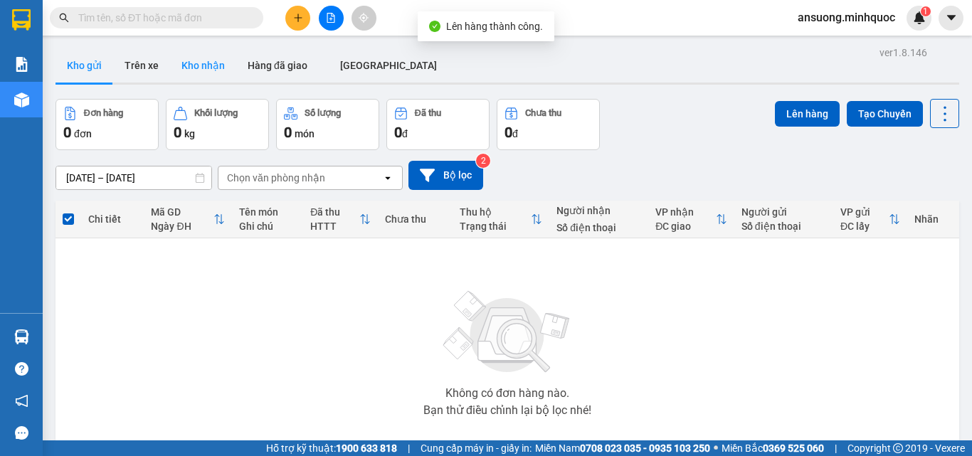
click at [196, 58] on button "Kho nhận" at bounding box center [203, 65] width 66 height 34
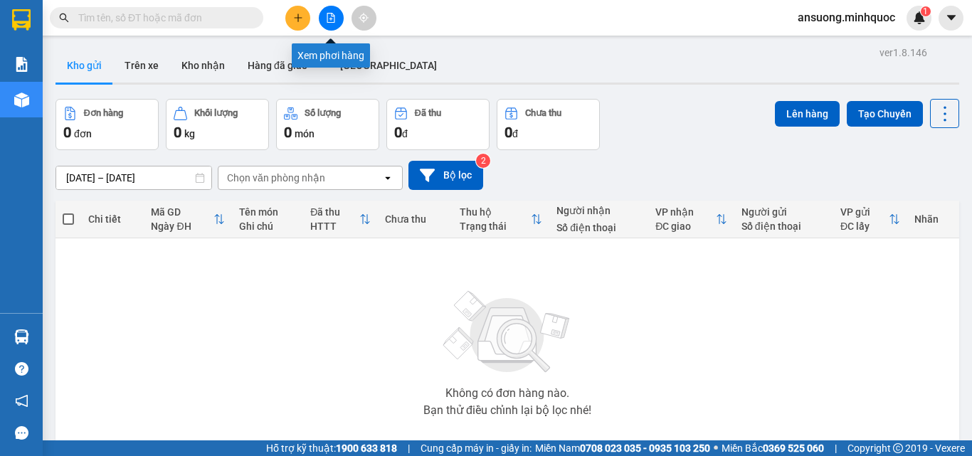
click at [335, 16] on icon "file-add" at bounding box center [331, 18] width 10 height 10
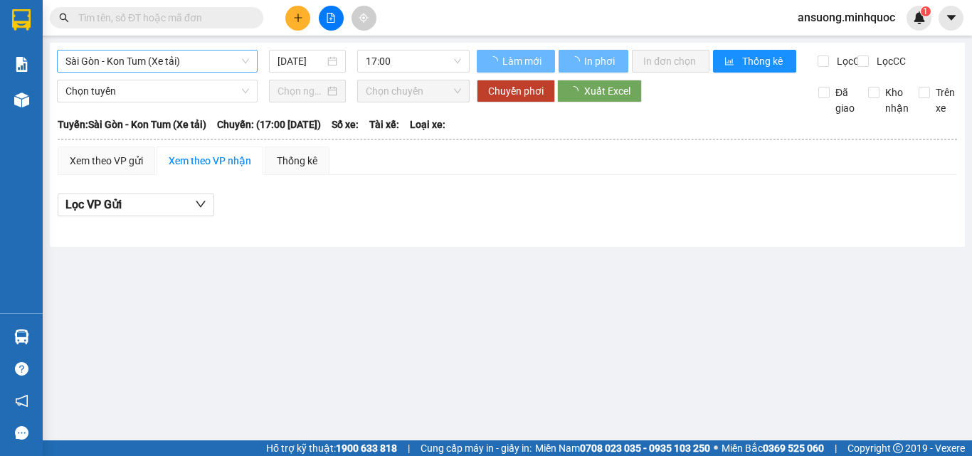
click at [107, 57] on span "Sài Gòn - Kon Tum (Xe tải)" at bounding box center [157, 61] width 184 height 21
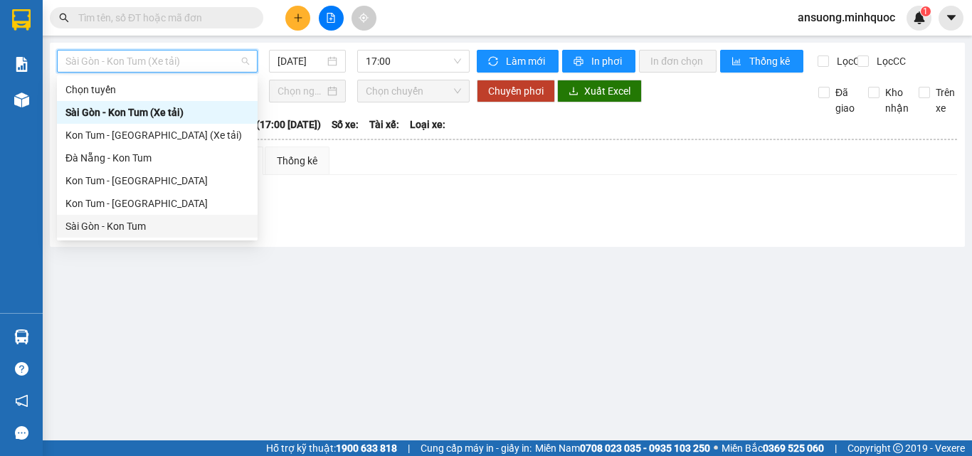
click at [88, 221] on div "Sài Gòn - Kon Tum" at bounding box center [157, 226] width 184 height 16
type input "[DATE]"
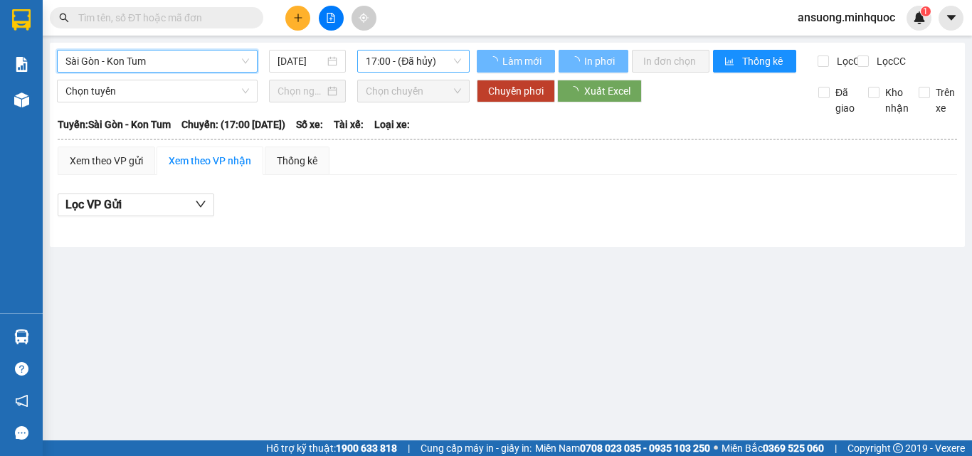
click at [412, 55] on span "17:00 - (Đã hủy)" at bounding box center [413, 61] width 95 height 21
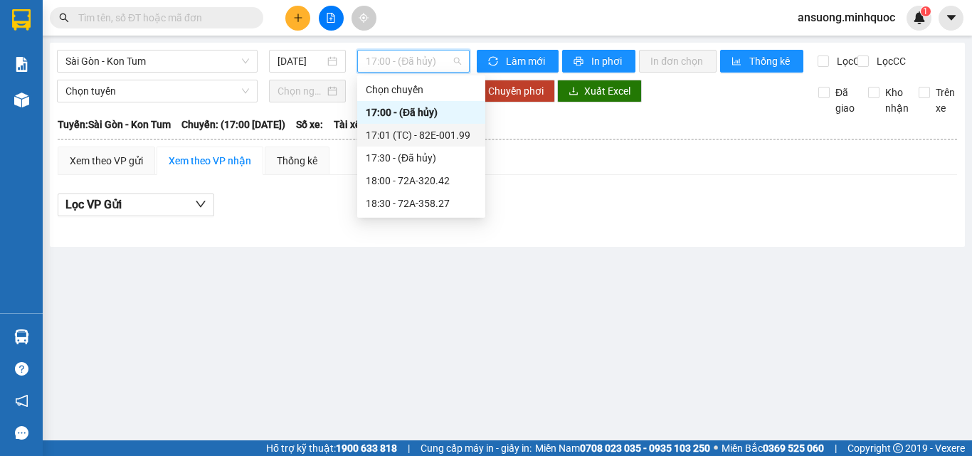
click at [428, 129] on div "17:01 (TC) - 82E-001.99" at bounding box center [421, 135] width 111 height 16
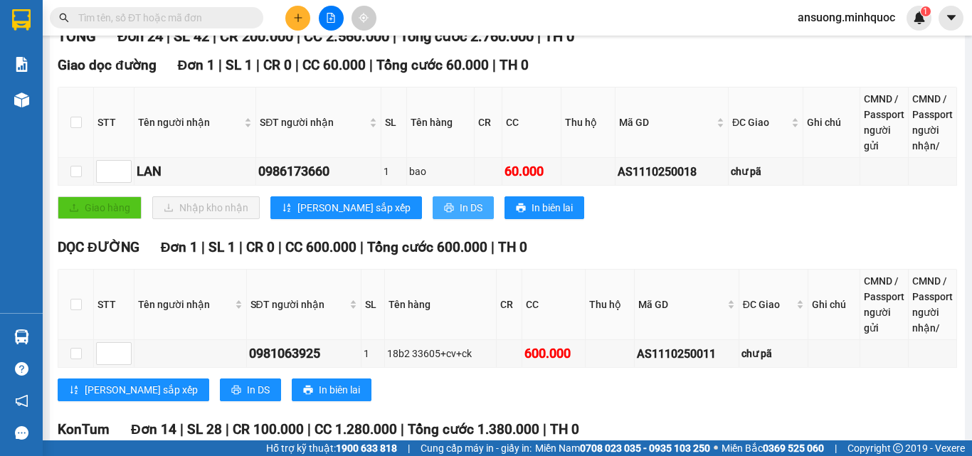
scroll to position [285, 0]
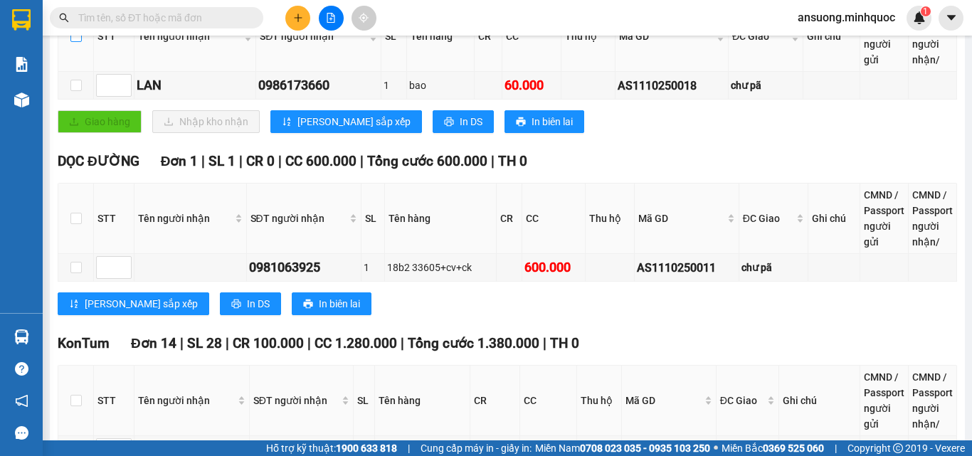
drag, startPoint x: 79, startPoint y: 48, endPoint x: 114, endPoint y: 204, distance: 160.4
click at [80, 42] on input "checkbox" at bounding box center [75, 36] width 11 height 11
checkbox input "true"
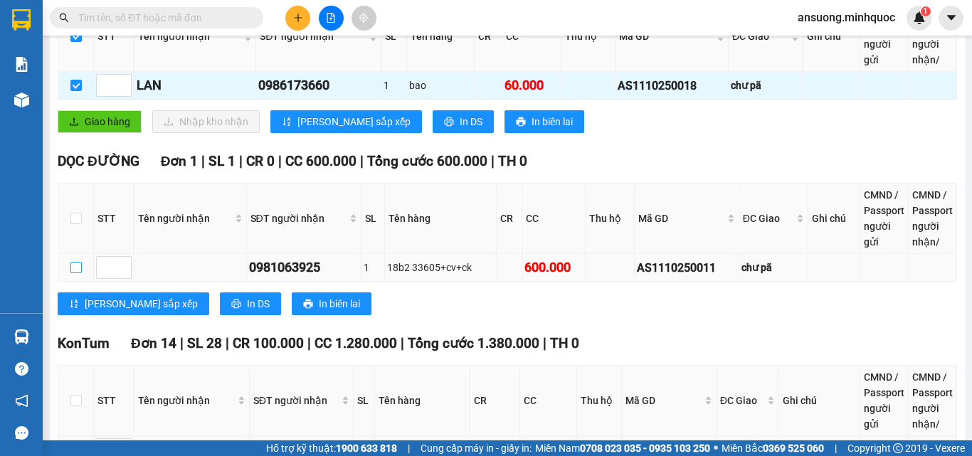
click at [72, 275] on label at bounding box center [75, 268] width 11 height 16
click at [72, 273] on input "checkbox" at bounding box center [75, 267] width 11 height 11
checkbox input "true"
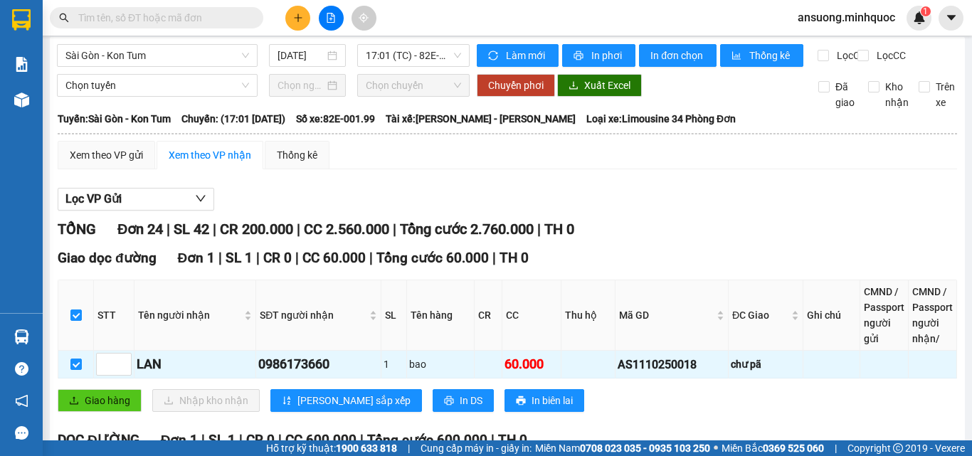
scroll to position [0, 0]
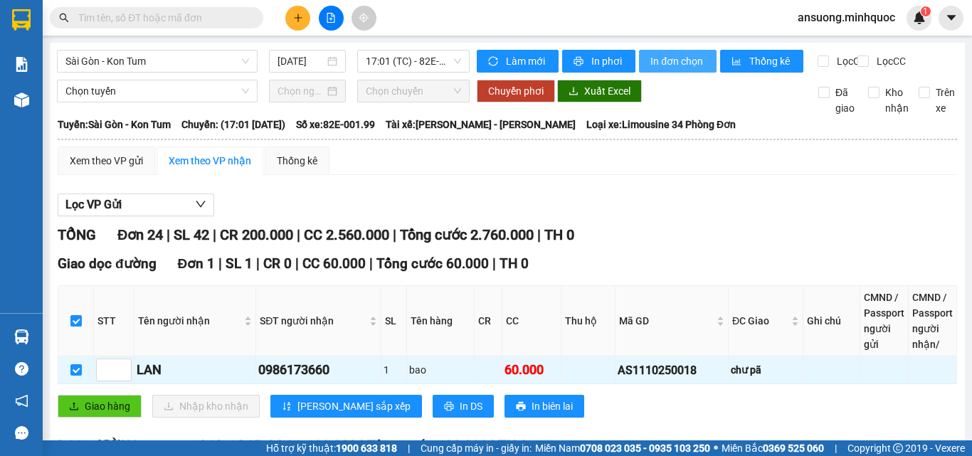
click at [667, 63] on span "In đơn chọn" at bounding box center [677, 61] width 55 height 16
click at [129, 54] on span "Sài Gòn - Kon Tum" at bounding box center [157, 61] width 184 height 21
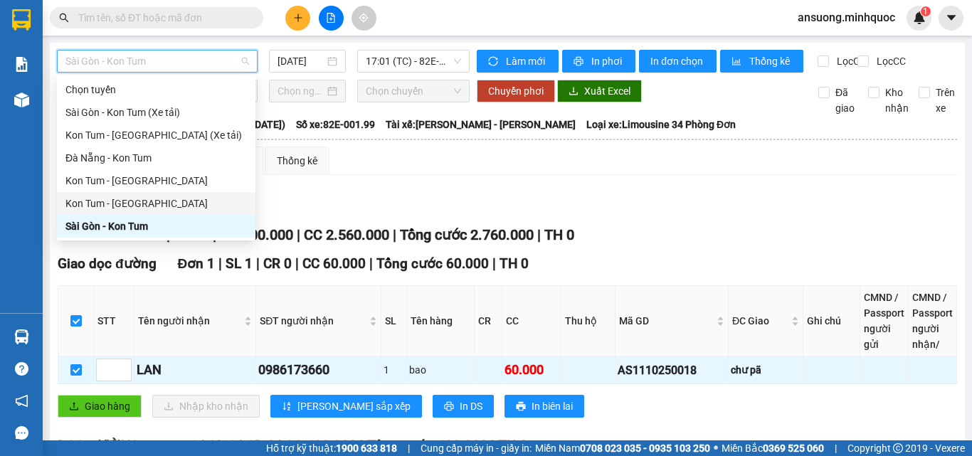
click at [87, 205] on div "Kon Tum - [GEOGRAPHIC_DATA]" at bounding box center [155, 204] width 181 height 16
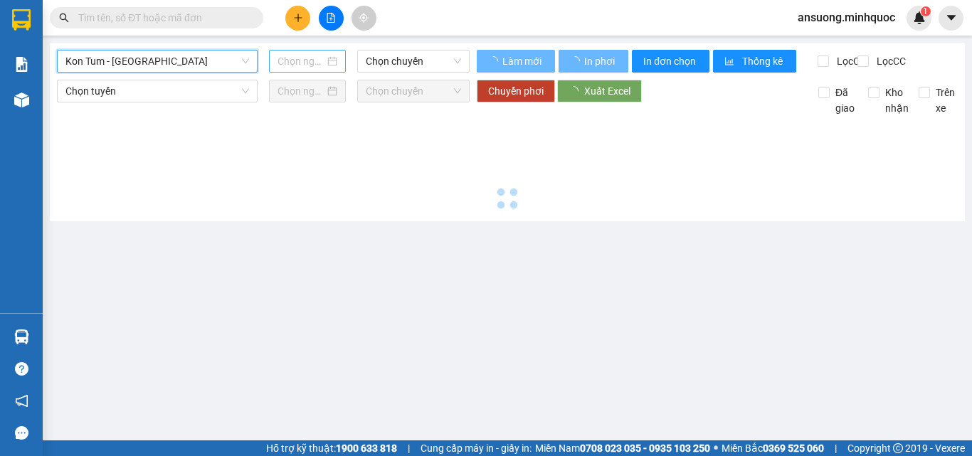
click at [300, 55] on input at bounding box center [300, 61] width 47 height 16
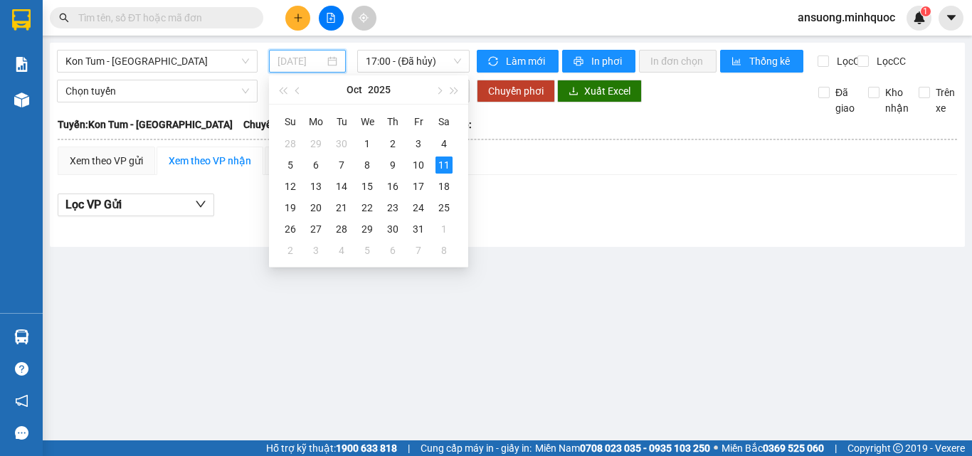
type input "[DATE]"
click at [624, 197] on div "Xem theo VP gửi Xem theo VP nhận Thống kê Lọc VP Gửi" at bounding box center [507, 189] width 899 height 85
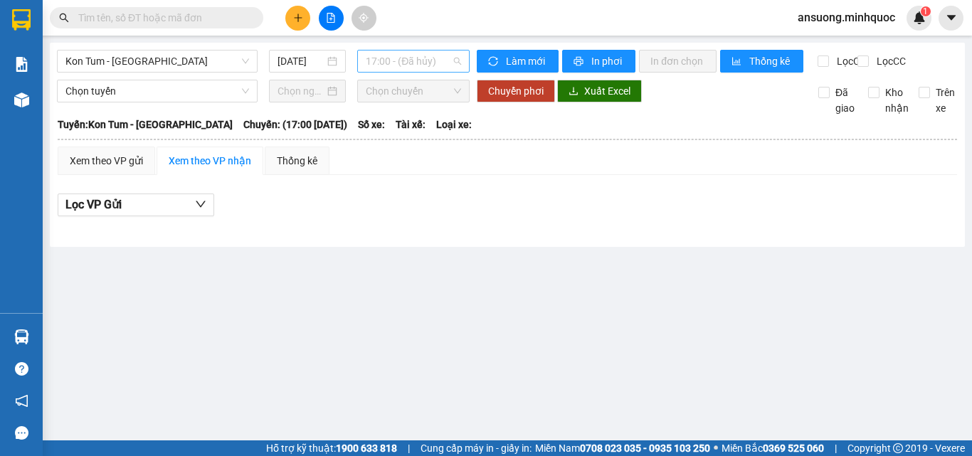
click at [411, 57] on span "17:00 - (Đã hủy)" at bounding box center [413, 61] width 95 height 21
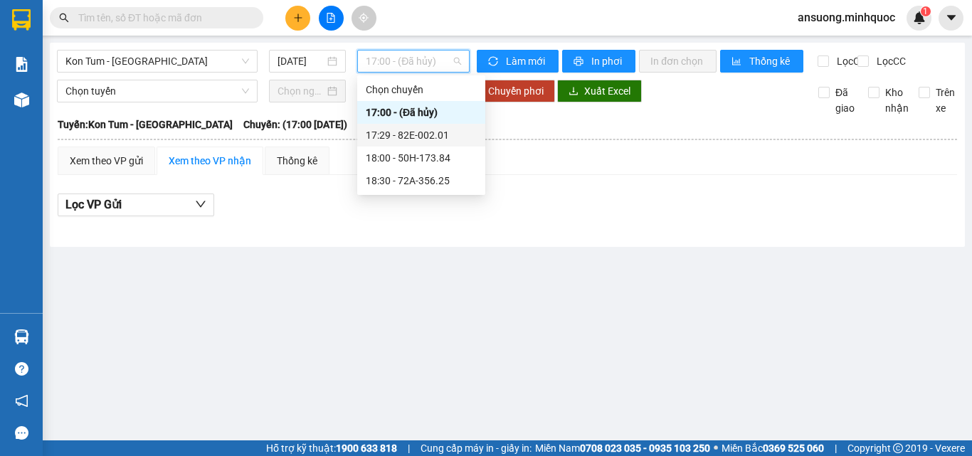
click at [413, 137] on div "17:29 - 82E-002.01" at bounding box center [421, 135] width 111 height 16
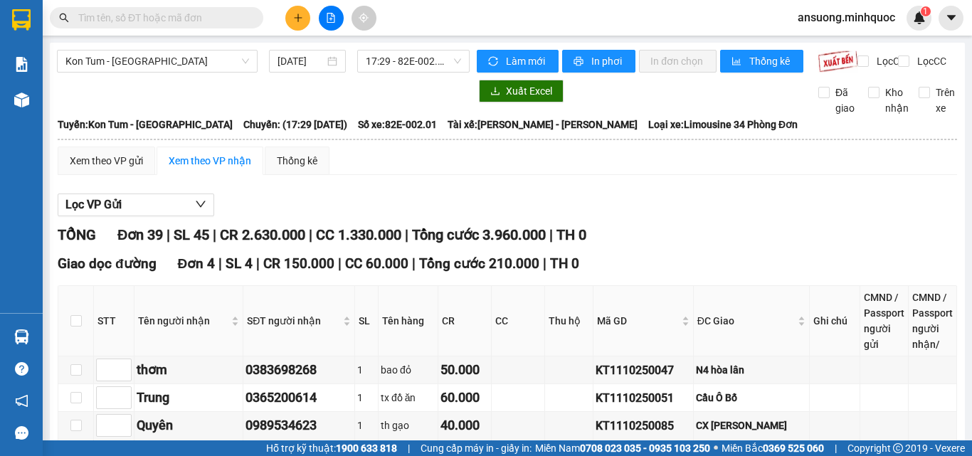
click at [326, 8] on button at bounding box center [331, 18] width 25 height 25
click at [79, 60] on span "Kon Tum - [GEOGRAPHIC_DATA]" at bounding box center [157, 61] width 184 height 21
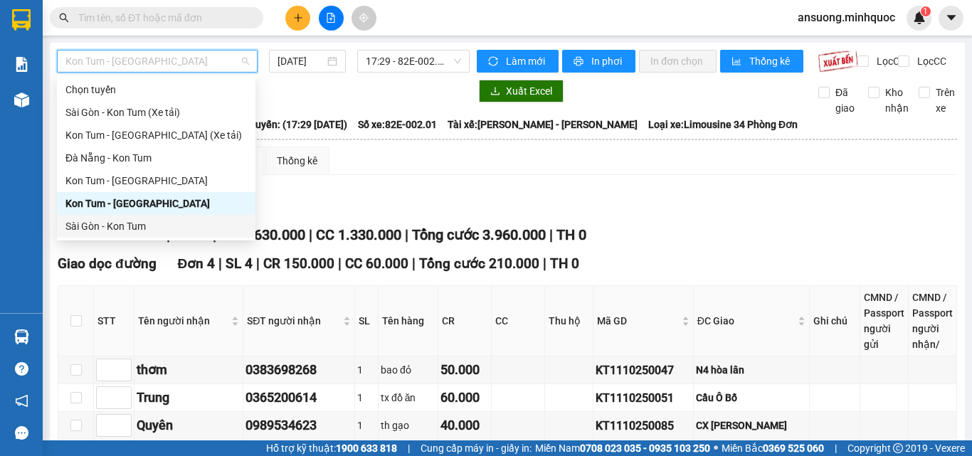
drag, startPoint x: 86, startPoint y: 228, endPoint x: 447, endPoint y: 127, distance: 374.6
click at [87, 227] on div "Sài Gòn - Kon Tum" at bounding box center [155, 226] width 181 height 16
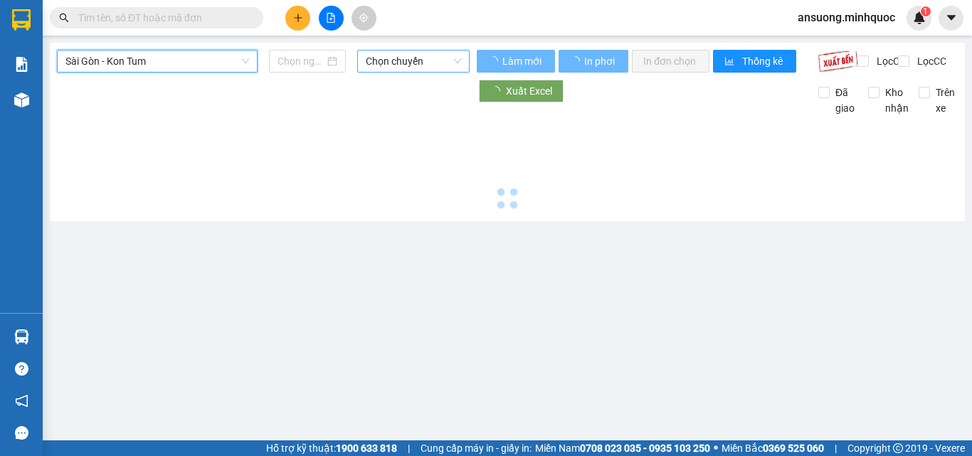
type input "[DATE]"
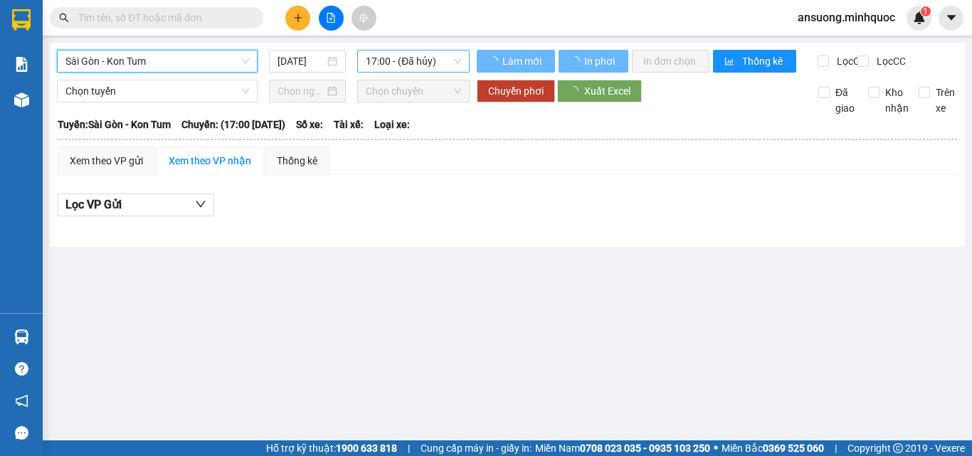
click at [370, 63] on span "17:00 - (Đã hủy)" at bounding box center [413, 61] width 95 height 21
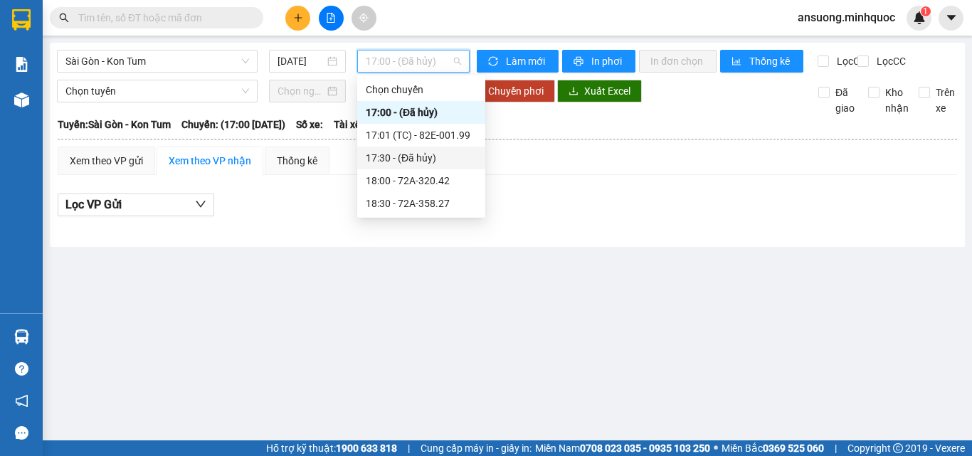
click at [433, 137] on div "17:01 (TC) - 82E-001.99" at bounding box center [421, 135] width 111 height 16
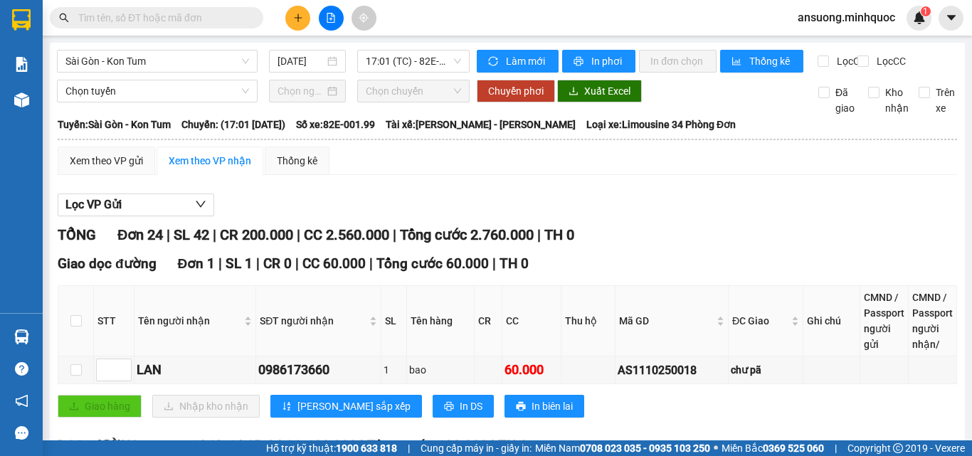
click at [281, 16] on div at bounding box center [330, 18] width 107 height 25
click at [301, 19] on icon "plus" at bounding box center [298, 18] width 10 height 10
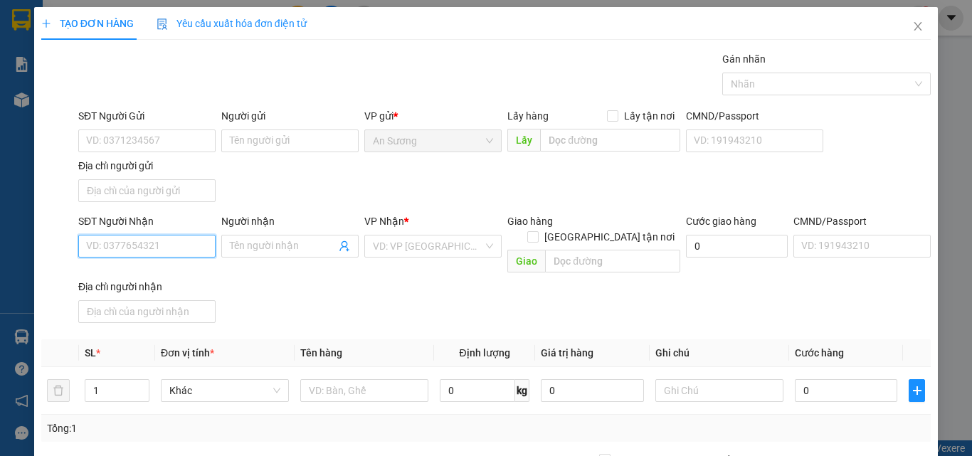
click at [106, 243] on input "SĐT Người Nhận" at bounding box center [146, 246] width 137 height 23
click at [157, 272] on div "0988564000 - HẠNH ĐTÔ" at bounding box center [145, 275] width 119 height 16
type input "0988564000"
type input "HẠNH ĐTÔ"
type input "0988564000"
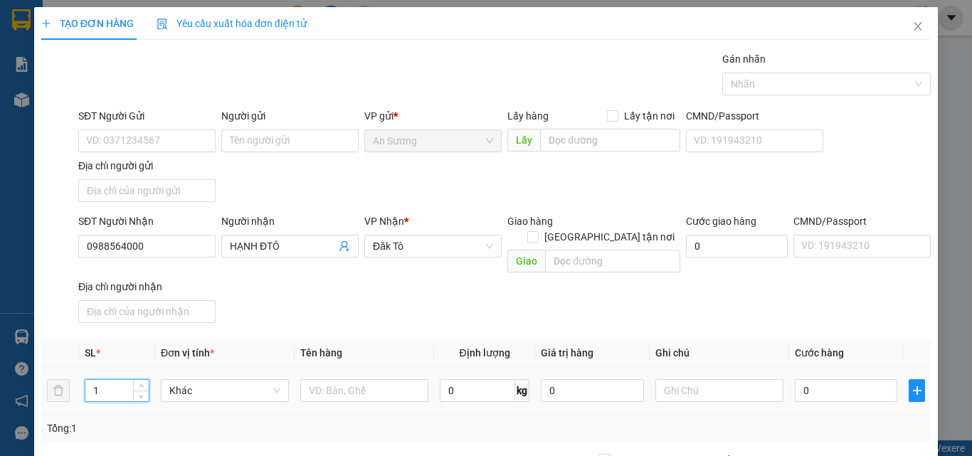
click at [126, 380] on input "1" at bounding box center [116, 390] width 63 height 21
click at [360, 381] on input "text" at bounding box center [364, 390] width 128 height 23
type input "BÌ CAM"
click at [117, 380] on input "1" at bounding box center [116, 390] width 63 height 21
drag, startPoint x: 116, startPoint y: 379, endPoint x: 90, endPoint y: 381, distance: 26.5
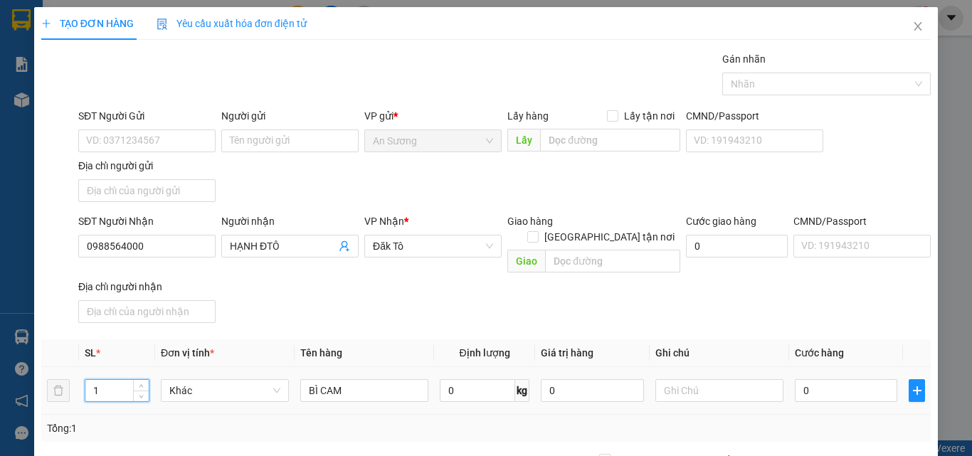
click at [90, 381] on input "1" at bounding box center [116, 390] width 63 height 21
click at [389, 285] on div "SĐT Người Nhận 0988564000 Người nhận HẠNH ĐTÔ VP Nhận * Đăk Tô Giao hàng Giao t…" at bounding box center [504, 270] width 858 height 115
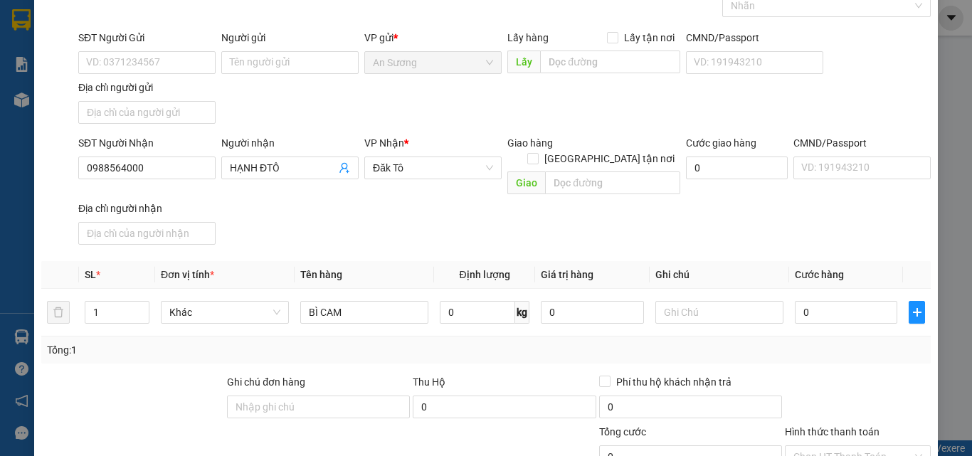
scroll to position [170, 0]
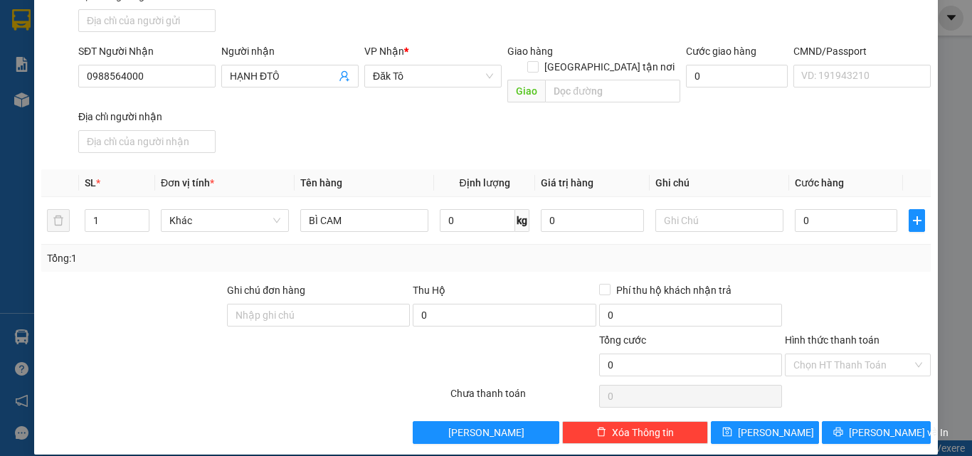
click at [837, 430] on div "TẠO ĐƠN HÀNG Yêu cầu xuất hóa đơn điện tử Transit Pickup Surcharge Ids Transit …" at bounding box center [486, 146] width 904 height 618
click at [861, 425] on span "[PERSON_NAME] và In" at bounding box center [899, 433] width 100 height 16
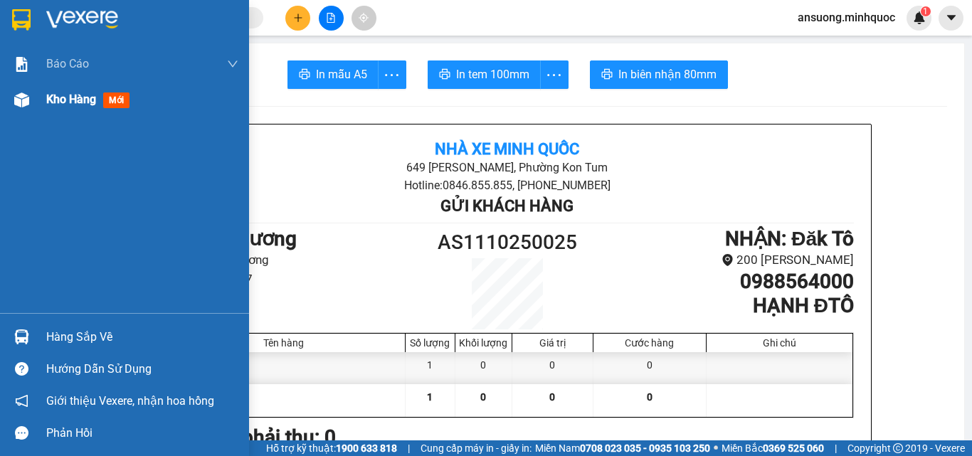
click at [65, 112] on div "Kho hàng mới" at bounding box center [142, 100] width 192 height 36
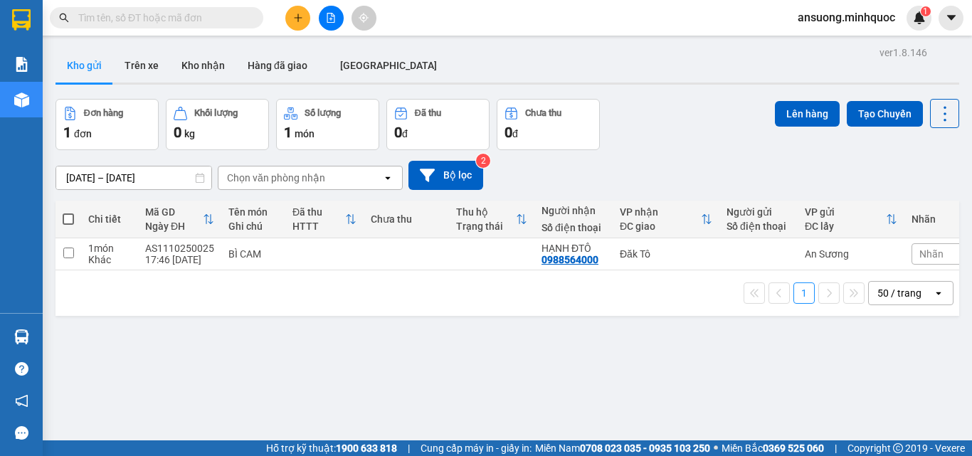
click at [70, 221] on span at bounding box center [68, 218] width 11 height 11
click at [68, 212] on input "checkbox" at bounding box center [68, 212] width 0 height 0
checkbox input "true"
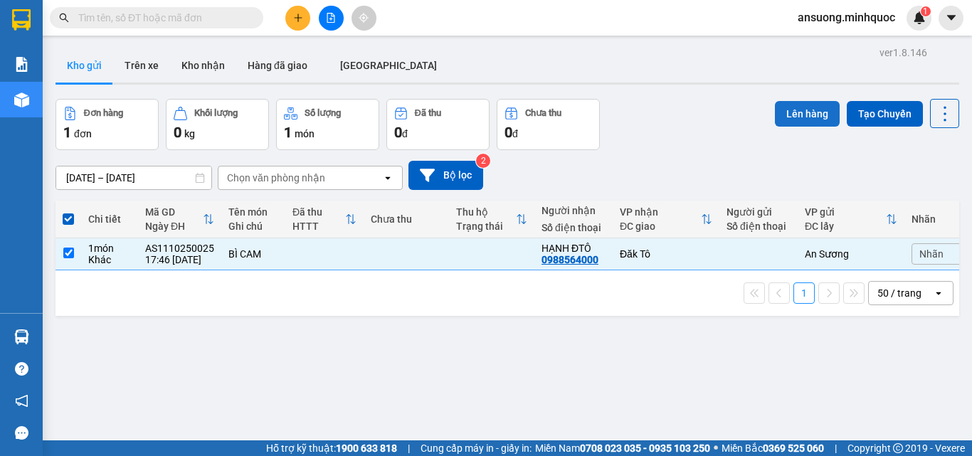
click at [786, 108] on button "Lên hàng" at bounding box center [807, 114] width 65 height 26
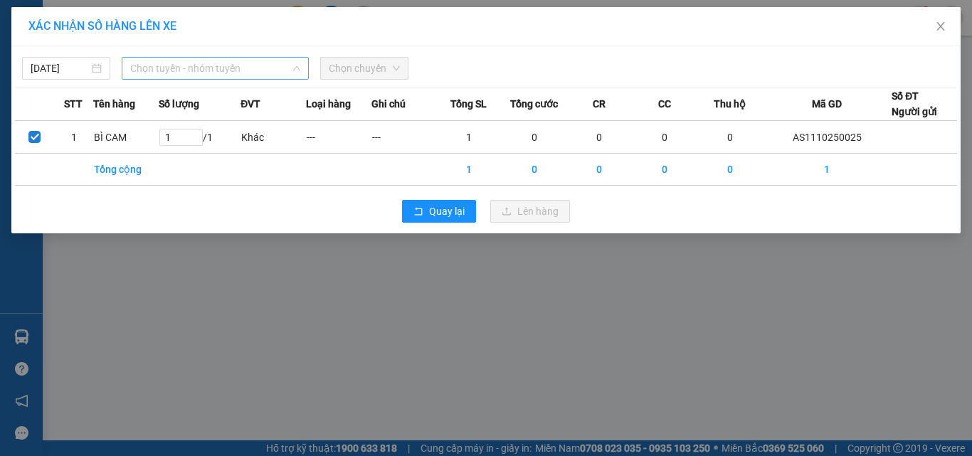
click at [186, 73] on span "Chọn tuyến - nhóm tuyến" at bounding box center [215, 68] width 170 height 21
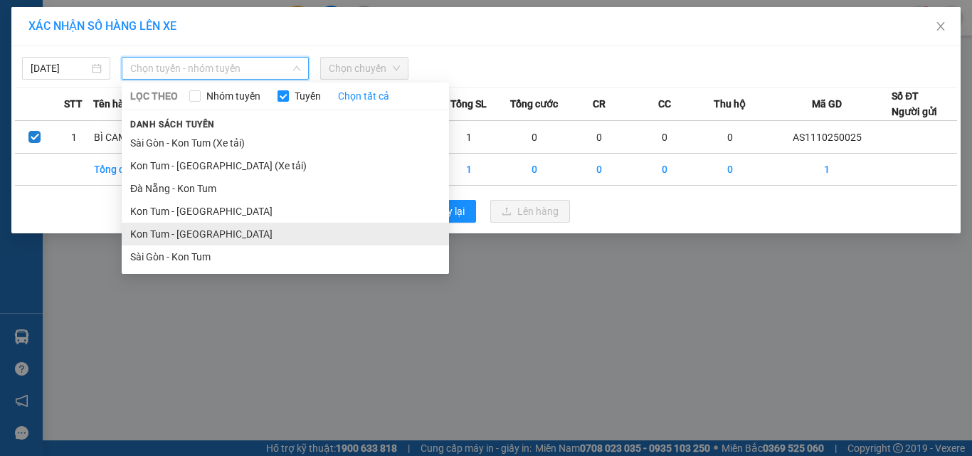
drag, startPoint x: 155, startPoint y: 258, endPoint x: 166, endPoint y: 237, distance: 23.2
click at [163, 242] on ul "Sài Gòn - Kon Tum (Xe tải) Kon Tum - Sài Gòn (Xe tải) Đà Nẵng - Kon Tum Kon Tu…" at bounding box center [285, 200] width 327 height 137
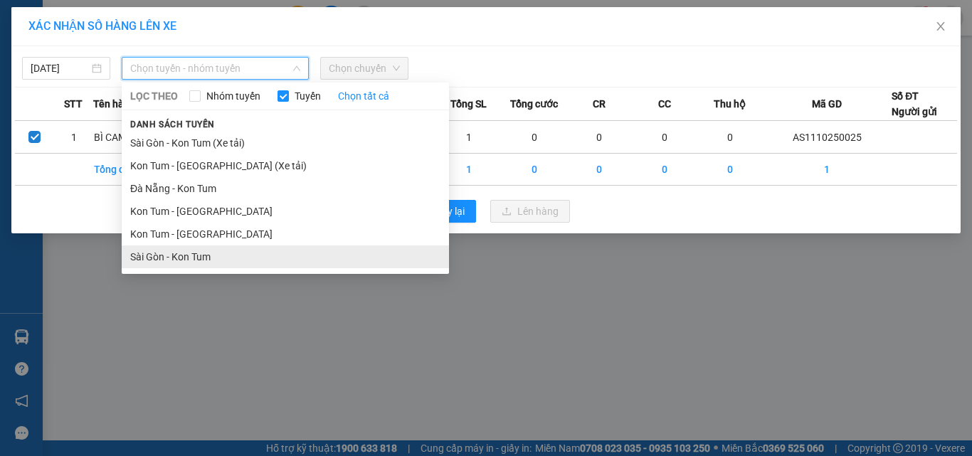
click at [158, 265] on li "Sài Gòn - Kon Tum" at bounding box center [285, 256] width 327 height 23
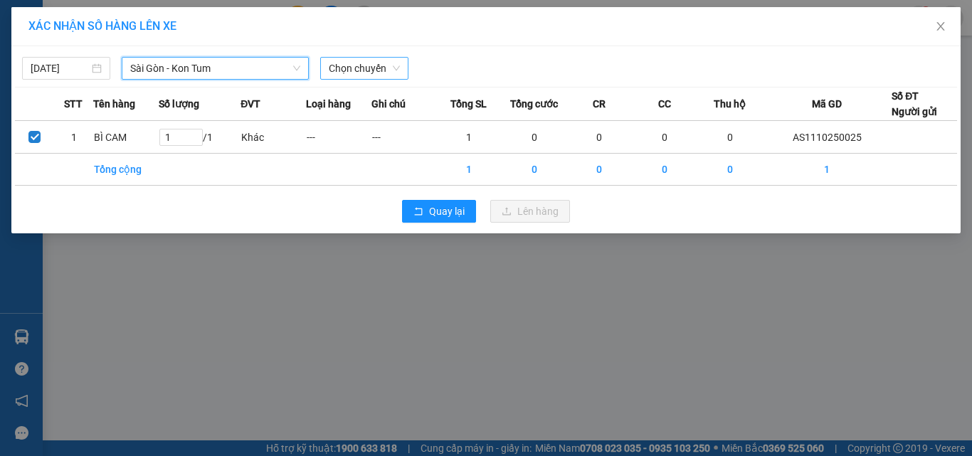
click at [377, 65] on span "Chọn chuyến" at bounding box center [364, 68] width 71 height 21
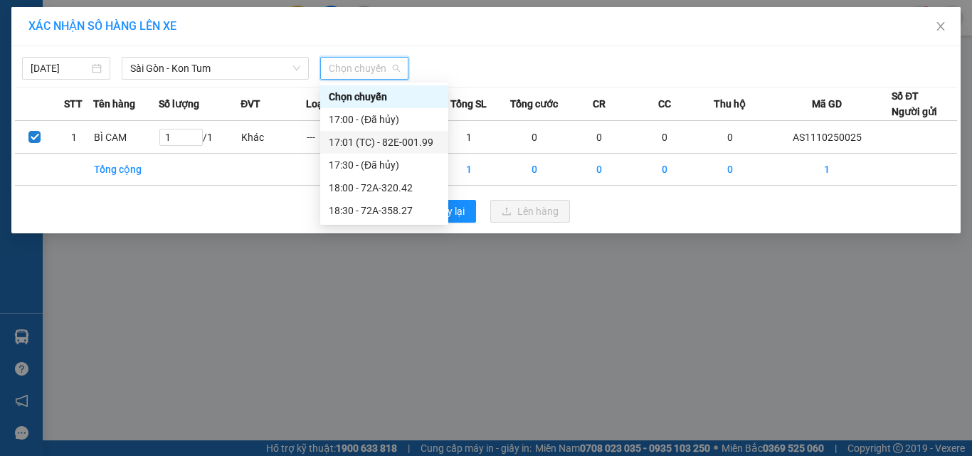
click at [402, 136] on div "17:01 (TC) - 82E-001.99" at bounding box center [384, 142] width 111 height 16
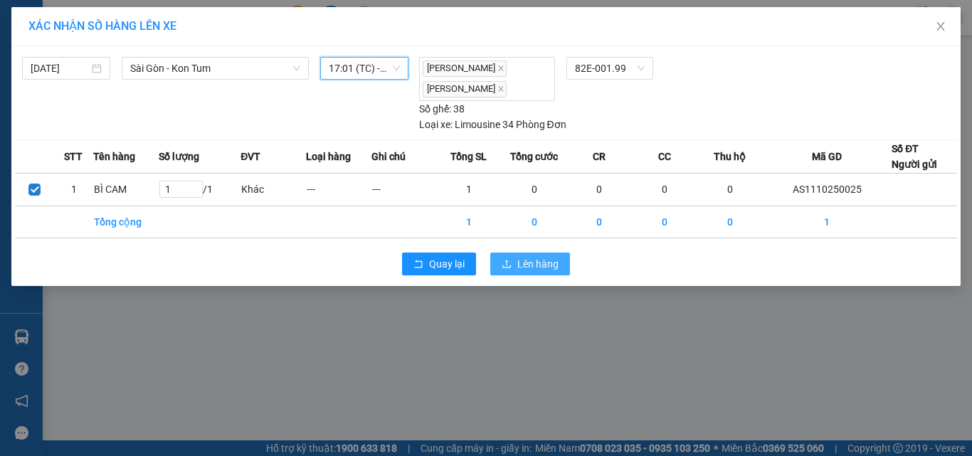
click at [524, 264] on span "Lên hàng" at bounding box center [537, 264] width 41 height 16
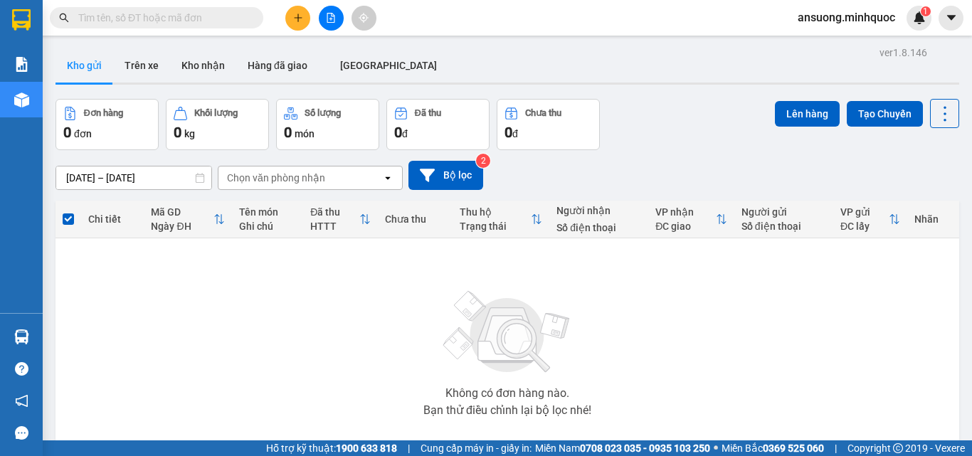
click at [349, 18] on div at bounding box center [330, 18] width 107 height 25
click at [332, 19] on icon "file-add" at bounding box center [331, 18] width 8 height 10
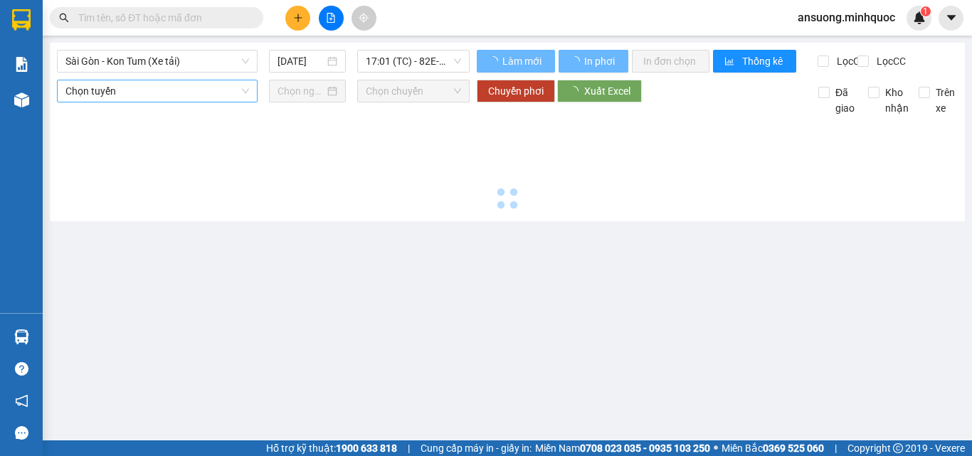
click at [183, 53] on span "Sài Gòn - Kon Tum (Xe tải)" at bounding box center [157, 61] width 184 height 21
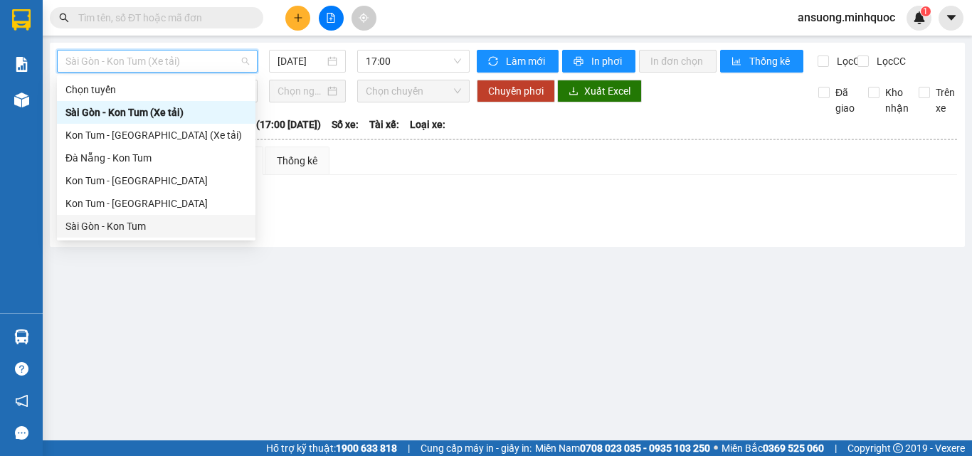
click at [106, 227] on div "Sài Gòn - Kon Tum" at bounding box center [155, 226] width 181 height 16
type input "[DATE]"
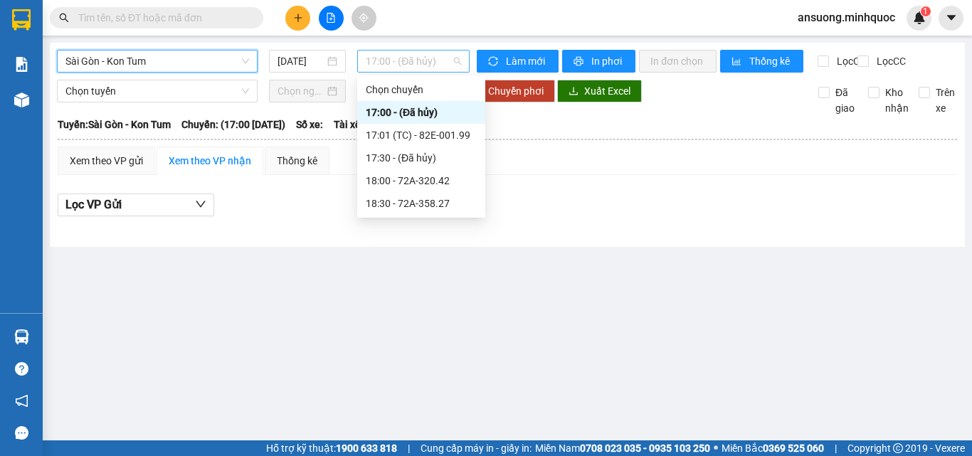
click at [377, 60] on span "17:00 - (Đã hủy)" at bounding box center [413, 61] width 95 height 21
click at [427, 134] on div "17:01 (TC) - 82E-001.99" at bounding box center [421, 135] width 111 height 16
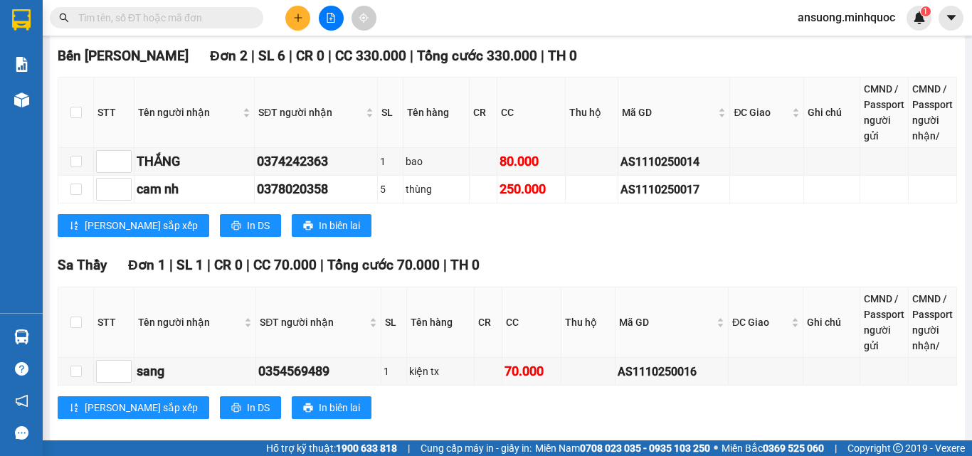
scroll to position [1621, 0]
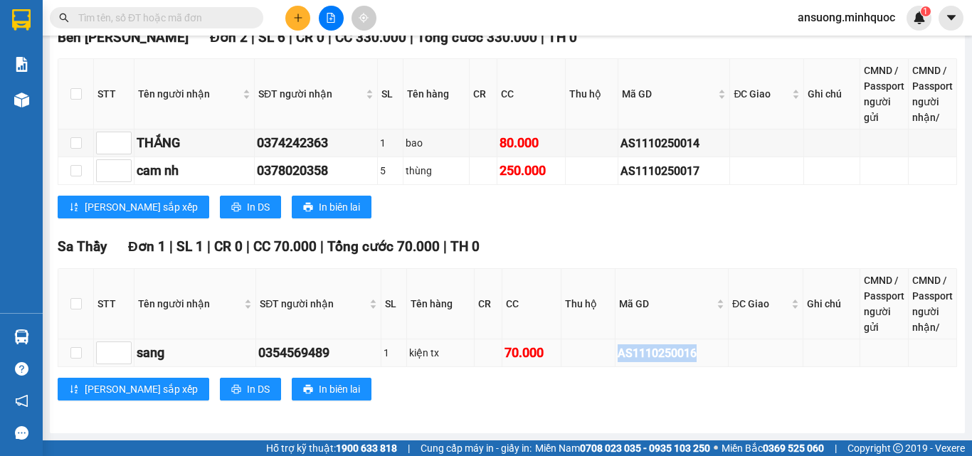
drag, startPoint x: 694, startPoint y: 354, endPoint x: 580, endPoint y: 351, distance: 114.6
click at [580, 351] on tr "sang 0354569489 1 kiện tx 70.000 AS1110250016" at bounding box center [507, 353] width 899 height 28
copy div "AS1110250016"
click at [193, 9] on span at bounding box center [156, 17] width 213 height 21
click at [195, 15] on input "text" at bounding box center [162, 18] width 168 height 16
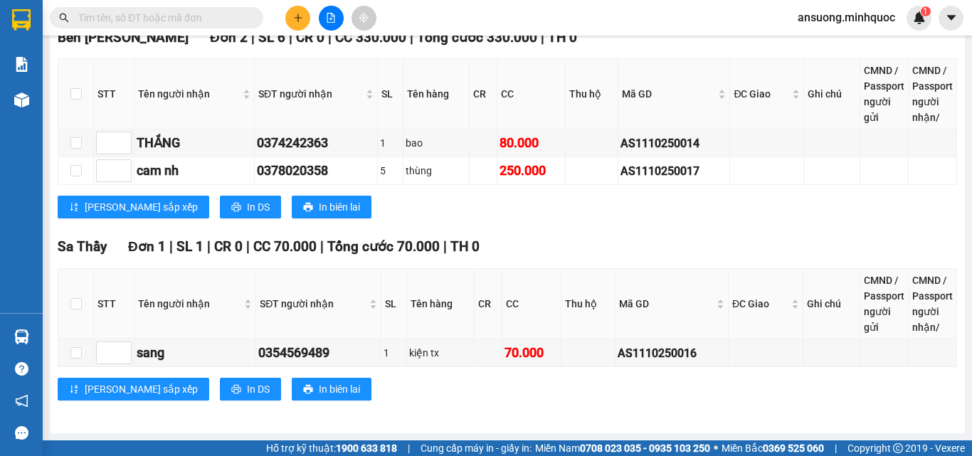
paste input "AS1110250016"
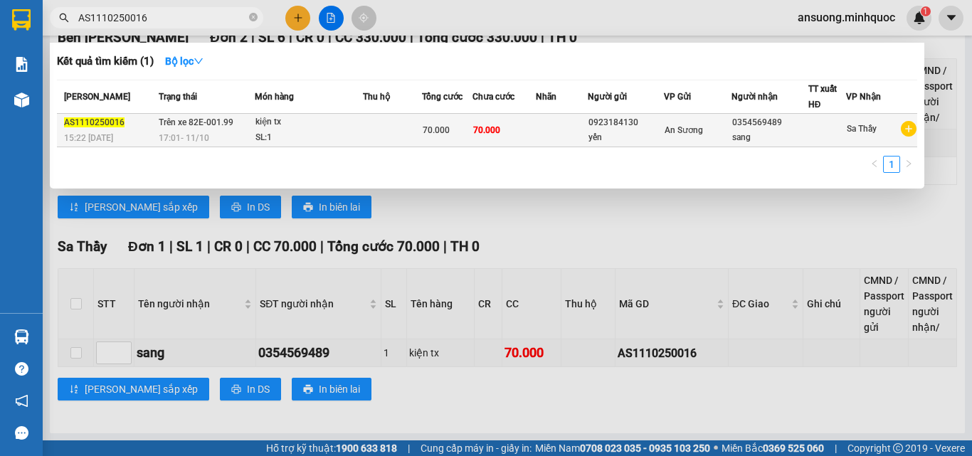
type input "AS1110250016"
click at [809, 136] on div at bounding box center [827, 130] width 37 height 15
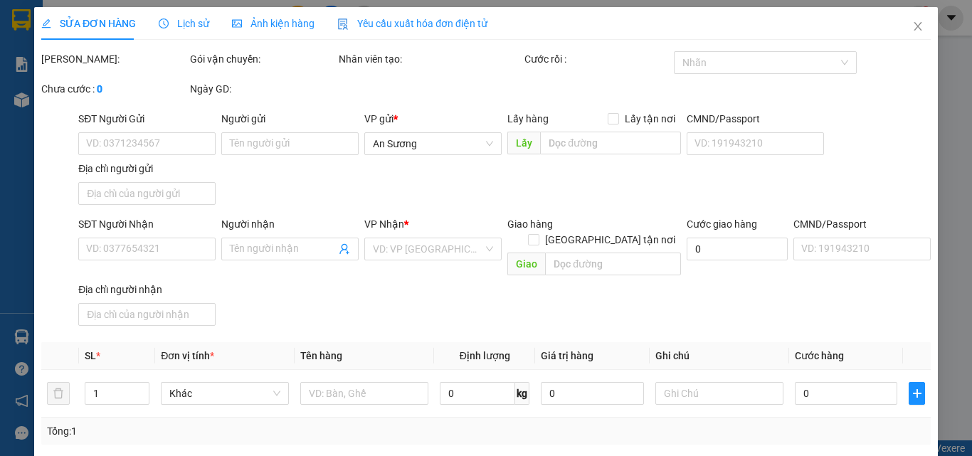
type input "0923184130"
type input "yến"
type input "0354569489"
type input "sang"
type input "0"
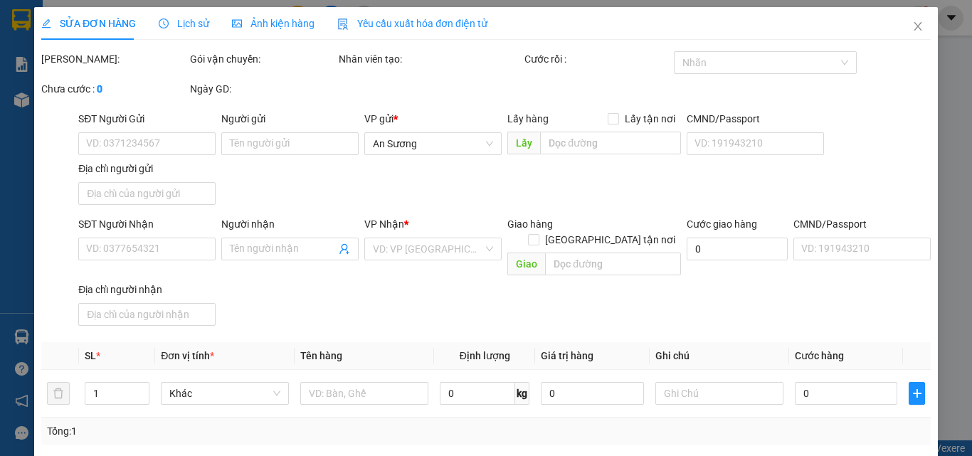
type input "70.000"
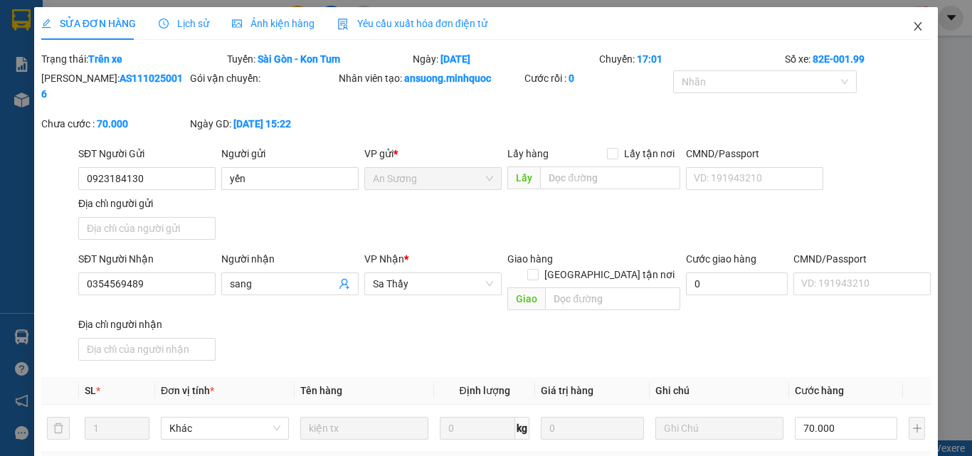
click at [912, 23] on icon "close" at bounding box center [917, 26] width 11 height 11
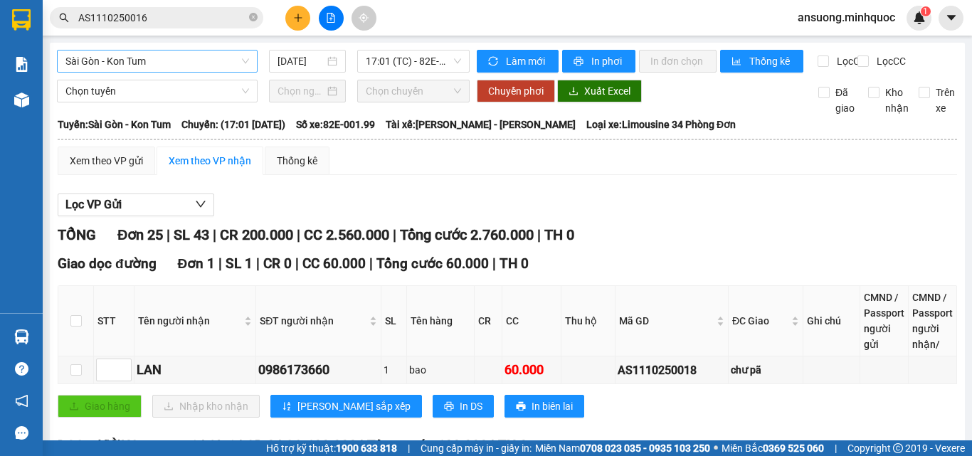
click at [163, 63] on span "Sài Gòn - Kon Tum" at bounding box center [157, 61] width 184 height 21
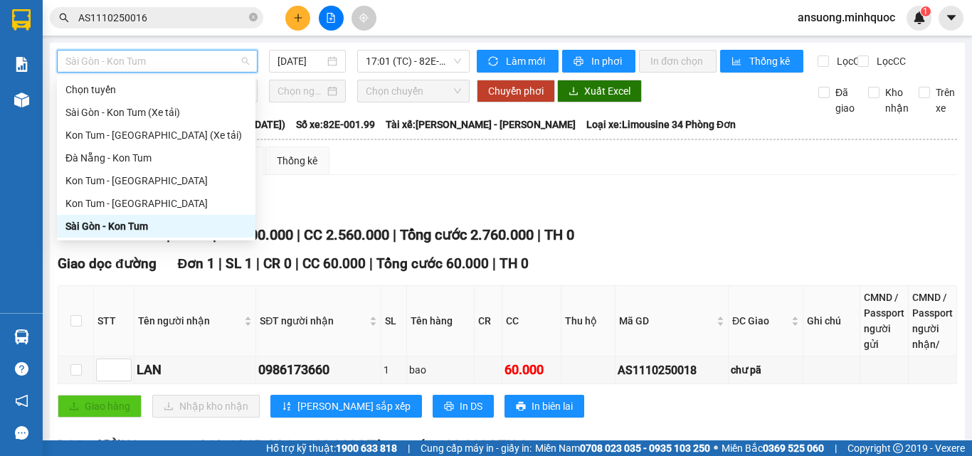
drag, startPoint x: 110, startPoint y: 227, endPoint x: 290, endPoint y: 115, distance: 211.8
click at [112, 226] on div "Sài Gòn - Kon Tum" at bounding box center [155, 226] width 181 height 16
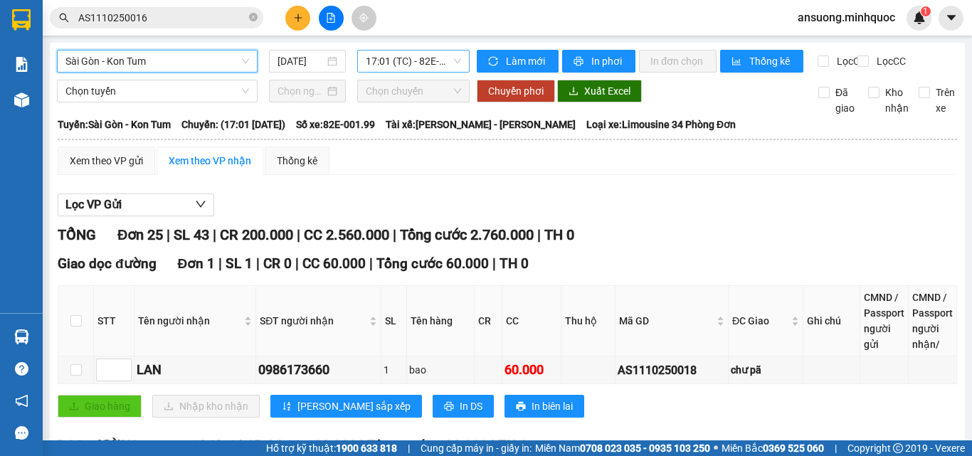
click at [412, 54] on span "17:01 (TC) - 82E-001.99" at bounding box center [413, 61] width 95 height 21
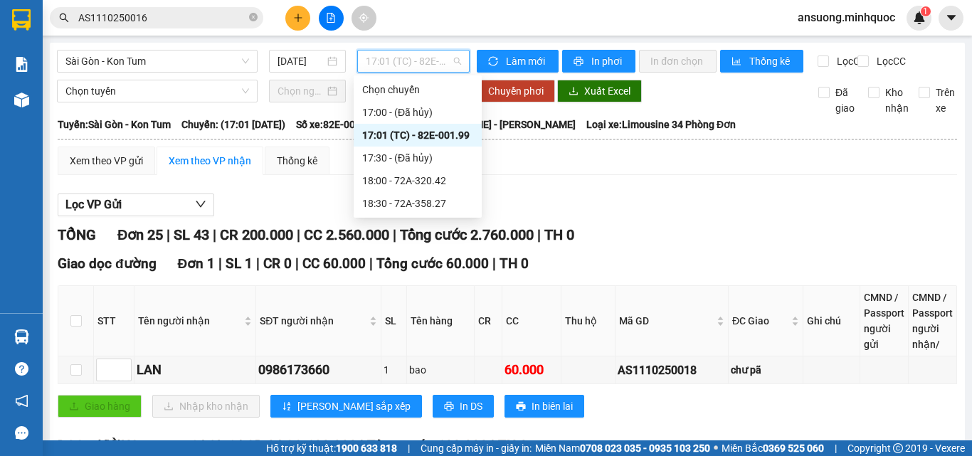
click at [426, 129] on div "17:01 (TC) - 82E-001.99" at bounding box center [417, 135] width 111 height 16
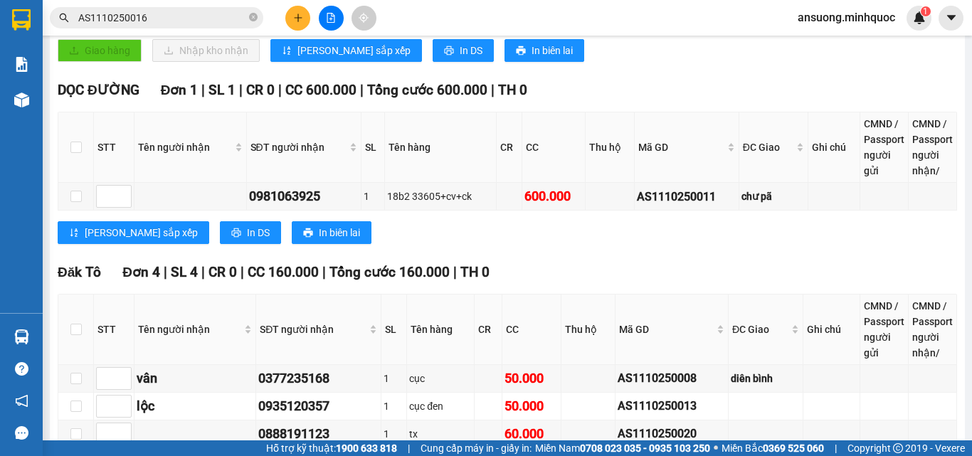
scroll to position [498, 0]
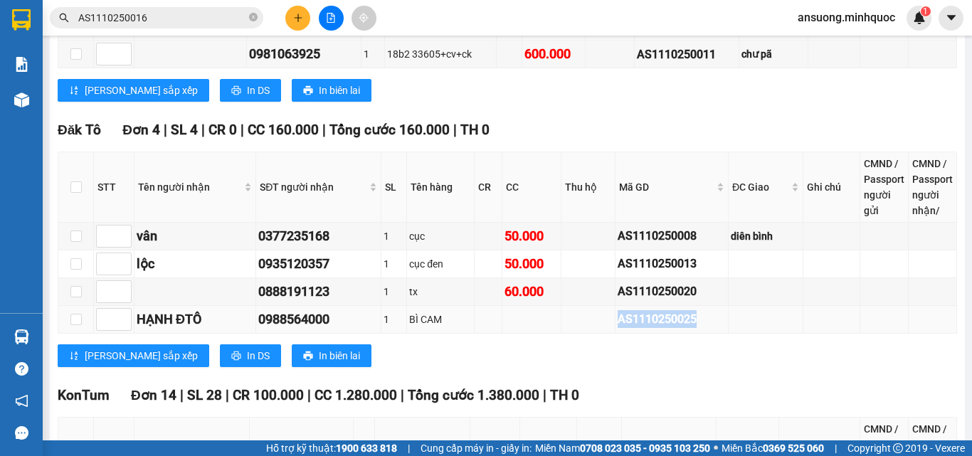
drag, startPoint x: 697, startPoint y: 330, endPoint x: 608, endPoint y: 339, distance: 88.7
click at [615, 334] on td "AS1110250025" at bounding box center [671, 320] width 113 height 28
copy div "AS1110250025"
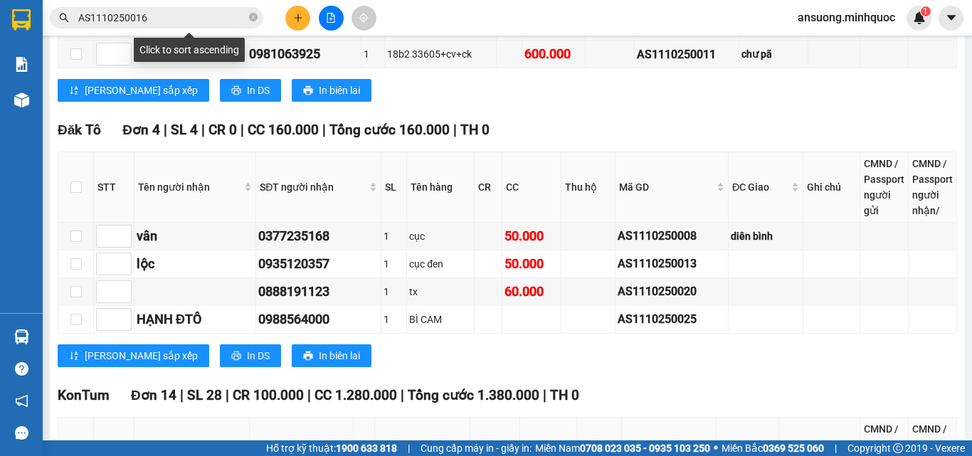
click at [208, 16] on input "AS1110250016" at bounding box center [162, 18] width 168 height 16
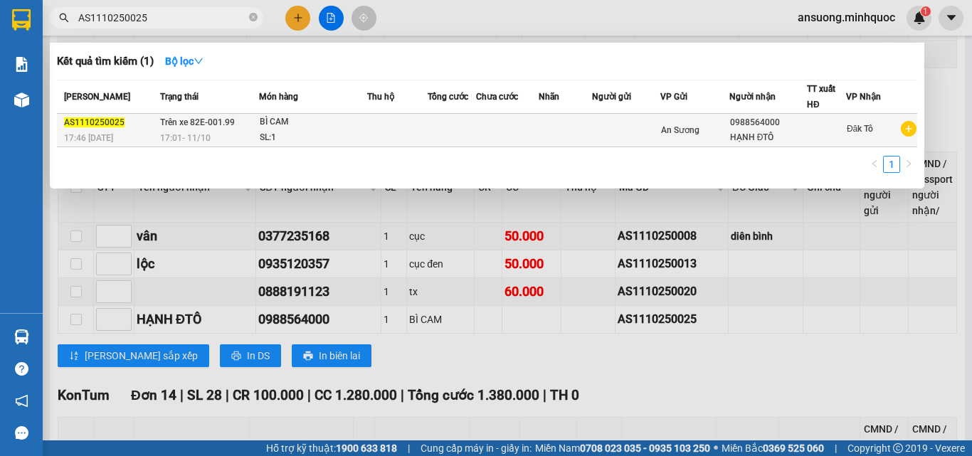
type input "AS1110250025"
click at [226, 140] on div "17:01 - 11/10" at bounding box center [209, 138] width 98 height 16
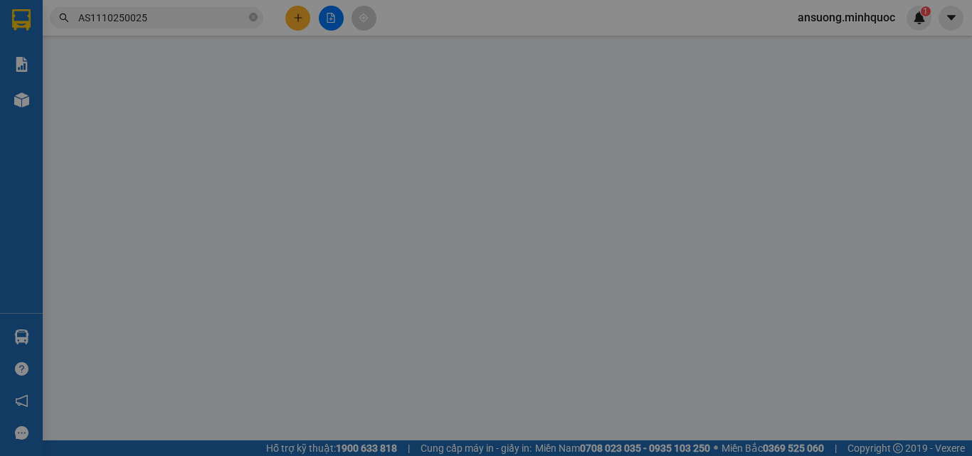
type input "0988564000"
type input "HẠNH ĐTÔ"
type input "0"
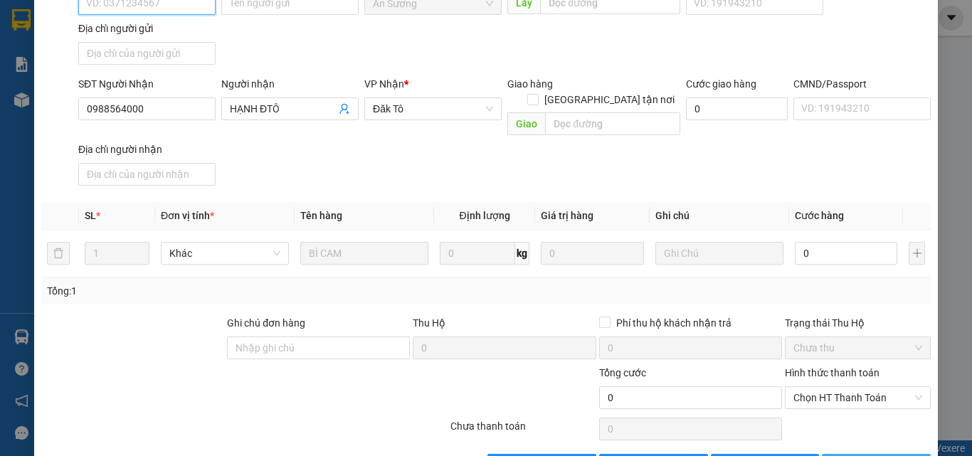
scroll to position [192, 0]
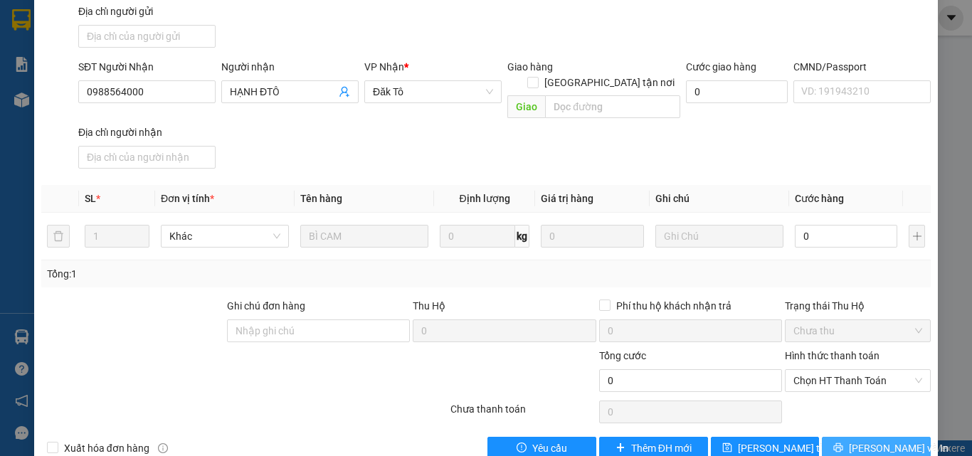
click at [887, 440] on span "[PERSON_NAME] và In" at bounding box center [899, 448] width 100 height 16
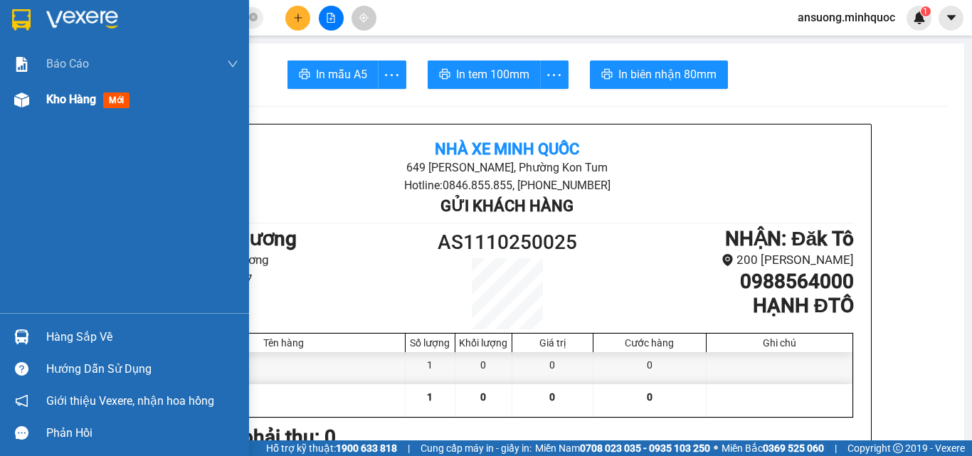
click at [28, 107] on img at bounding box center [21, 99] width 15 height 15
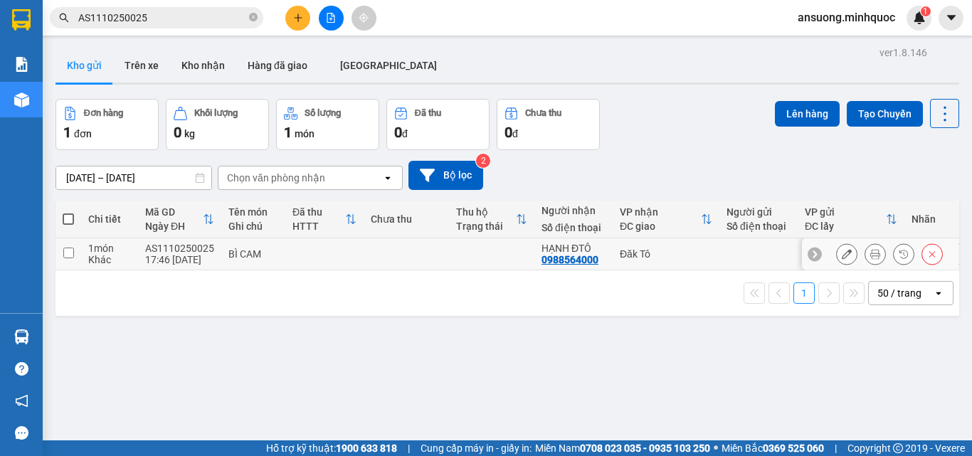
drag, startPoint x: 818, startPoint y: 256, endPoint x: 830, endPoint y: 255, distance: 12.1
click at [821, 255] on div at bounding box center [880, 254] width 157 height 32
click at [837, 255] on button at bounding box center [847, 254] width 20 height 25
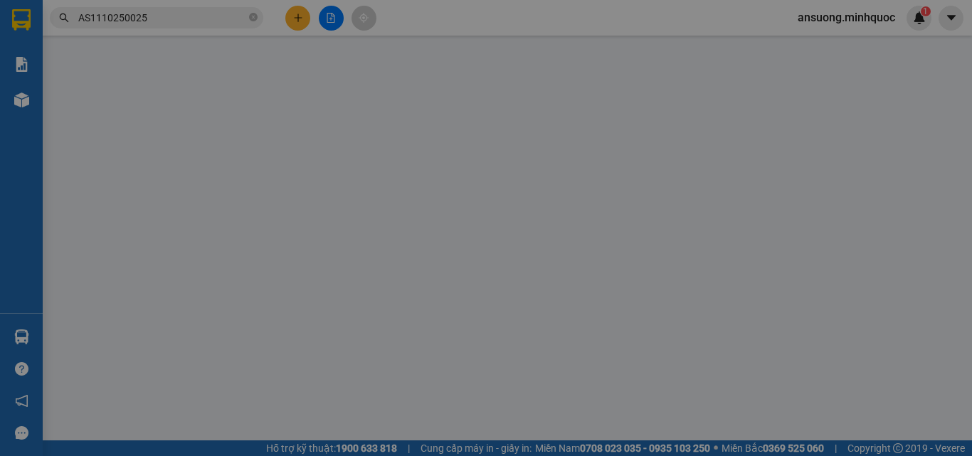
type input "0988564000"
type input "HẠNH ĐTÔ"
type input "0"
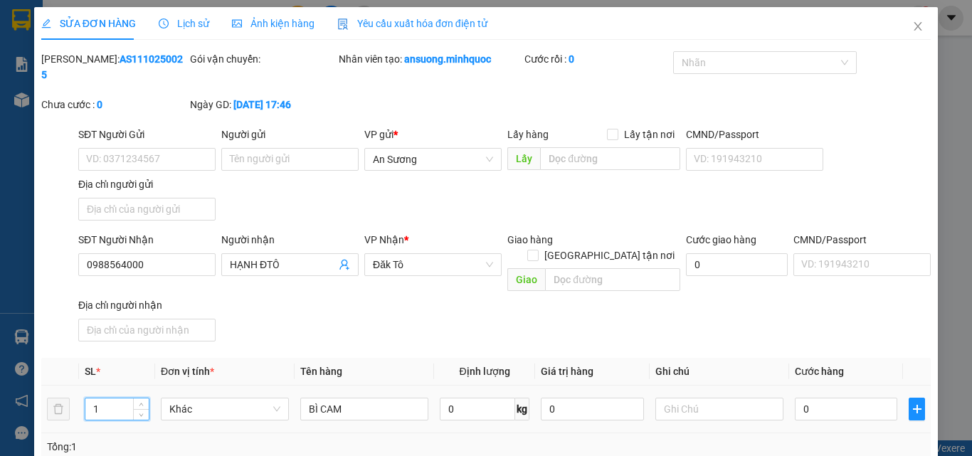
click at [131, 398] on input "1" at bounding box center [116, 408] width 63 height 21
type input "10"
click at [369, 307] on div "SĐT Người Nhận 0988564000 Người nhận HẠNH ĐTÔ VP Nhận * Đăk Tô Giao hàng Giao t…" at bounding box center [504, 289] width 858 height 115
click at [813, 398] on input "0" at bounding box center [846, 409] width 102 height 23
type input "1"
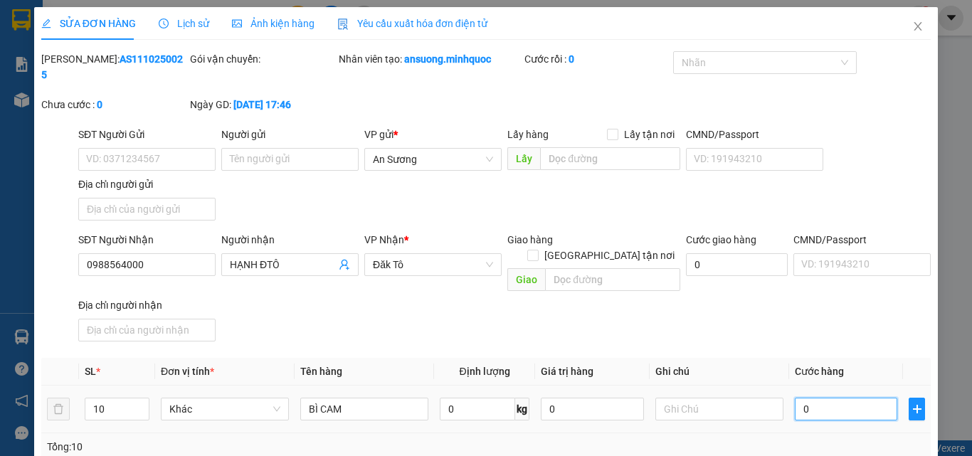
type input "1"
type input "0"
type input "04"
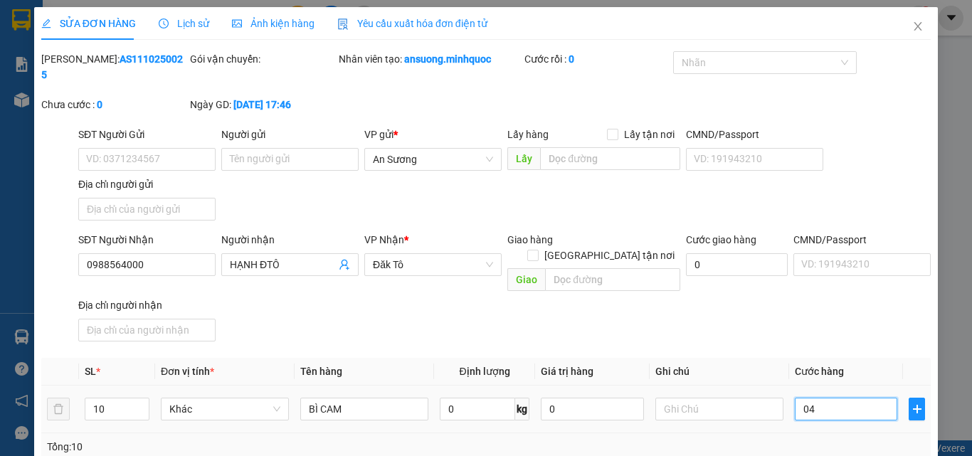
type input "4"
type input "40"
type input "040"
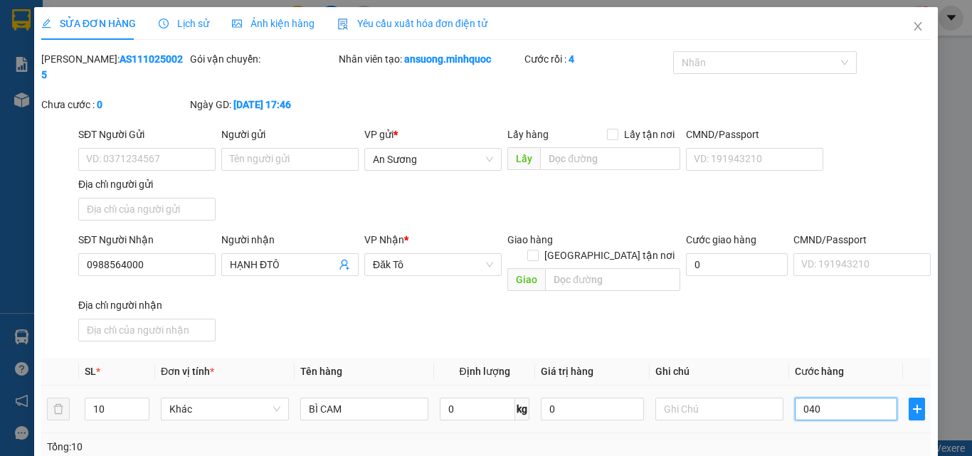
type input "400"
type input "0.400"
type input "400.000"
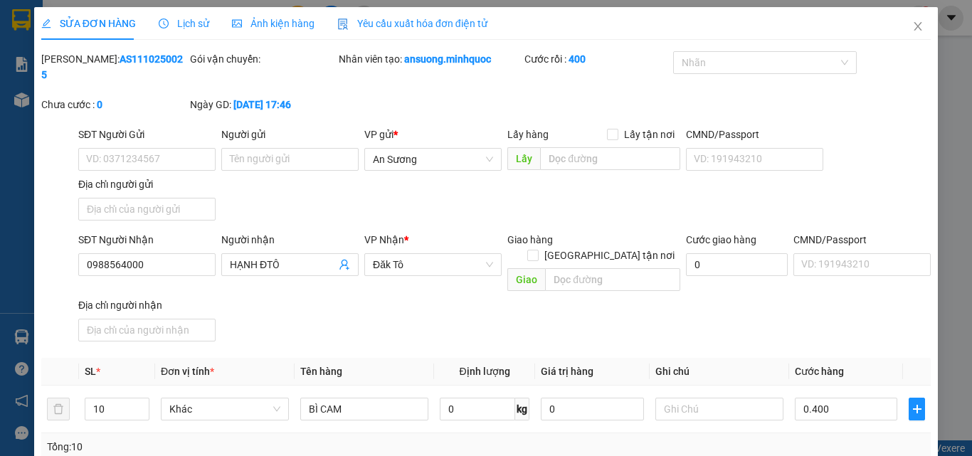
type input "400.000"
click at [849, 313] on div "SĐT Người Nhận 0988564000 Người nhận HẠNH ĐTÔ VP Nhận * Đăk Tô Giao hàng Giao t…" at bounding box center [504, 289] width 858 height 115
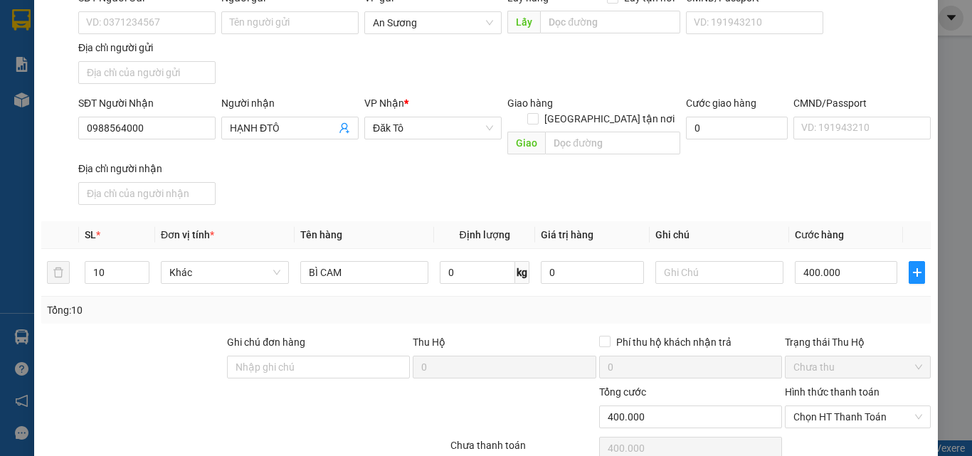
scroll to position [173, 0]
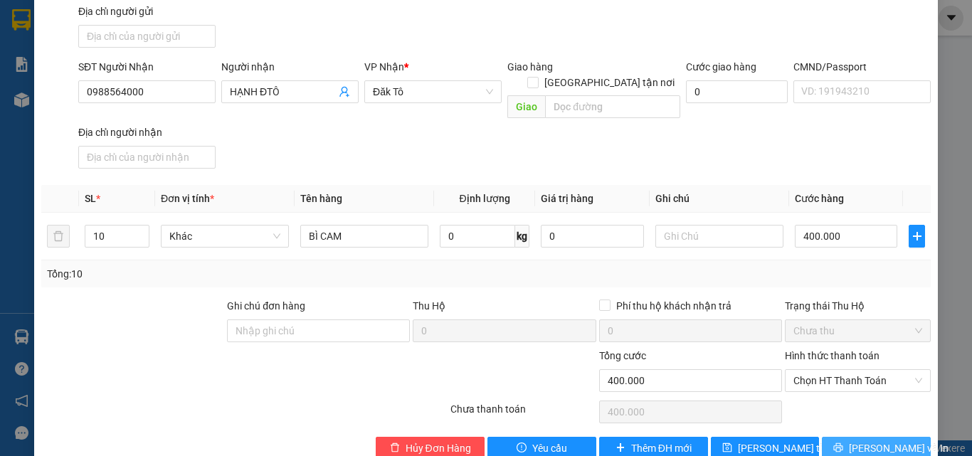
drag, startPoint x: 843, startPoint y: 415, endPoint x: 830, endPoint y: 422, distance: 15.3
click at [843, 443] on icon "printer" at bounding box center [838, 448] width 10 height 10
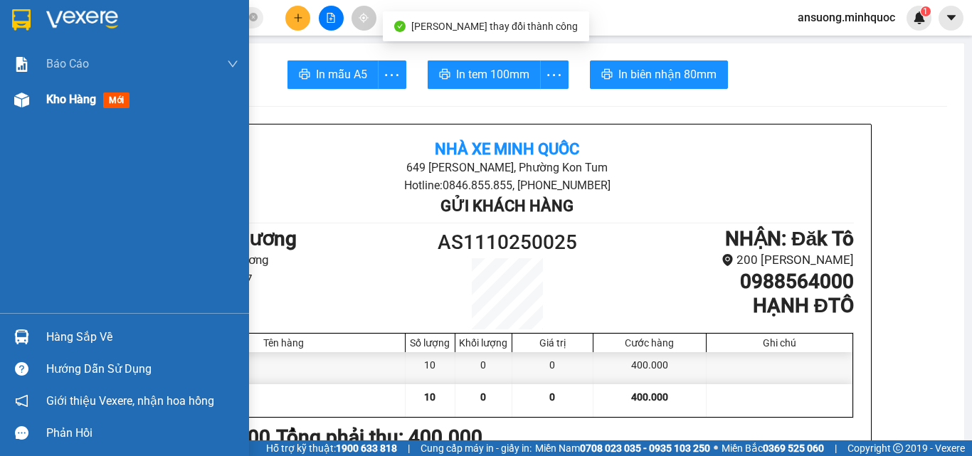
click at [33, 109] on div at bounding box center [21, 100] width 25 height 25
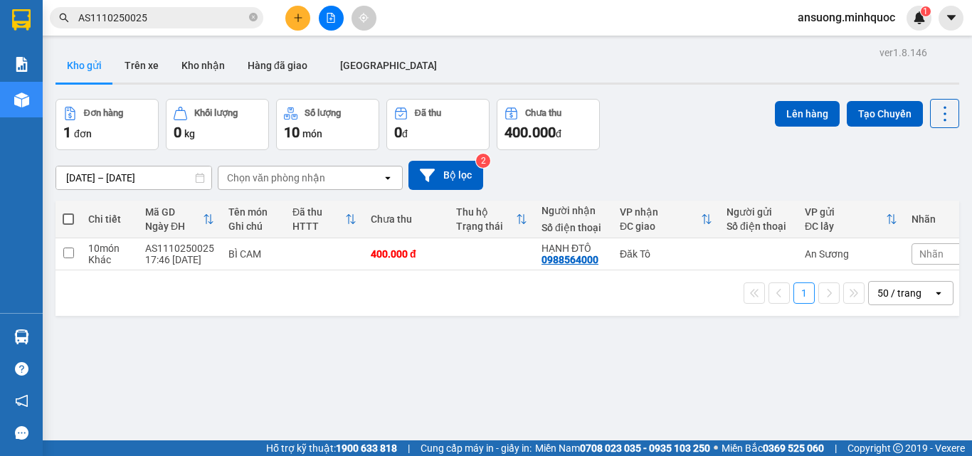
click at [65, 215] on span at bounding box center [68, 218] width 11 height 11
click at [68, 212] on input "checkbox" at bounding box center [68, 212] width 0 height 0
checkbox input "true"
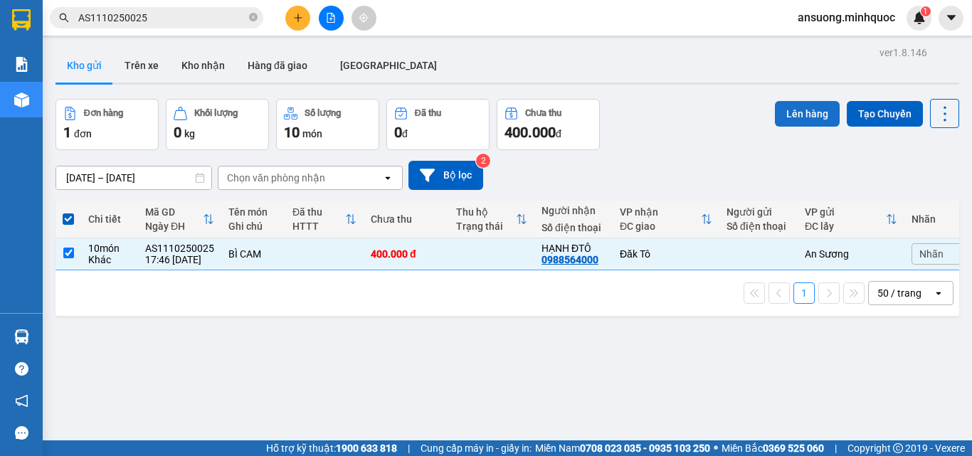
click at [790, 107] on button "Lên hàng" at bounding box center [807, 114] width 65 height 26
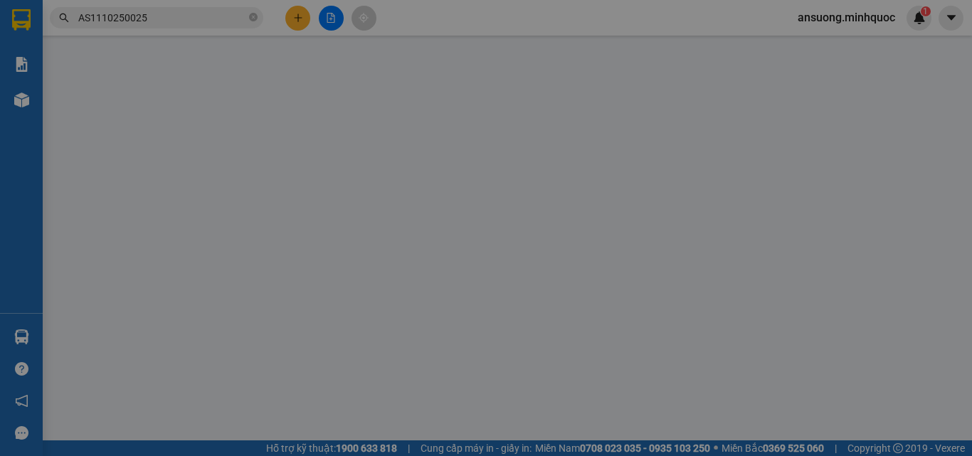
type input "10"
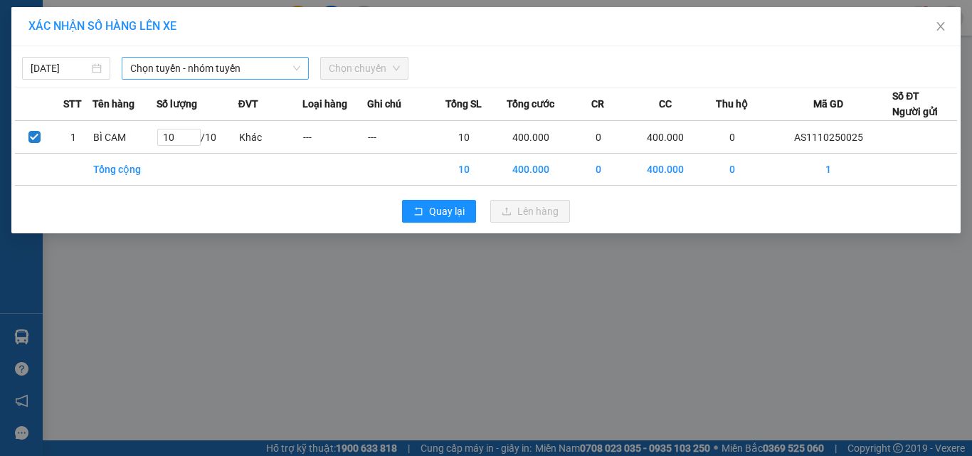
click at [211, 59] on span "Chọn tuyến - nhóm tuyến" at bounding box center [215, 68] width 170 height 21
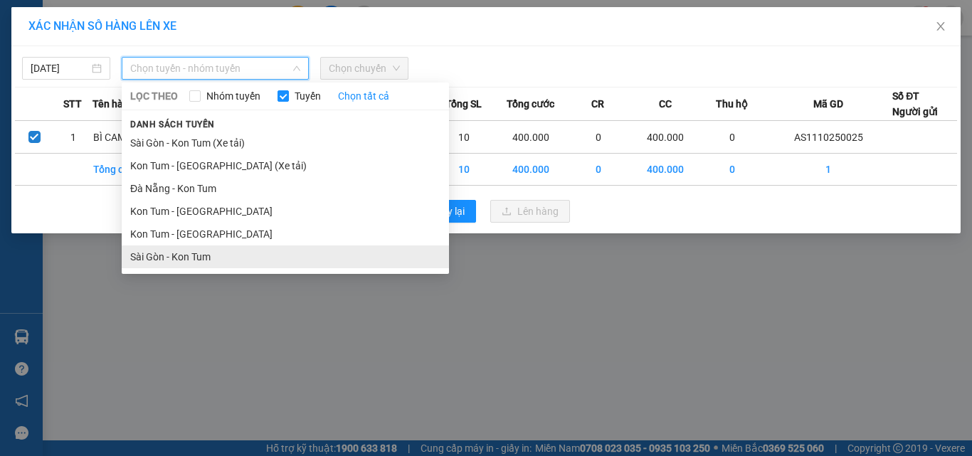
click at [164, 263] on li "Sài Gòn - Kon Tum" at bounding box center [285, 256] width 327 height 23
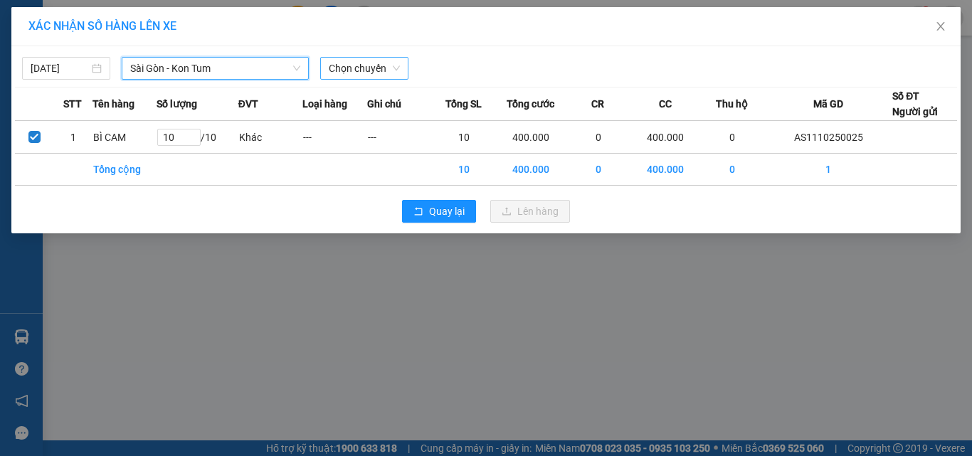
click at [339, 64] on span "Chọn chuyến" at bounding box center [364, 68] width 71 height 21
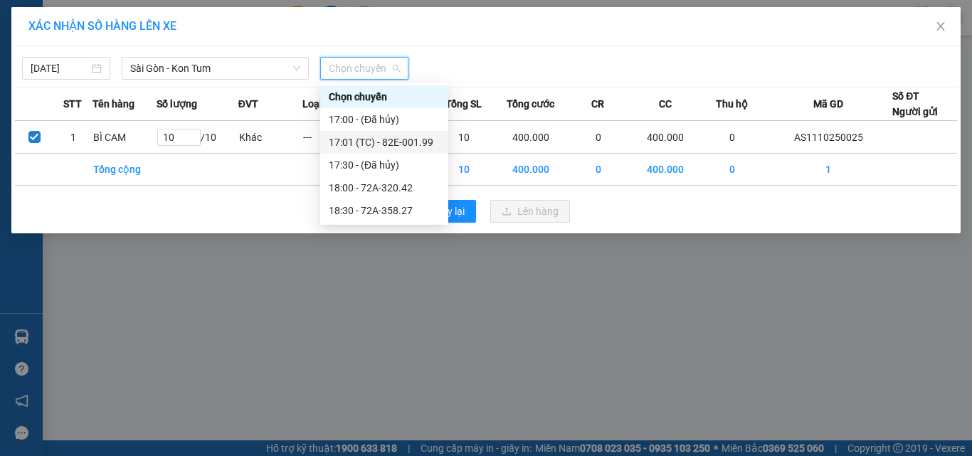
click at [423, 135] on div "17:01 (TC) - 82E-001.99" at bounding box center [384, 142] width 111 height 16
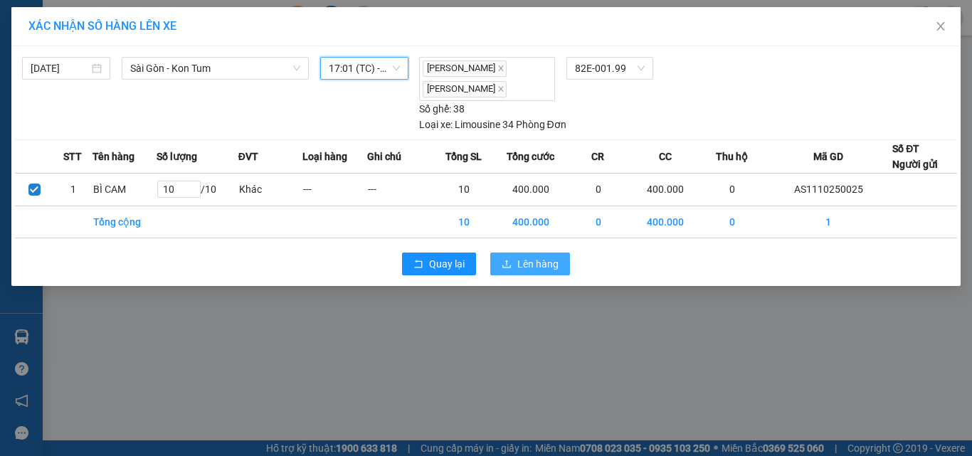
click at [546, 267] on span "Lên hàng" at bounding box center [537, 264] width 41 height 16
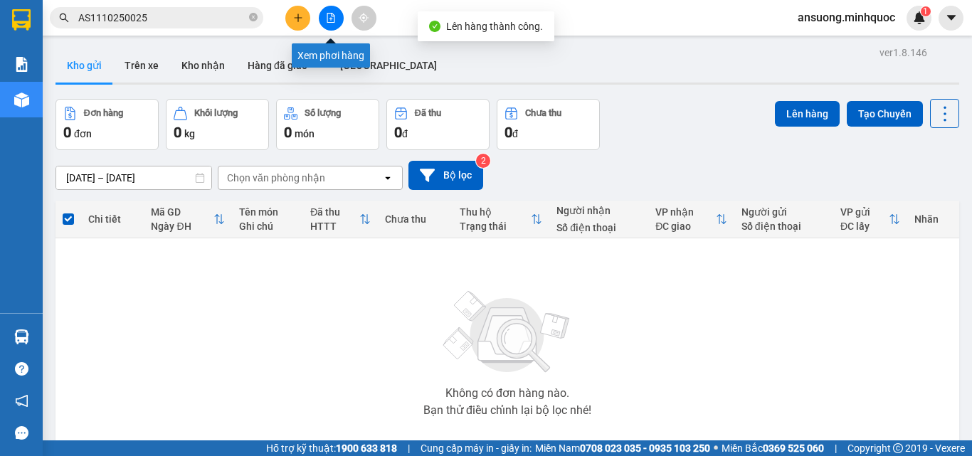
click at [320, 18] on button at bounding box center [331, 18] width 25 height 25
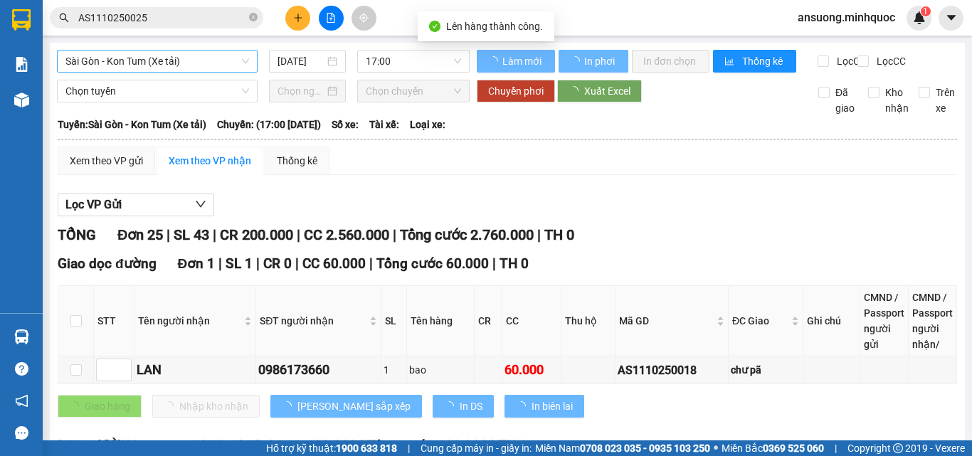
click at [120, 56] on span "Sài Gòn - Kon Tum (Xe tải)" at bounding box center [157, 61] width 184 height 21
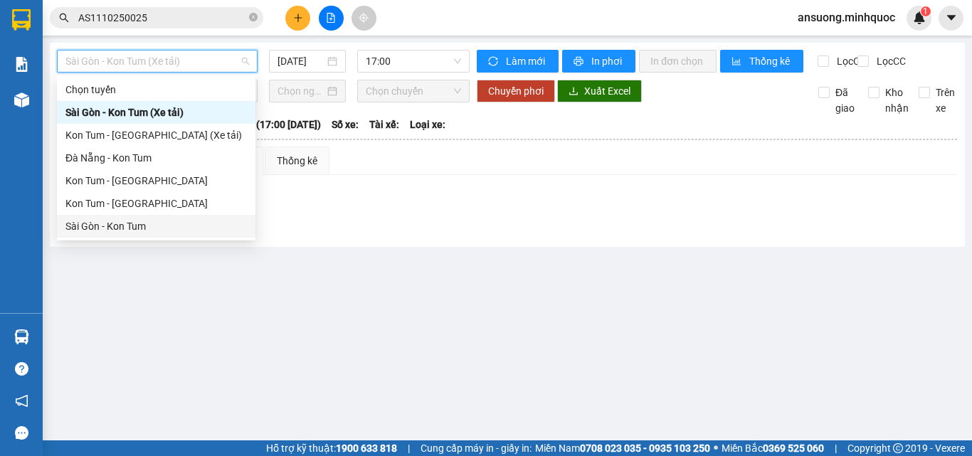
click at [107, 228] on div "Sài Gòn - Kon Tum" at bounding box center [155, 226] width 181 height 16
type input "[DATE]"
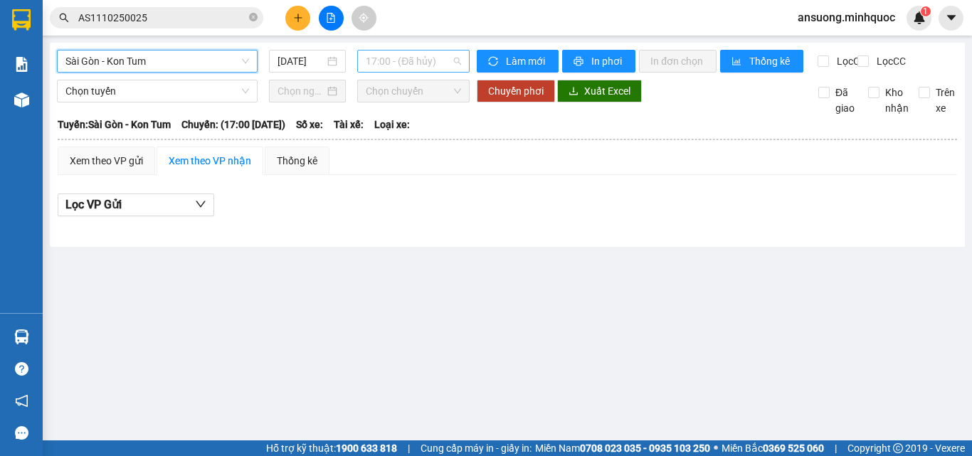
click at [420, 59] on span "17:00 - (Đã hủy)" at bounding box center [413, 61] width 95 height 21
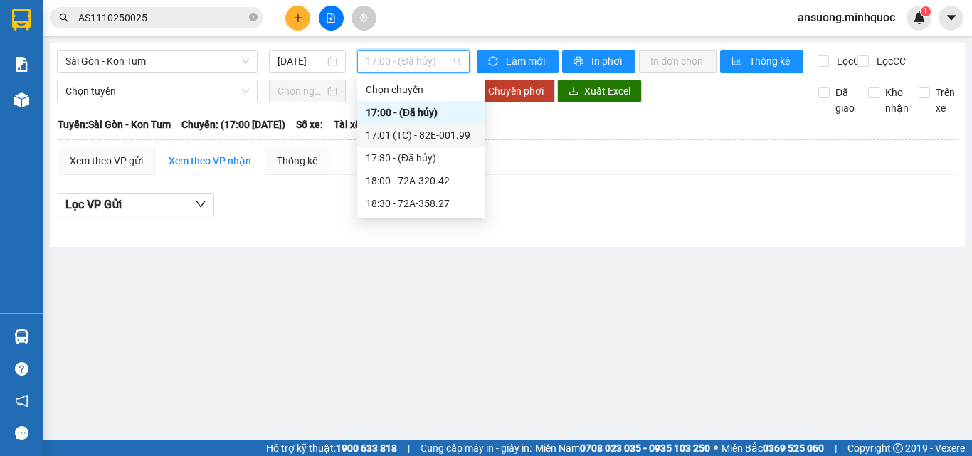
click at [445, 129] on div "17:01 (TC) - 82E-001.99" at bounding box center [421, 135] width 111 height 16
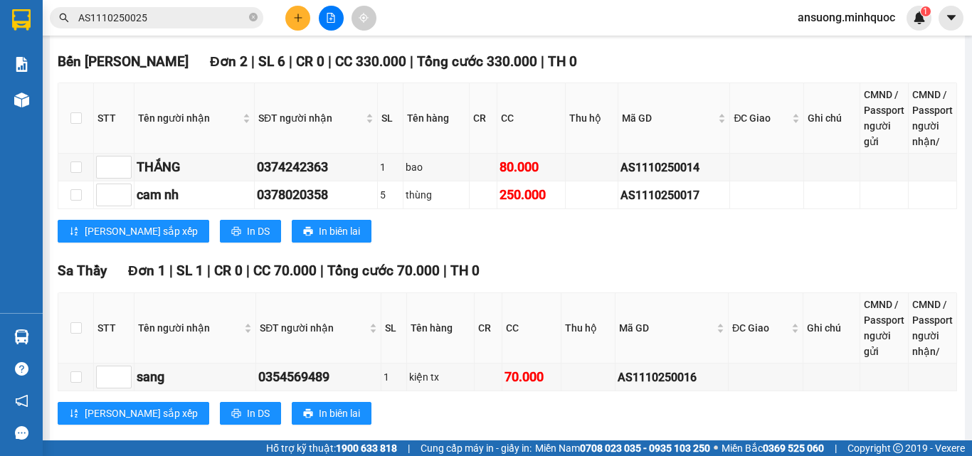
scroll to position [1478, 0]
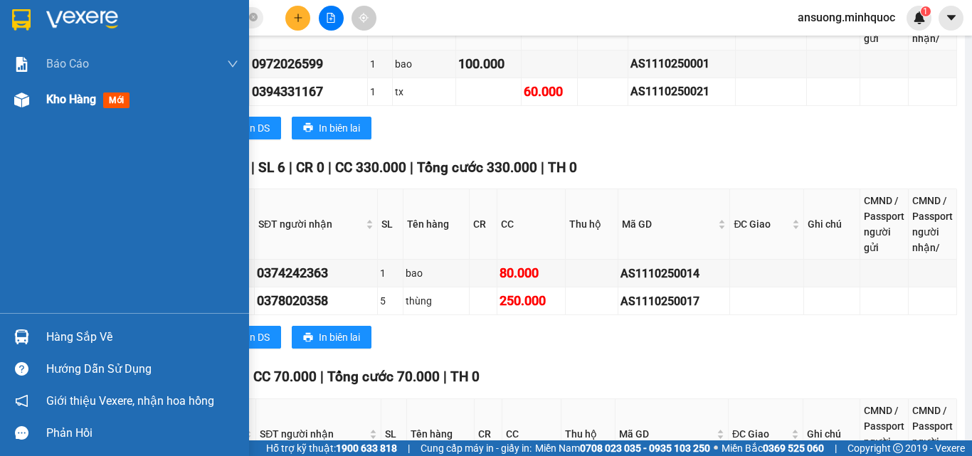
click at [19, 102] on img at bounding box center [21, 99] width 15 height 15
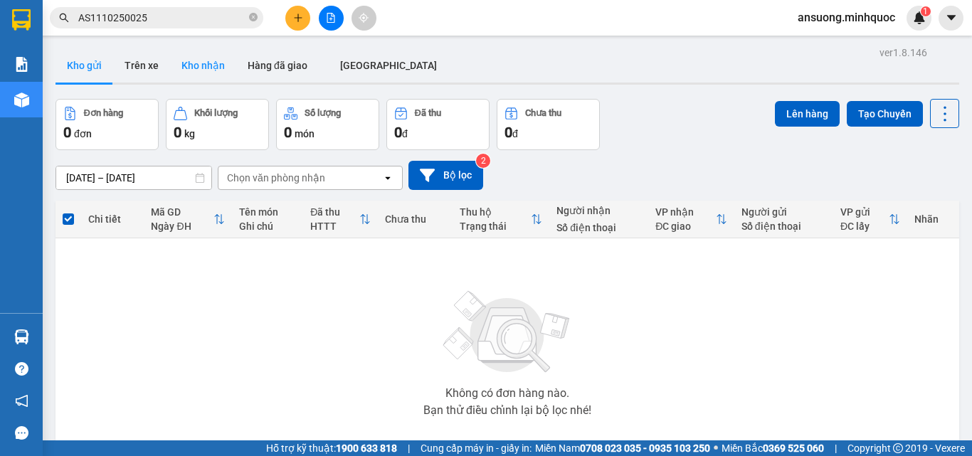
click at [203, 68] on button "Kho nhận" at bounding box center [203, 65] width 66 height 34
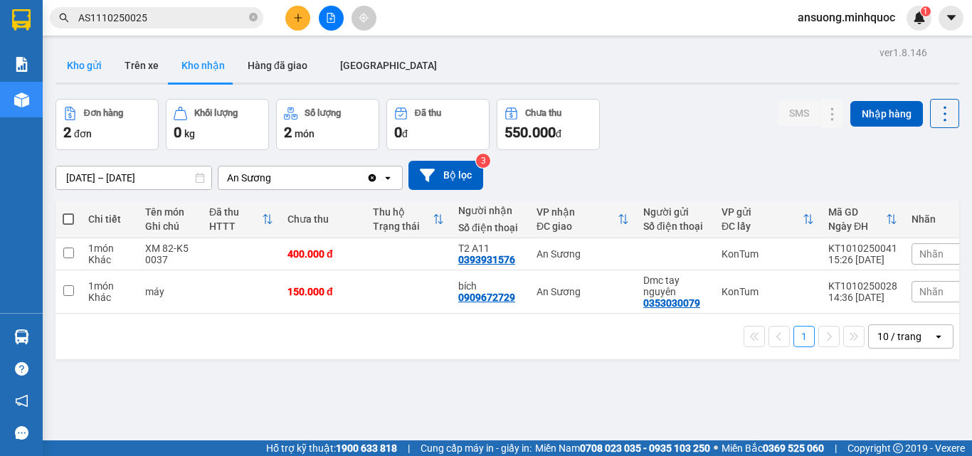
click at [77, 53] on button "Kho gửi" at bounding box center [84, 65] width 58 height 34
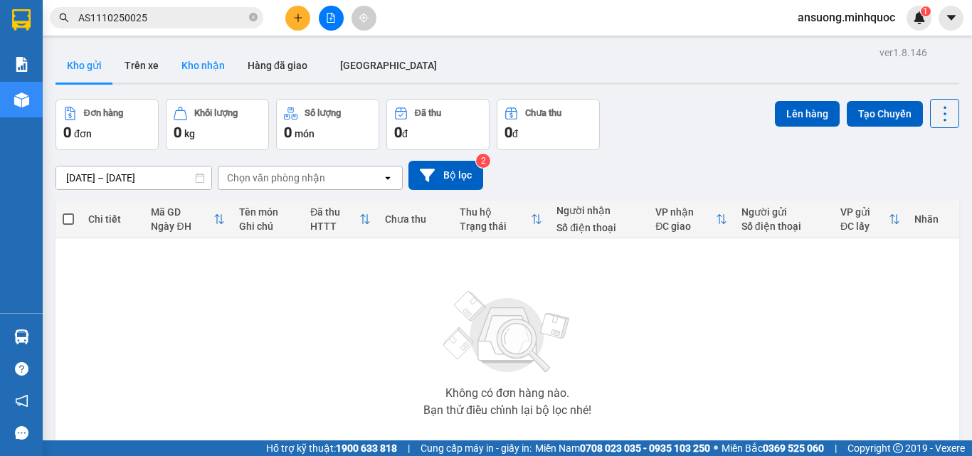
click at [206, 62] on button "Kho nhận" at bounding box center [203, 65] width 66 height 34
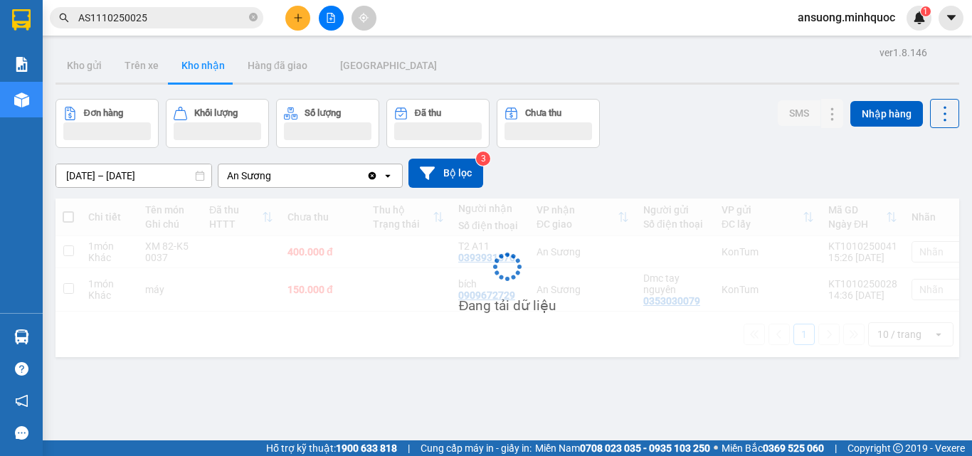
click at [336, 14] on button at bounding box center [331, 18] width 25 height 25
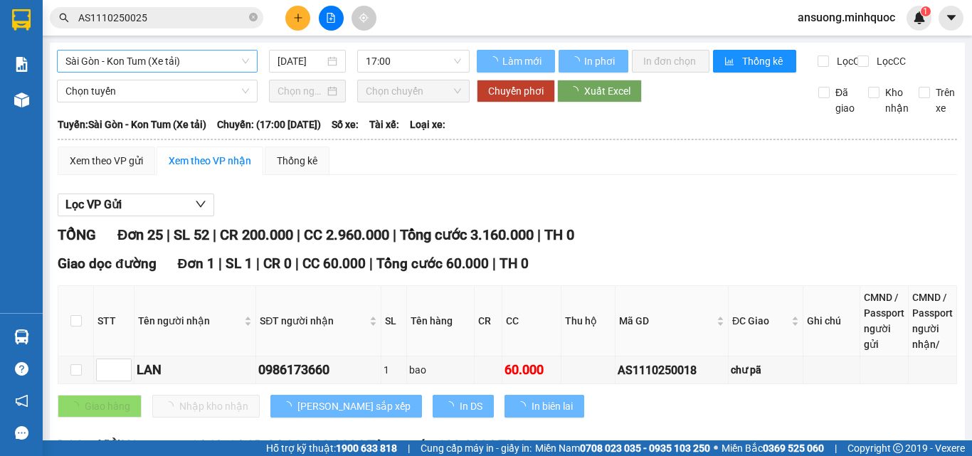
click at [126, 58] on span "Sài Gòn - Kon Tum (Xe tải)" at bounding box center [157, 61] width 184 height 21
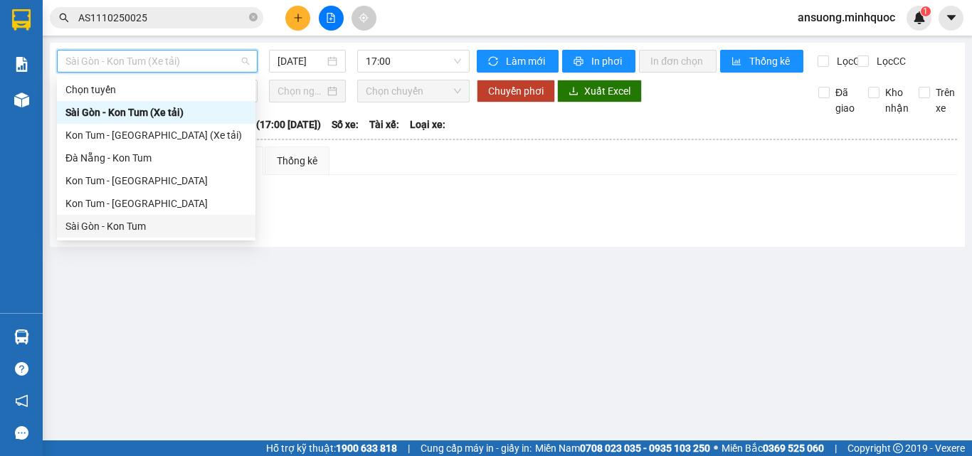
click at [112, 219] on div "Sài Gòn - Kon Tum" at bounding box center [155, 226] width 181 height 16
type input "[DATE]"
